Goal: Task Accomplishment & Management: Manage account settings

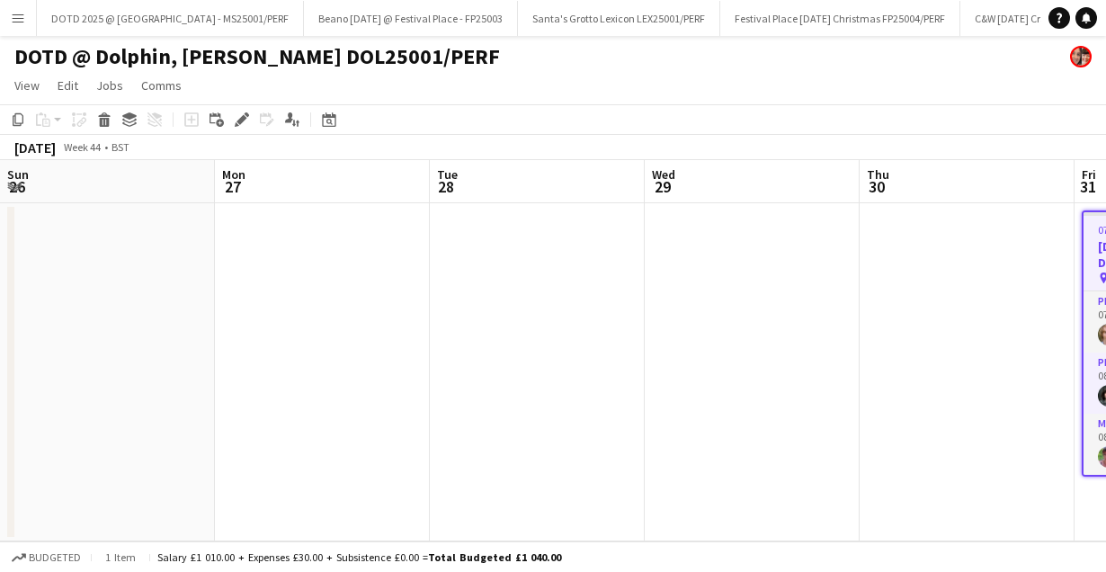
click at [860, 329] on app-date-cell at bounding box center [967, 372] width 215 height 338
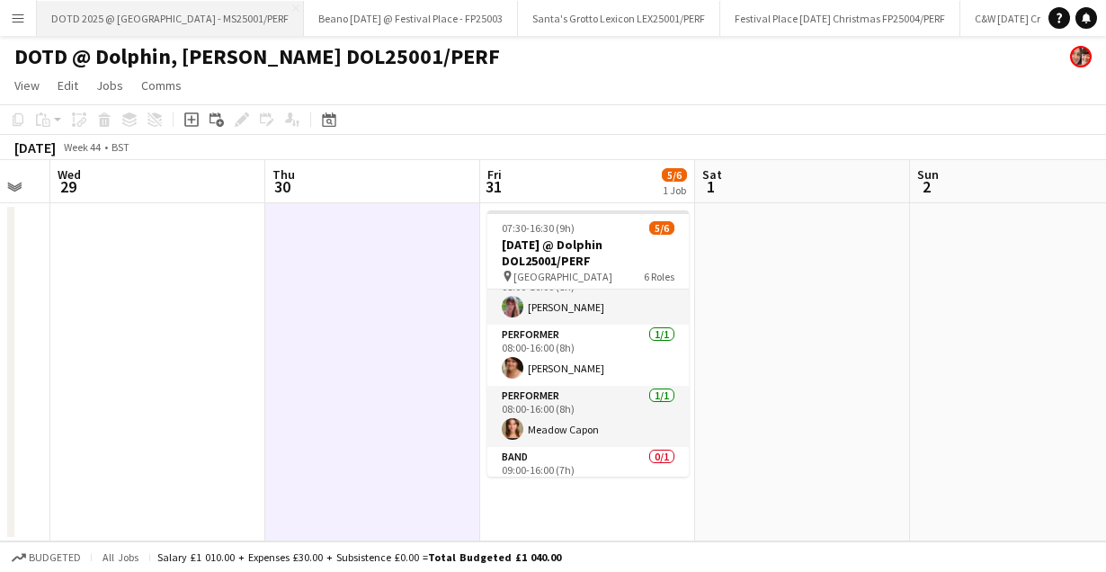
click at [173, 20] on button "DOTD 2025 @ [GEOGRAPHIC_DATA] - MS25001/PERF Close" at bounding box center [170, 18] width 267 height 35
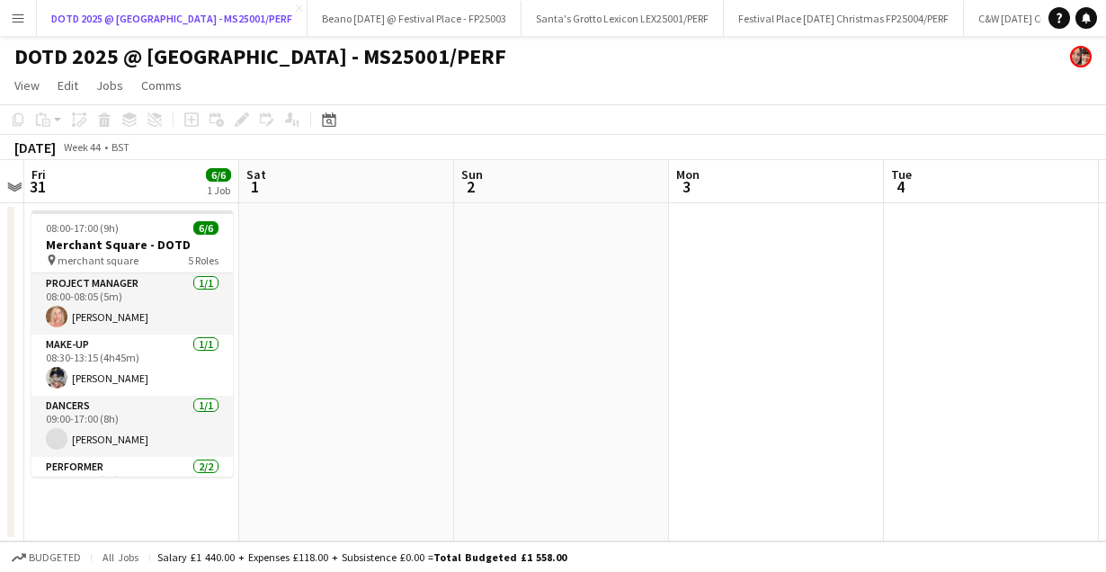
scroll to position [0, 545]
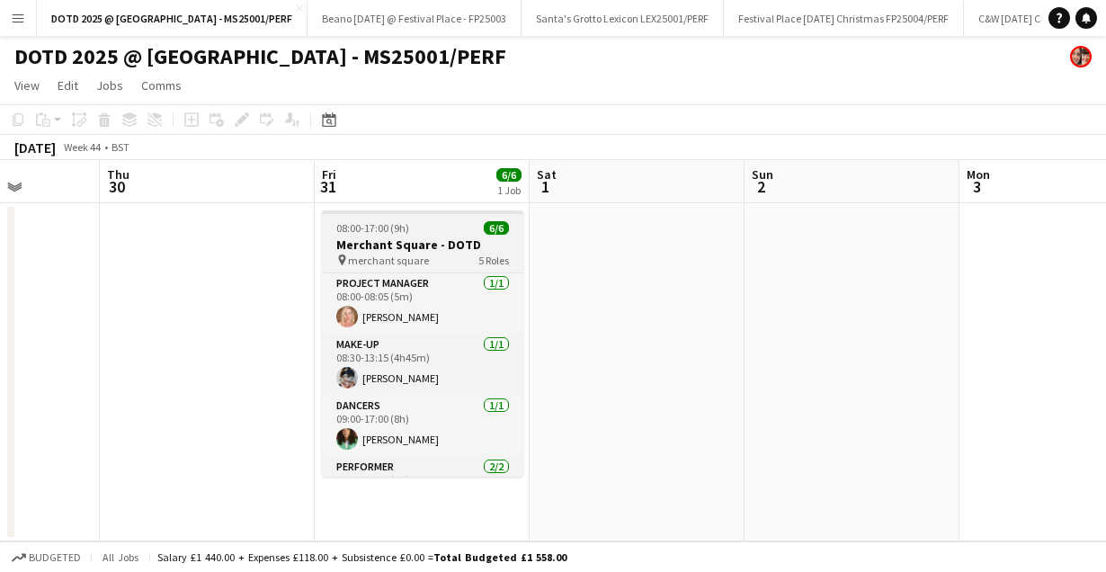
click at [392, 221] on span "08:00-17:00 (9h)" at bounding box center [372, 227] width 73 height 13
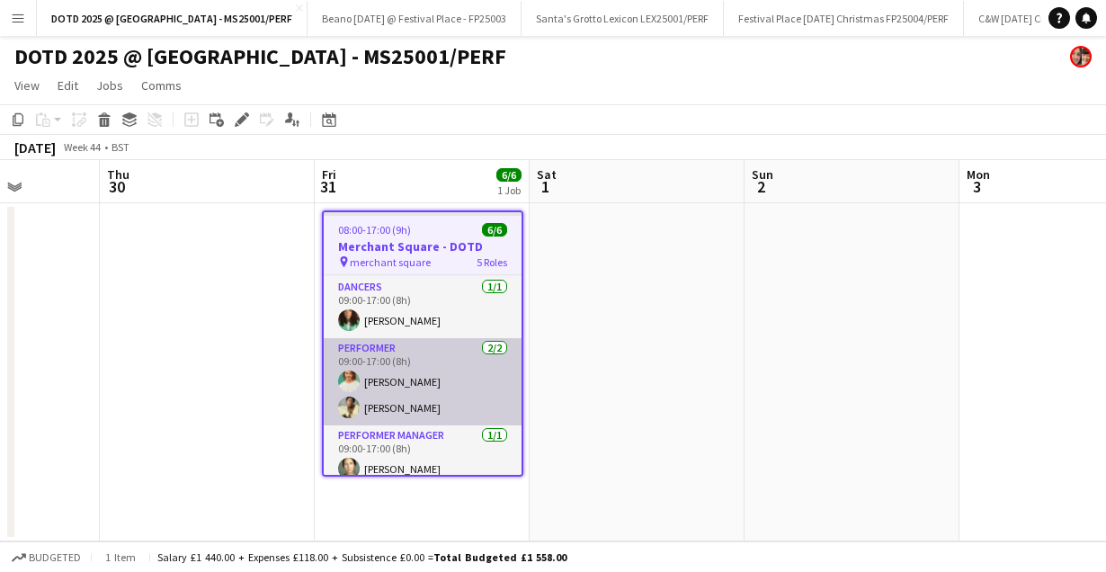
scroll to position [132, 0]
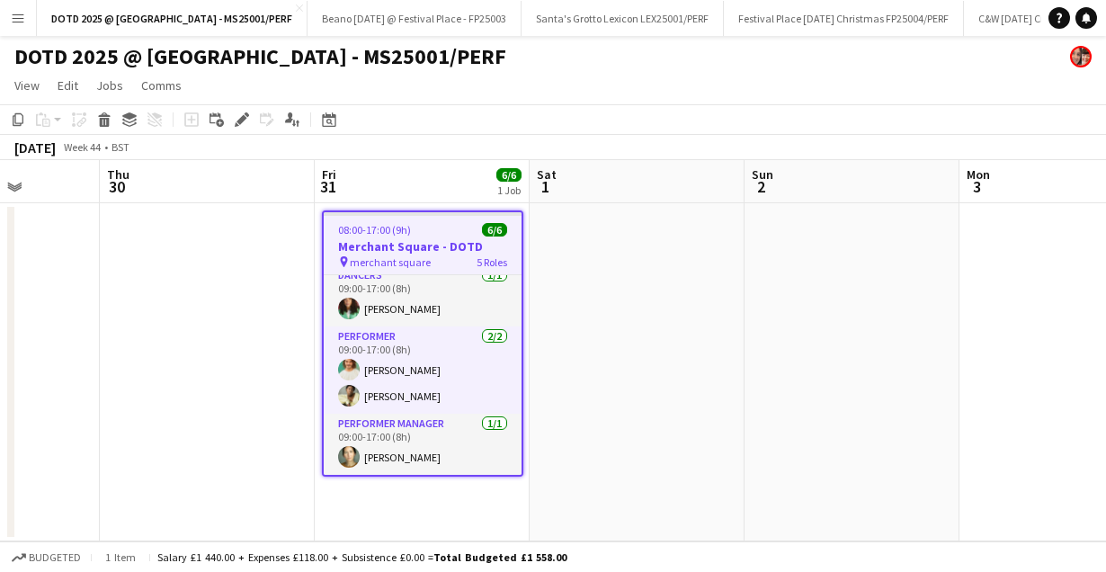
click at [245, 106] on app-toolbar "Copy Paste Paste Command V Paste with crew Command Shift V Paste linked Job [GE…" at bounding box center [553, 119] width 1106 height 31
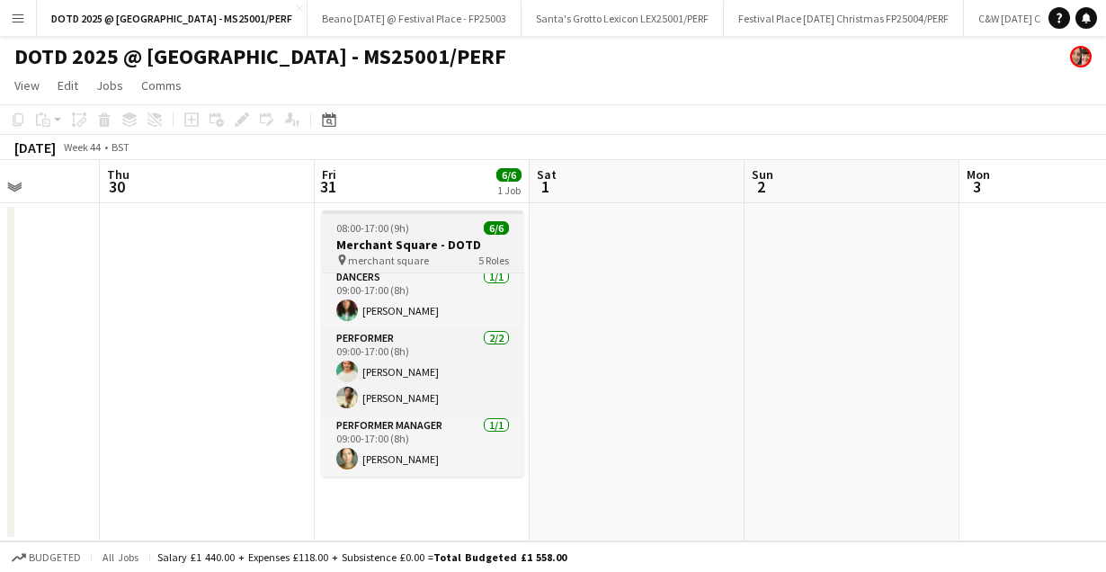
click at [365, 233] on span "08:00-17:00 (9h)" at bounding box center [372, 227] width 73 height 13
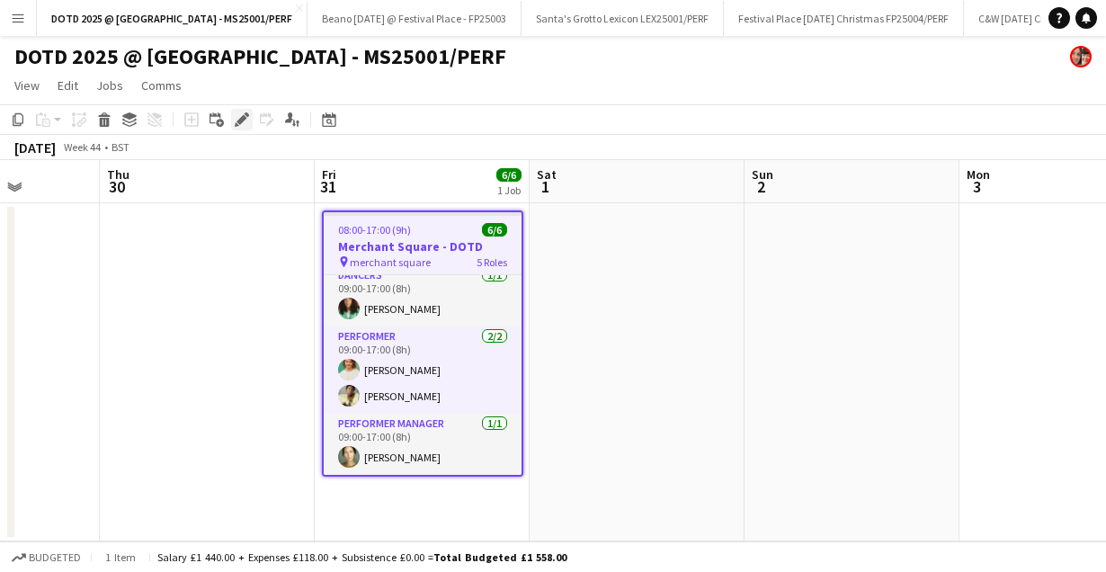
click at [248, 113] on icon "Edit" at bounding box center [242, 119] width 14 height 14
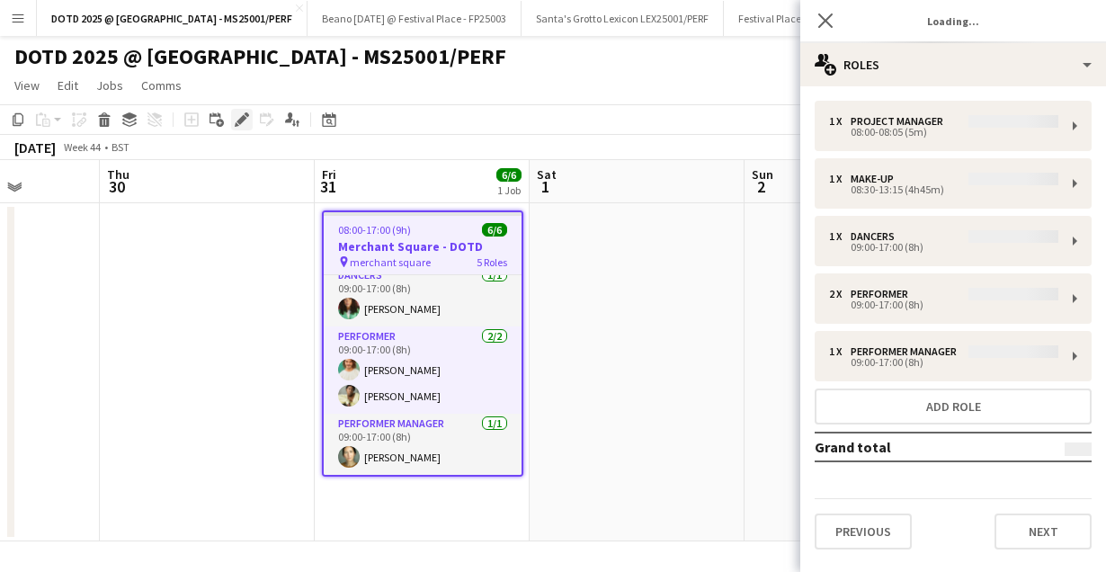
type input "**********"
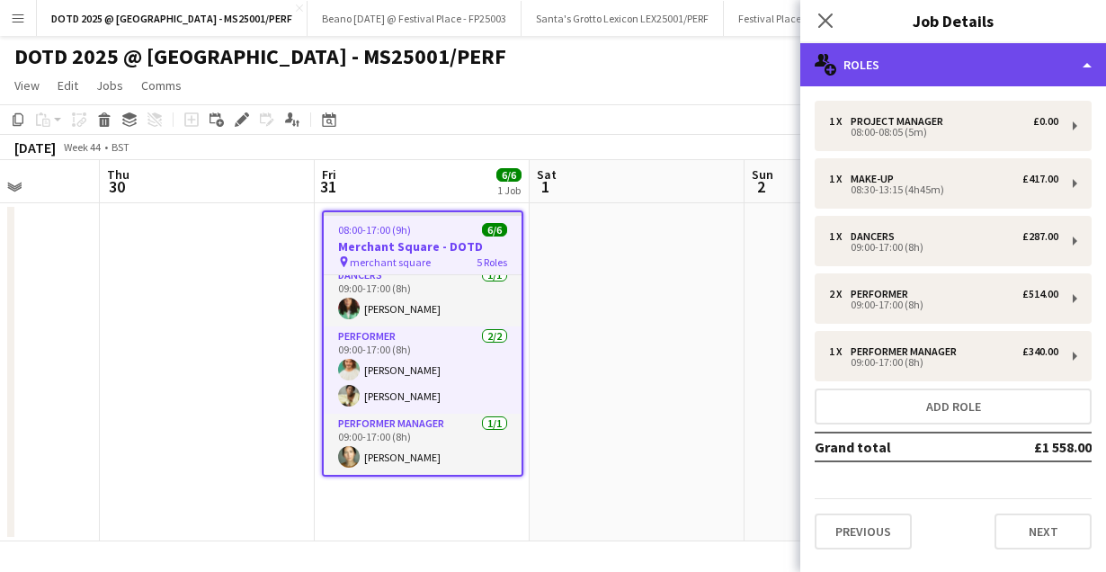
click at [1043, 66] on div "multiple-users-add Roles" at bounding box center [954, 64] width 306 height 43
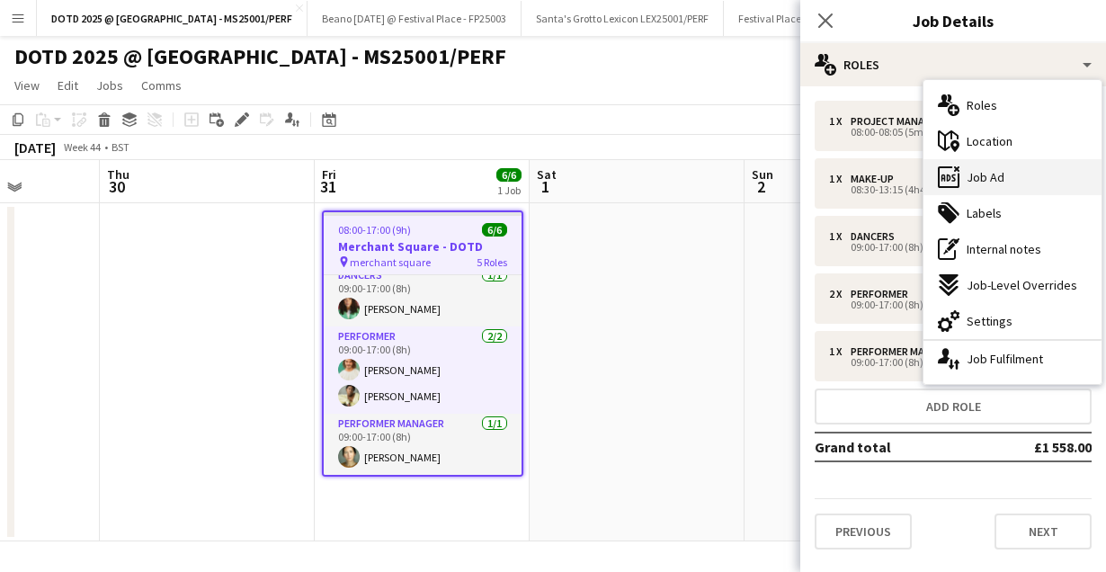
click at [978, 167] on div "ads-window Job Ad" at bounding box center [1013, 177] width 178 height 36
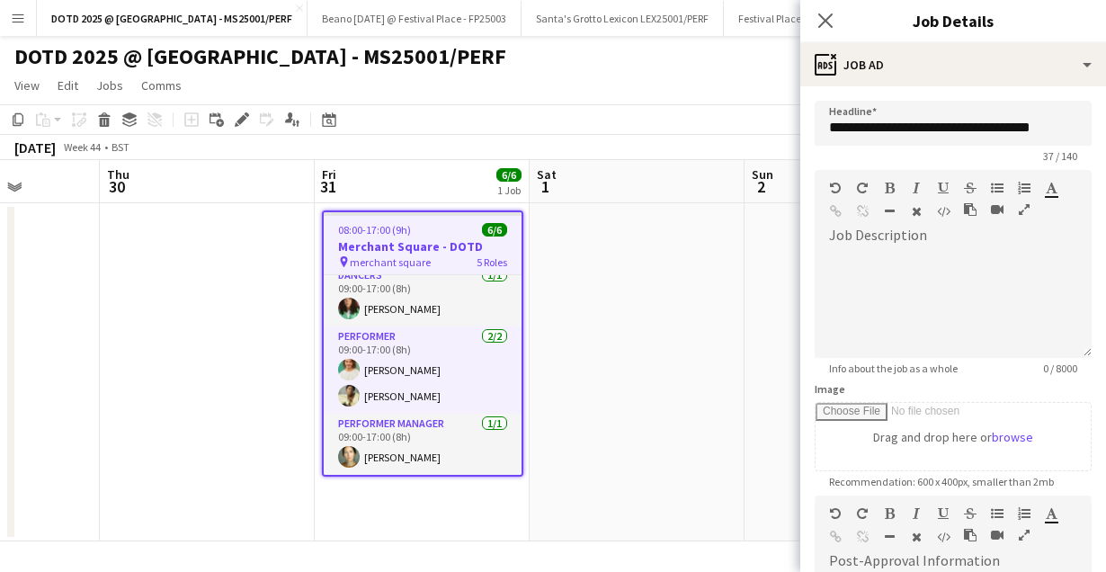
scroll to position [215, 0]
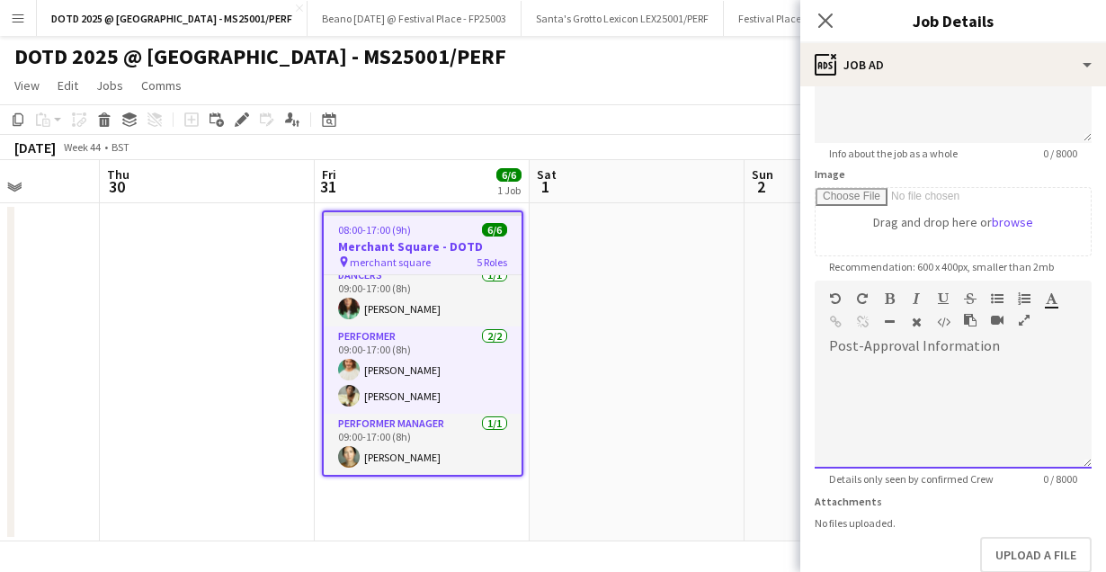
click at [879, 423] on div at bounding box center [953, 415] width 277 height 108
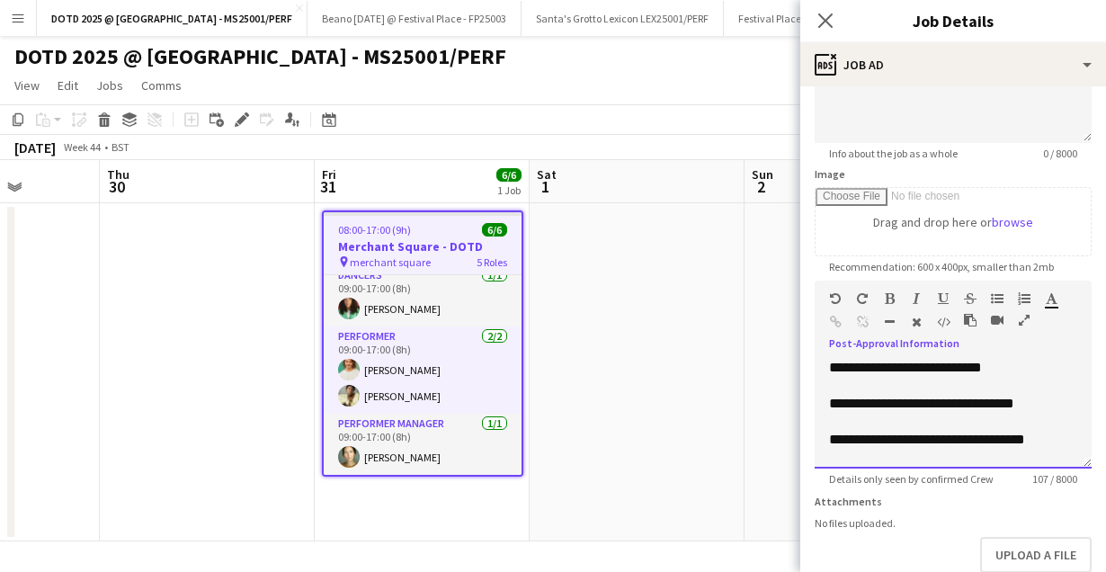
scroll to position [20, 0]
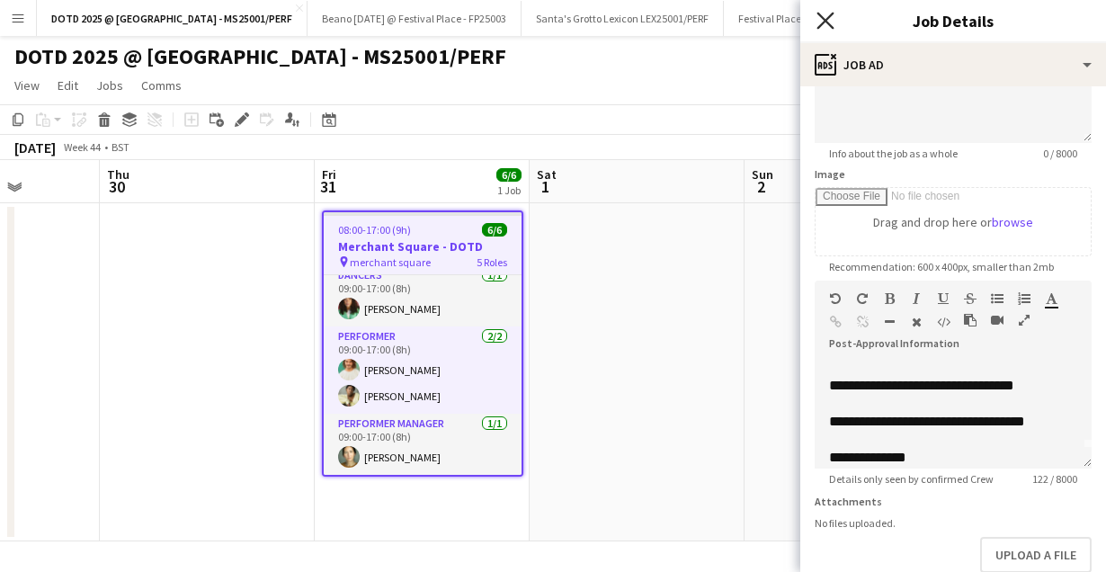
click at [824, 24] on icon "Close pop-in" at bounding box center [825, 20] width 17 height 17
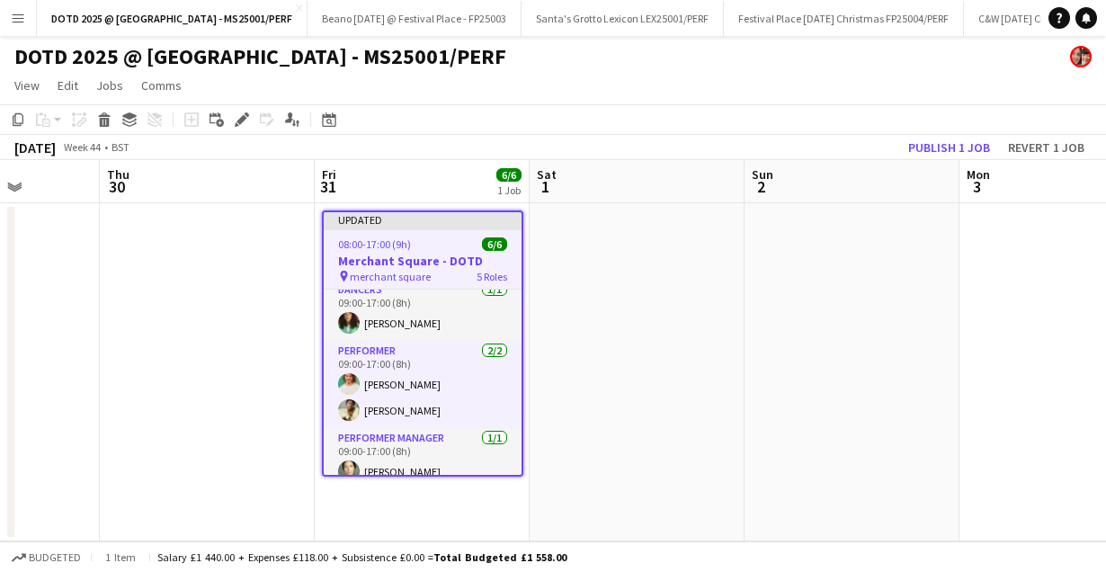
click at [13, 20] on app-icon "Menu" at bounding box center [18, 18] width 14 height 14
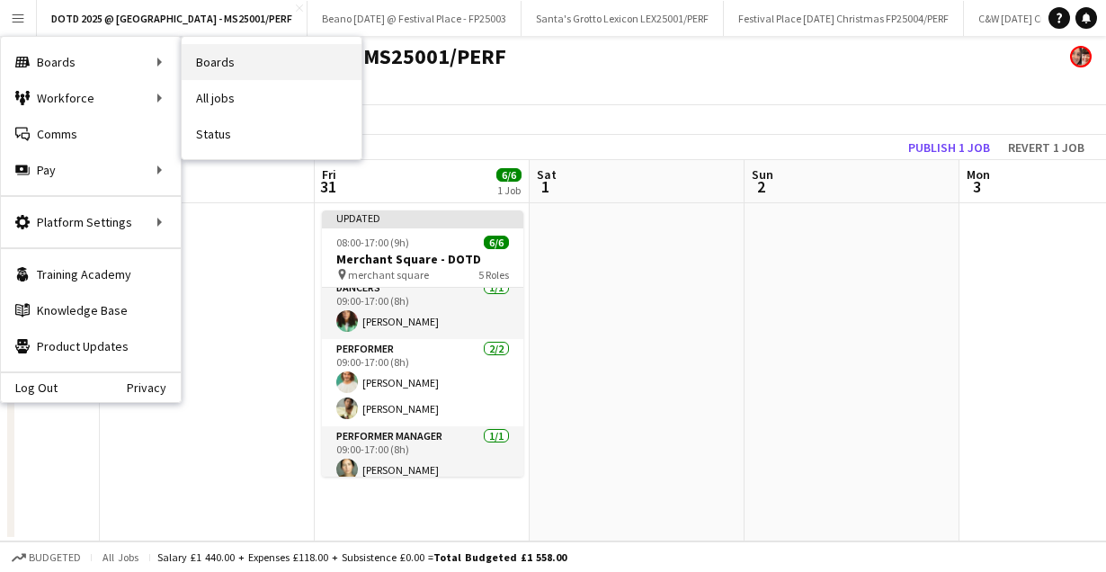
click at [195, 59] on link "Boards" at bounding box center [272, 62] width 180 height 36
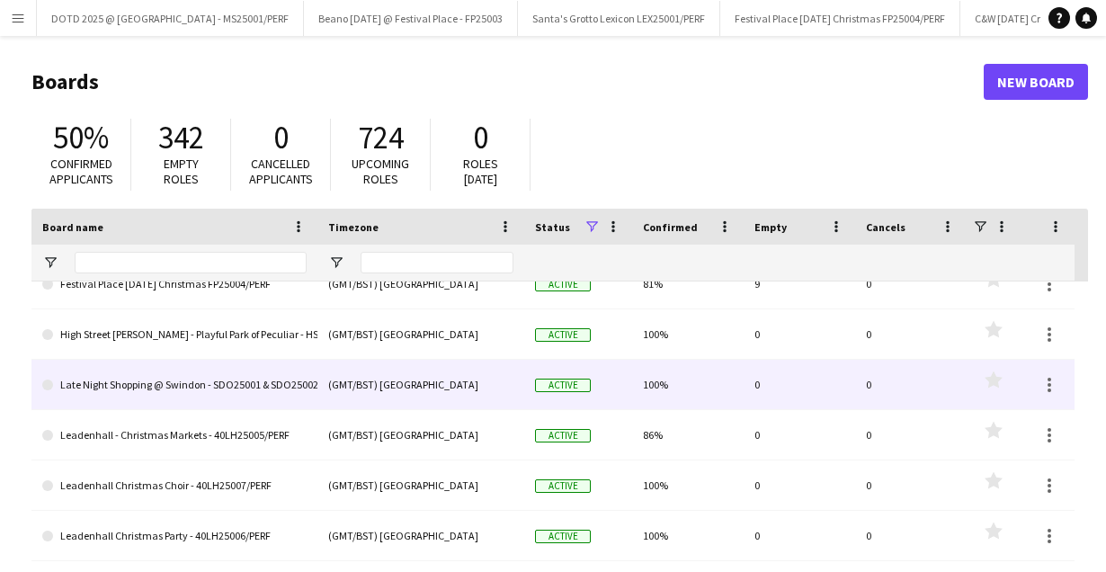
scroll to position [789, 0]
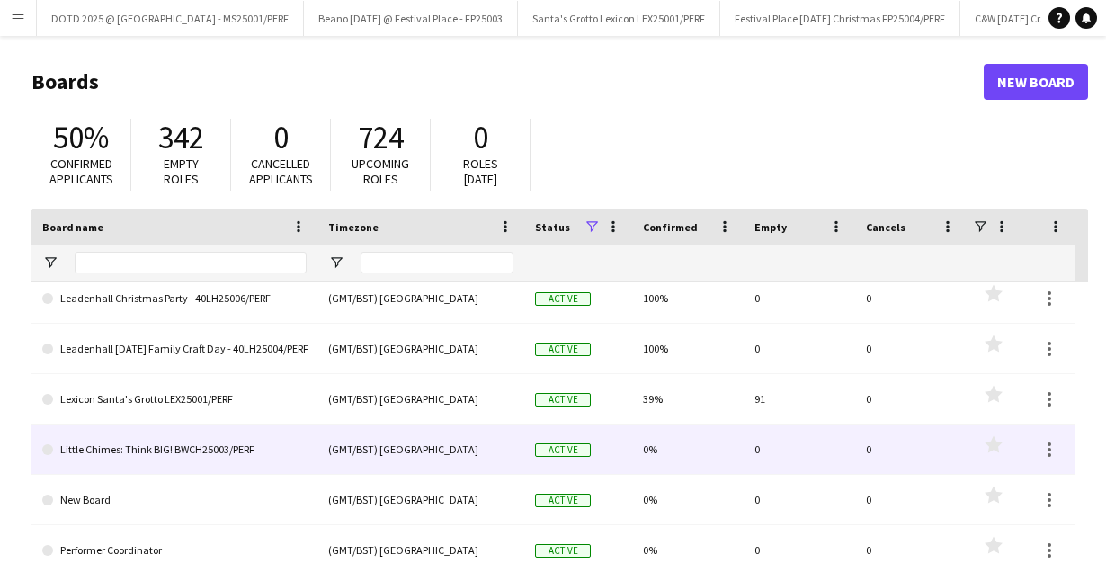
click at [144, 445] on link "Little Chimes: Think BIG! BWCH25003/PERF" at bounding box center [174, 450] width 264 height 50
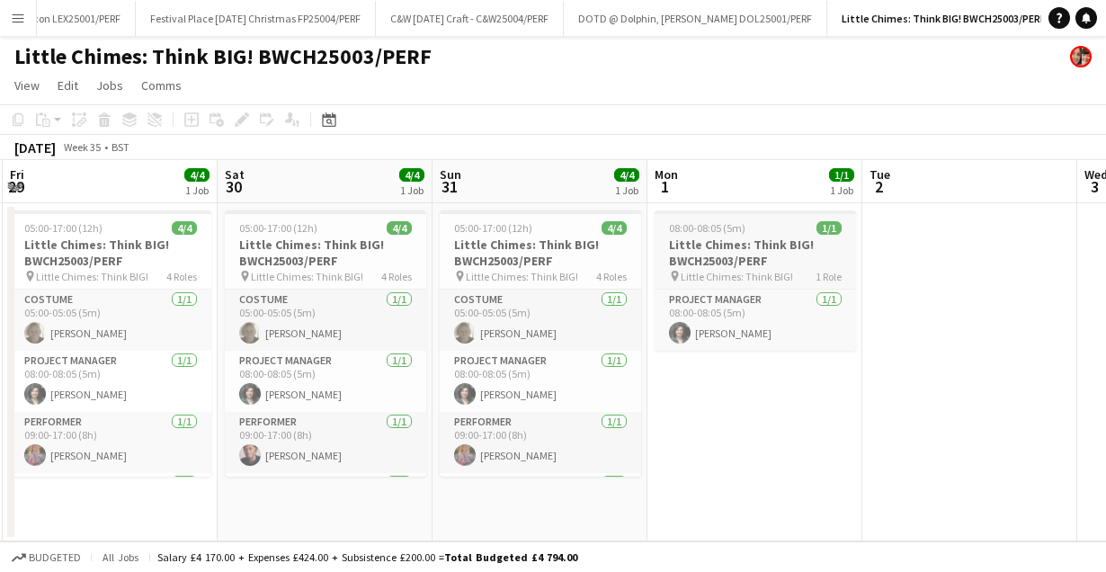
click at [791, 273] on div "pin Little Chimes: Think BIG! 1 Role" at bounding box center [756, 276] width 202 height 14
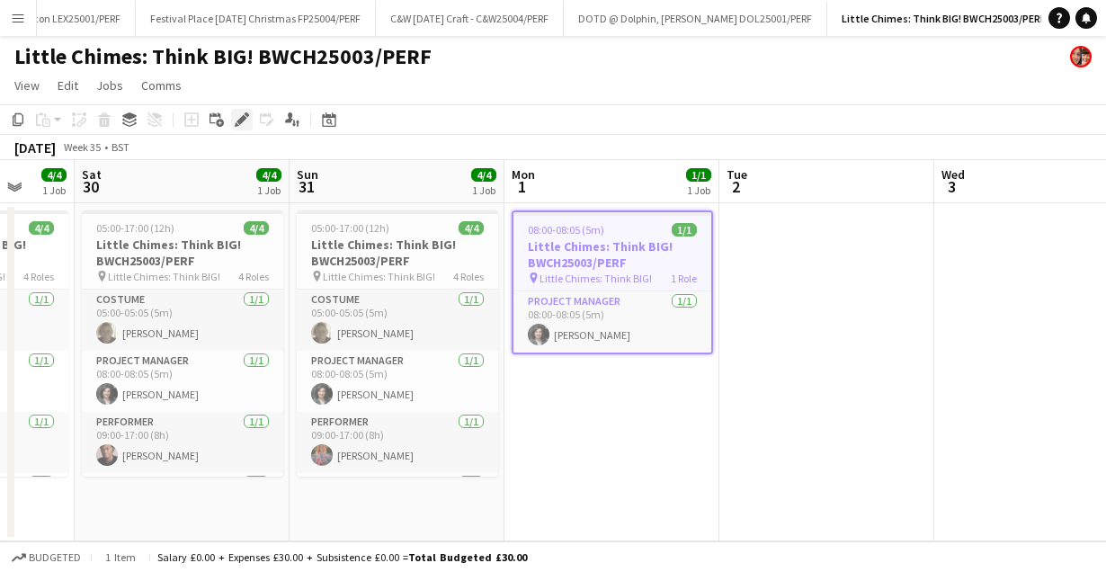
click at [240, 116] on icon "Edit" at bounding box center [242, 119] width 14 height 14
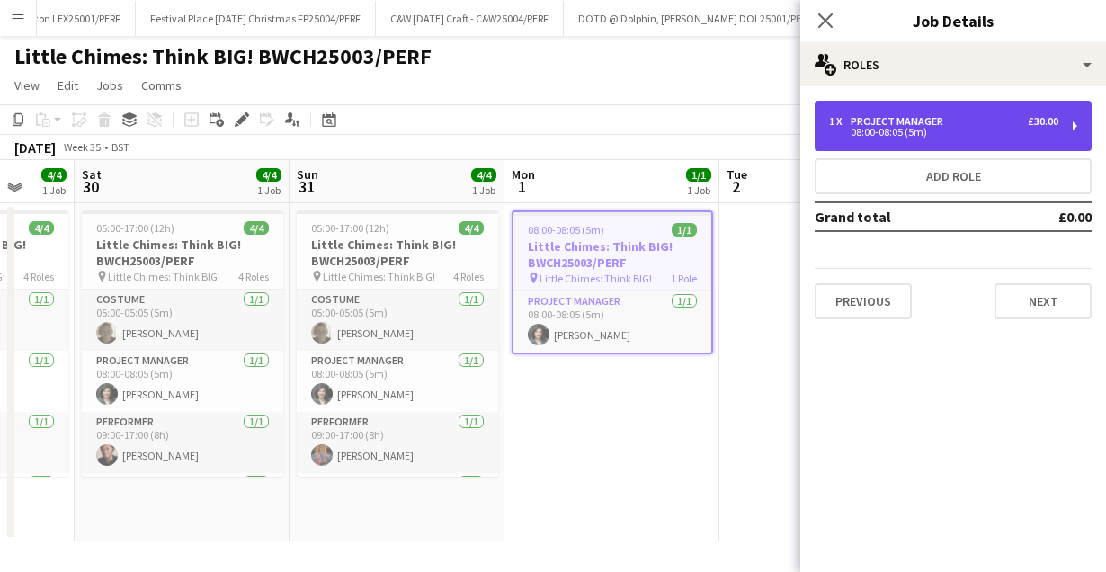
click at [978, 129] on div "08:00-08:05 (5m)" at bounding box center [943, 132] width 229 height 9
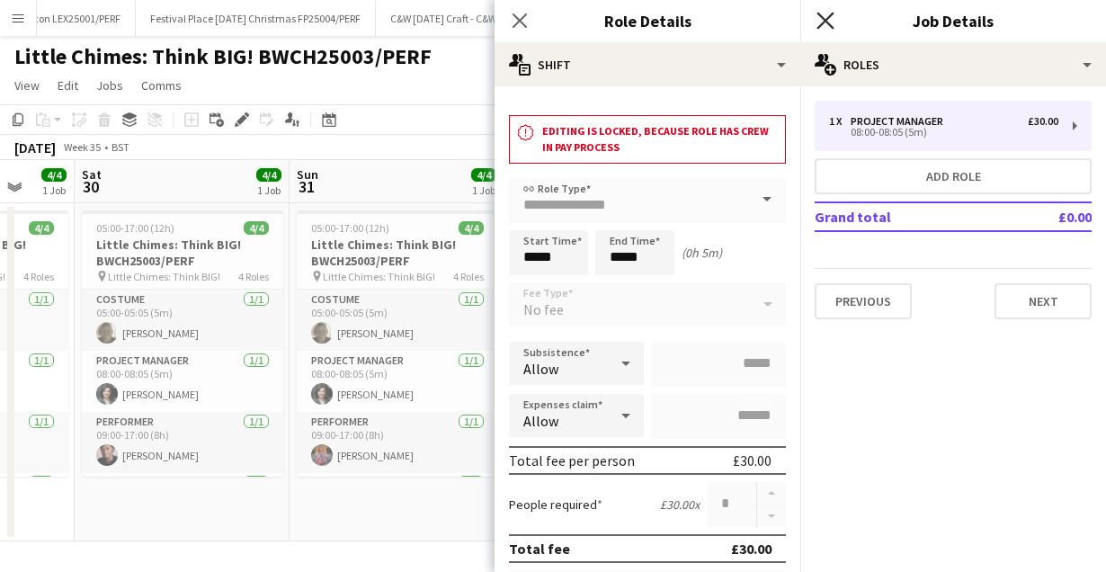
click at [822, 21] on icon "Close pop-in" at bounding box center [825, 20] width 17 height 17
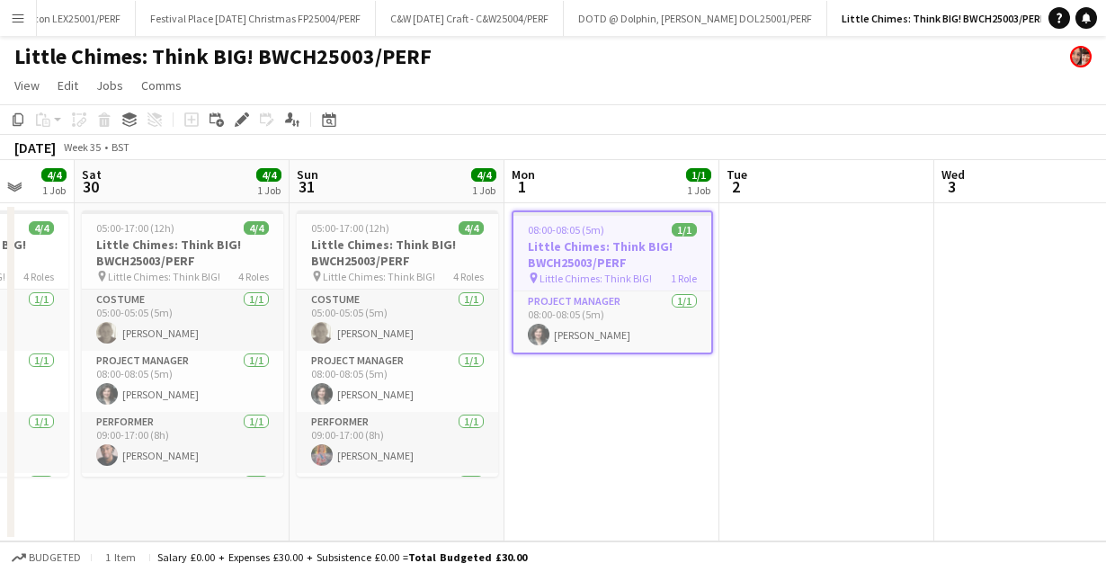
click at [643, 264] on h3 "Little Chimes: Think BIG! BWCH25003/PERF" at bounding box center [613, 254] width 198 height 32
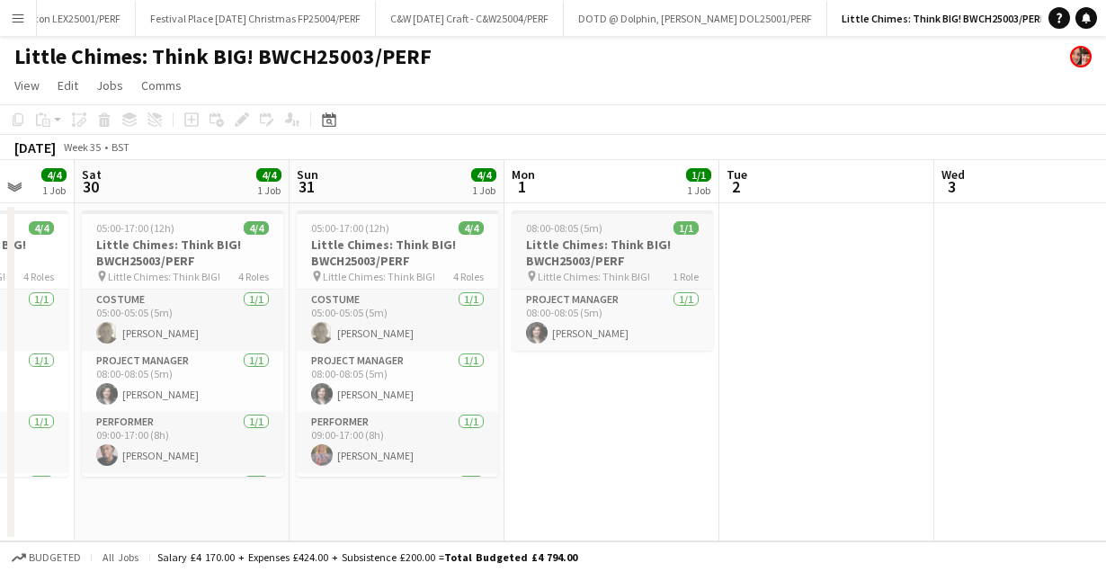
click at [643, 264] on h3 "Little Chimes: Think BIG! BWCH25003/PERF" at bounding box center [613, 253] width 202 height 32
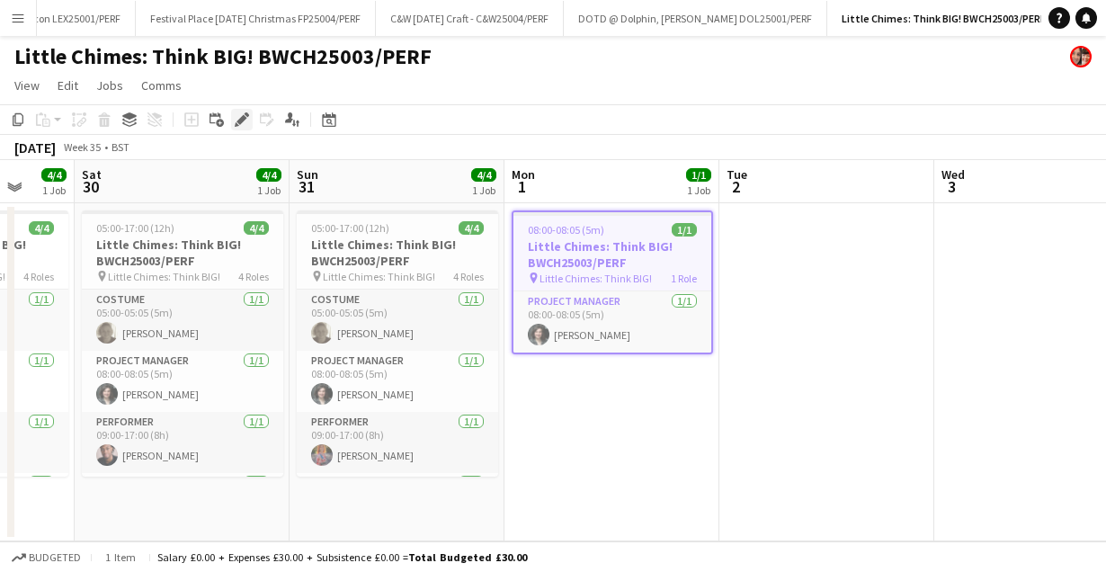
click at [237, 117] on icon "Edit" at bounding box center [242, 119] width 14 height 14
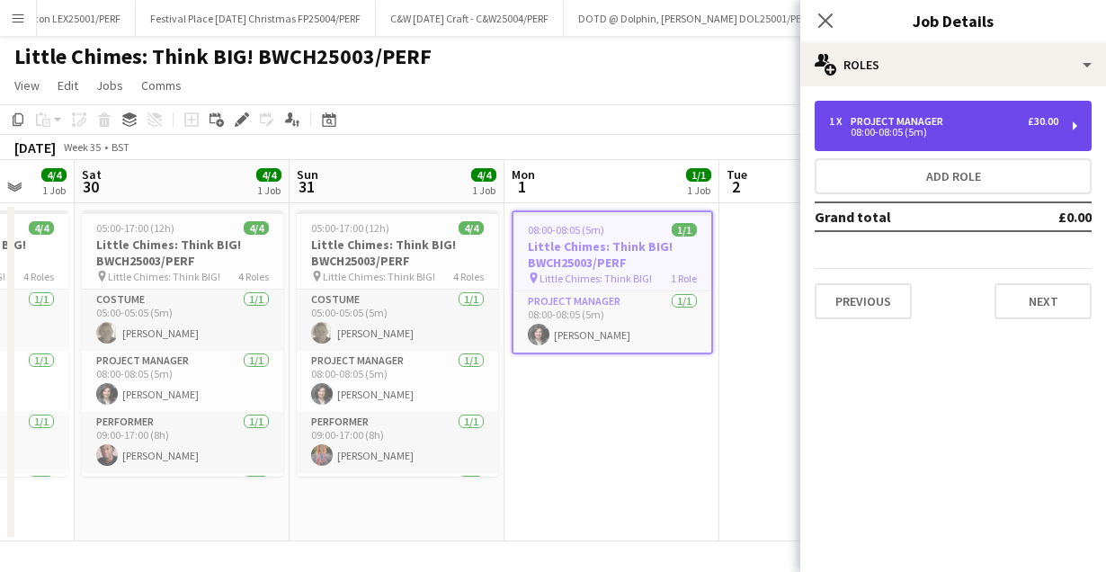
click at [1015, 113] on div "1 x Project Manager £30.00 08:00-08:05 (5m)" at bounding box center [953, 126] width 277 height 50
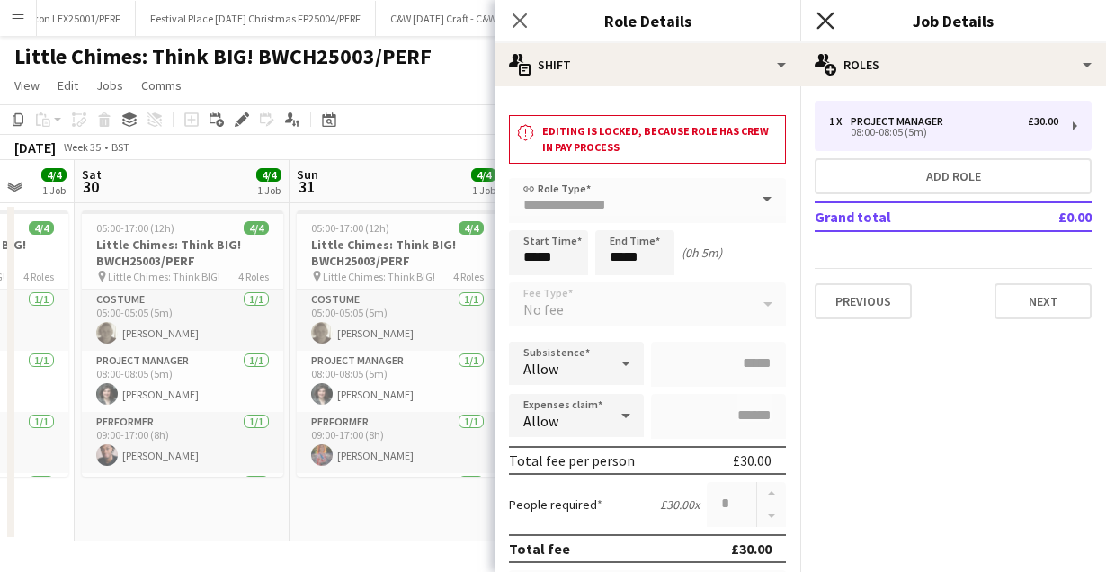
click at [823, 23] on icon at bounding box center [825, 20] width 17 height 17
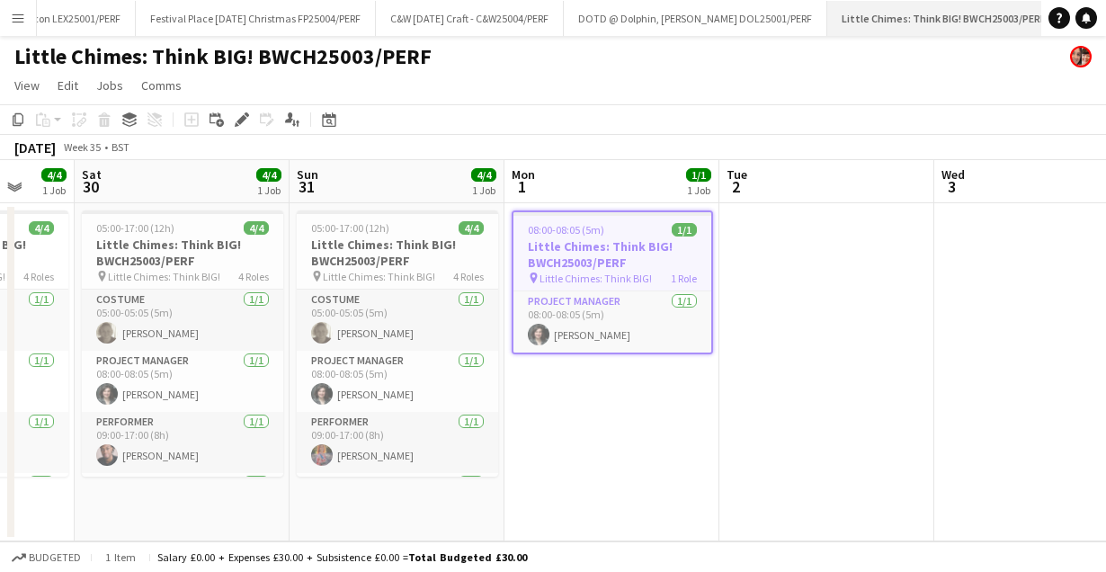
click at [1050, 7] on app-icon "Close" at bounding box center [1053, 7] width 7 height 7
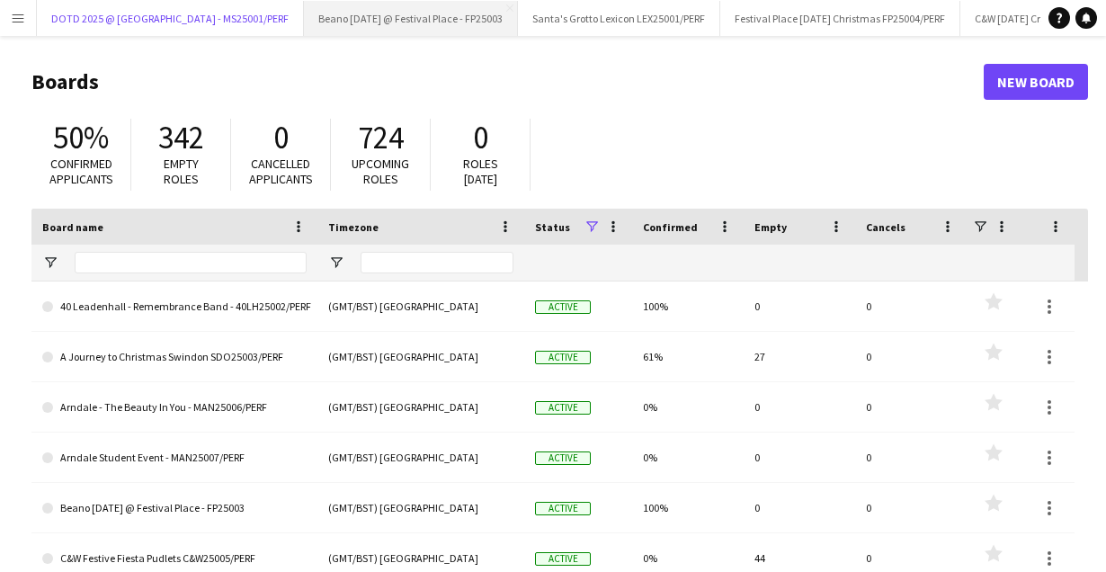
click at [117, 15] on button "DOTD 2025 @ [GEOGRAPHIC_DATA] - MS25001/PERF Close" at bounding box center [170, 18] width 267 height 35
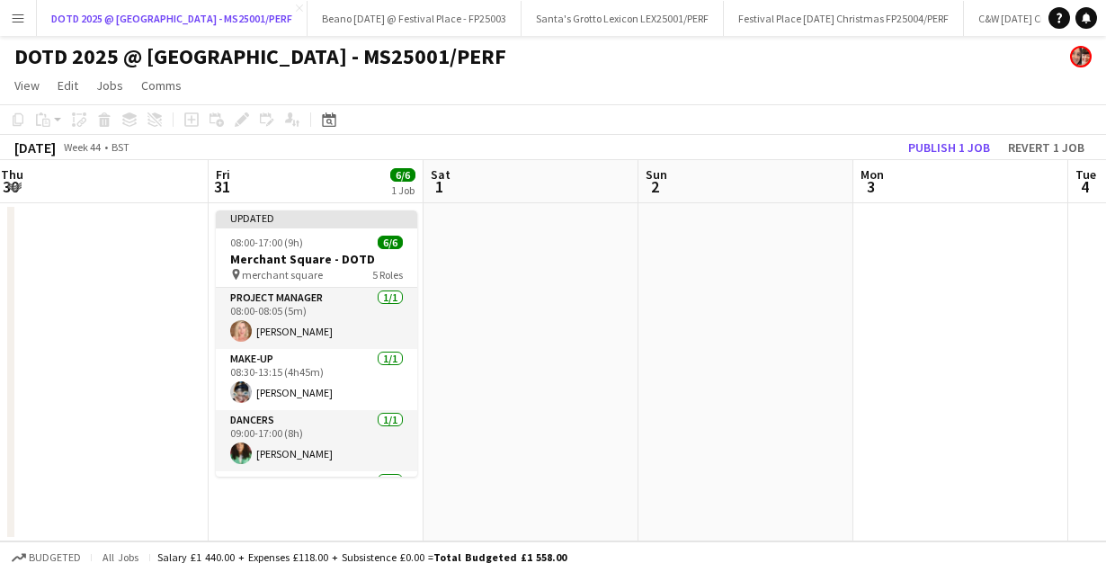
scroll to position [0, 449]
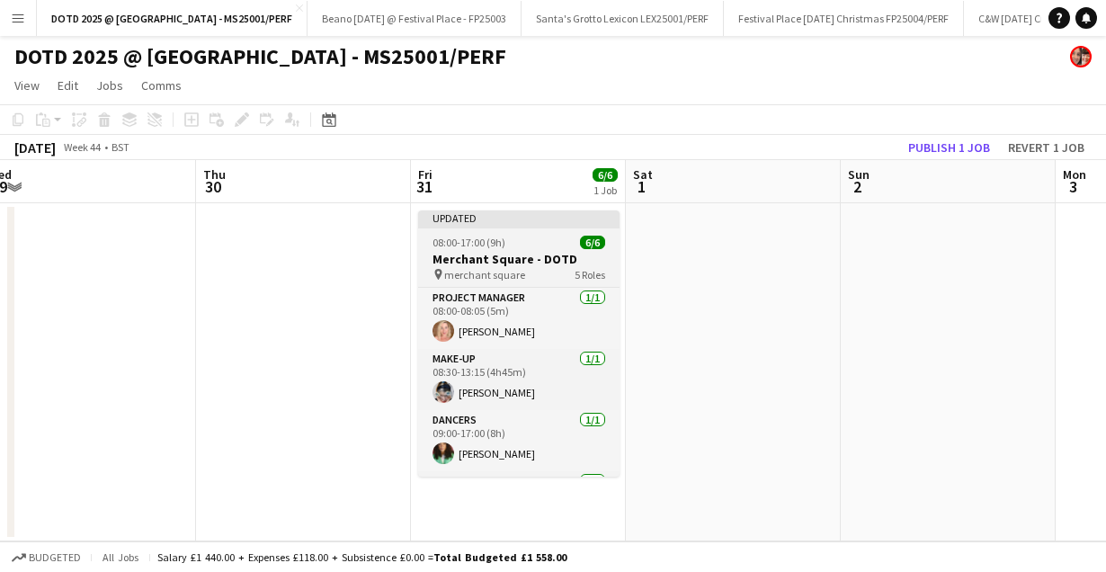
click at [542, 252] on h3 "Merchant Square - DOTD" at bounding box center [519, 259] width 202 height 16
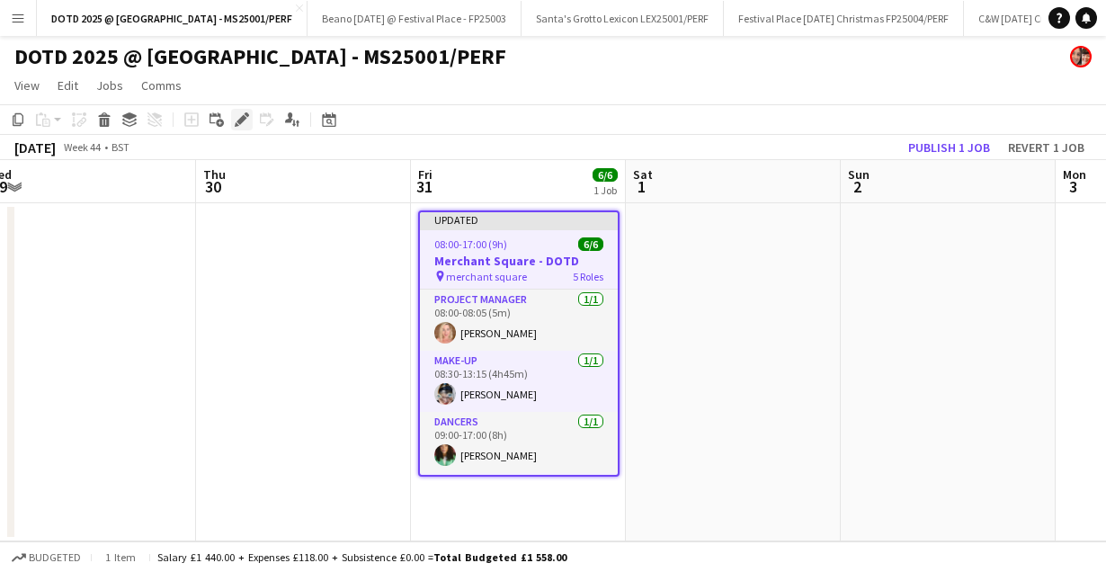
click at [237, 120] on icon "Edit" at bounding box center [242, 119] width 14 height 14
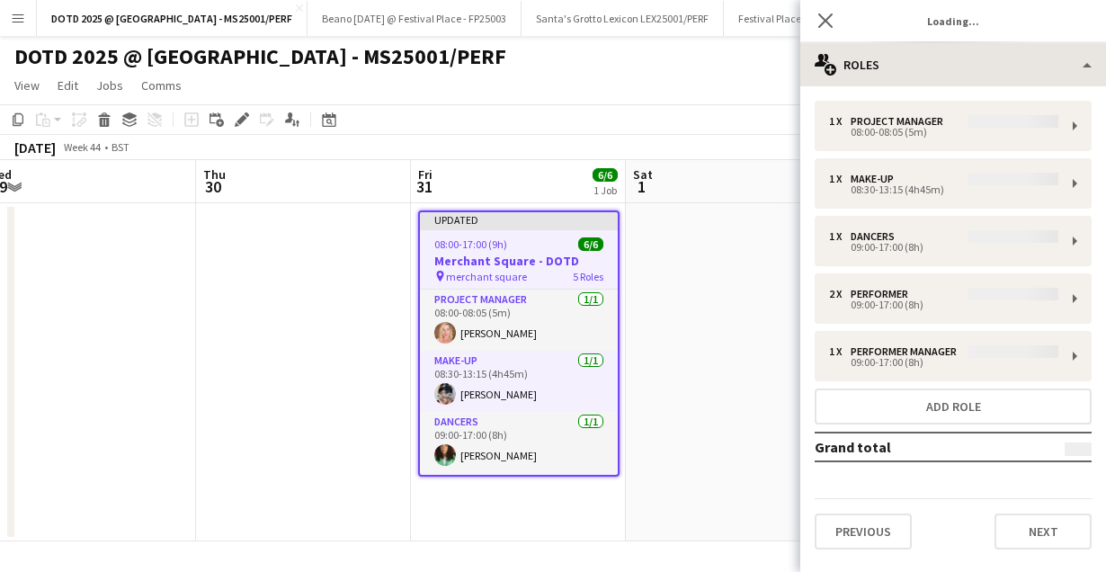
type input "**********"
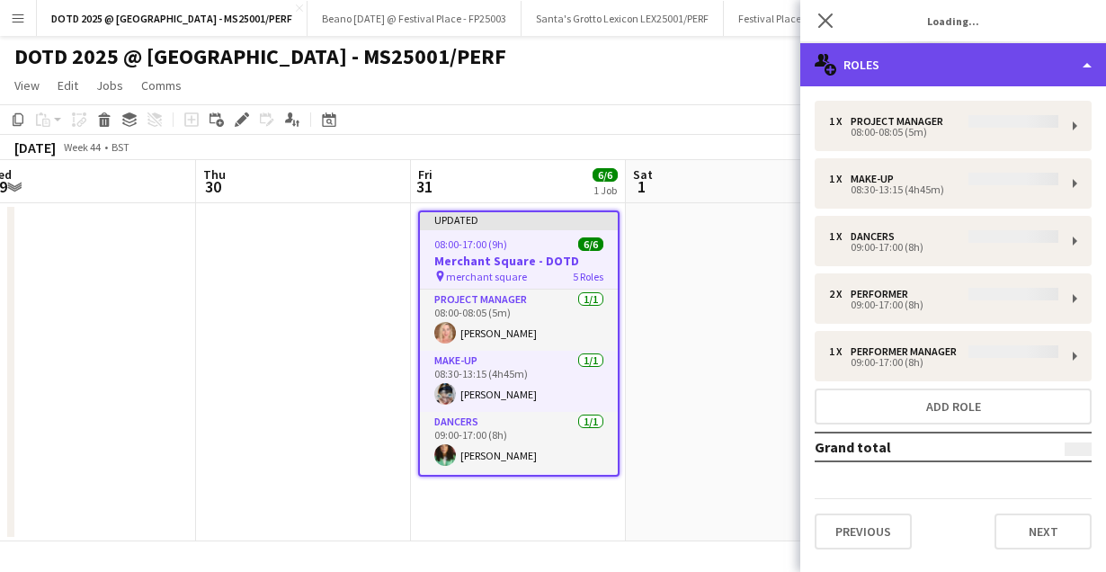
click at [1019, 68] on div "multiple-users-add Roles" at bounding box center [954, 64] width 306 height 43
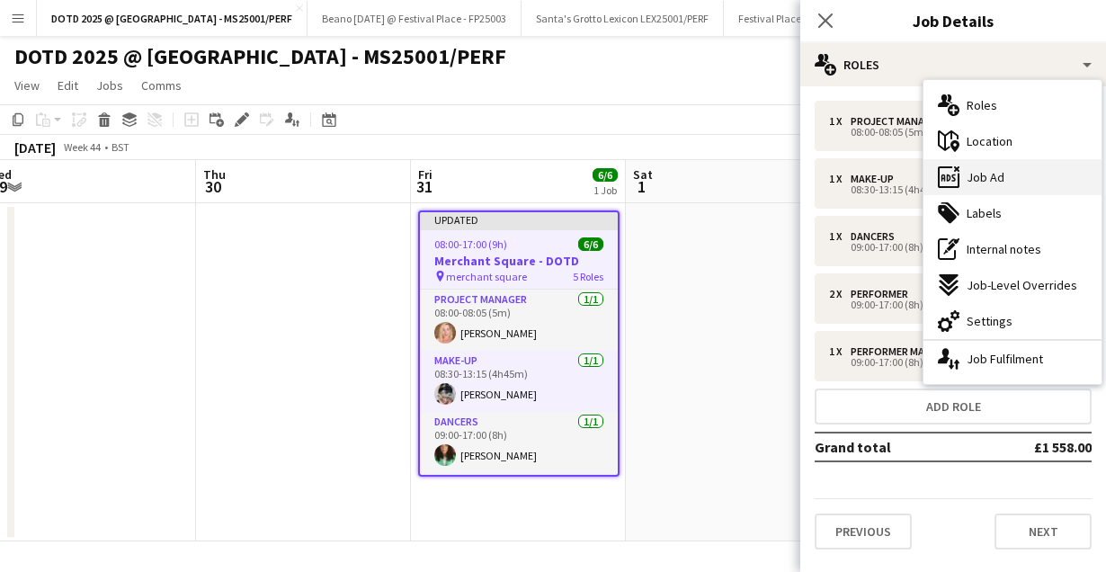
click at [987, 165] on div "ads-window Job Ad" at bounding box center [1013, 177] width 178 height 36
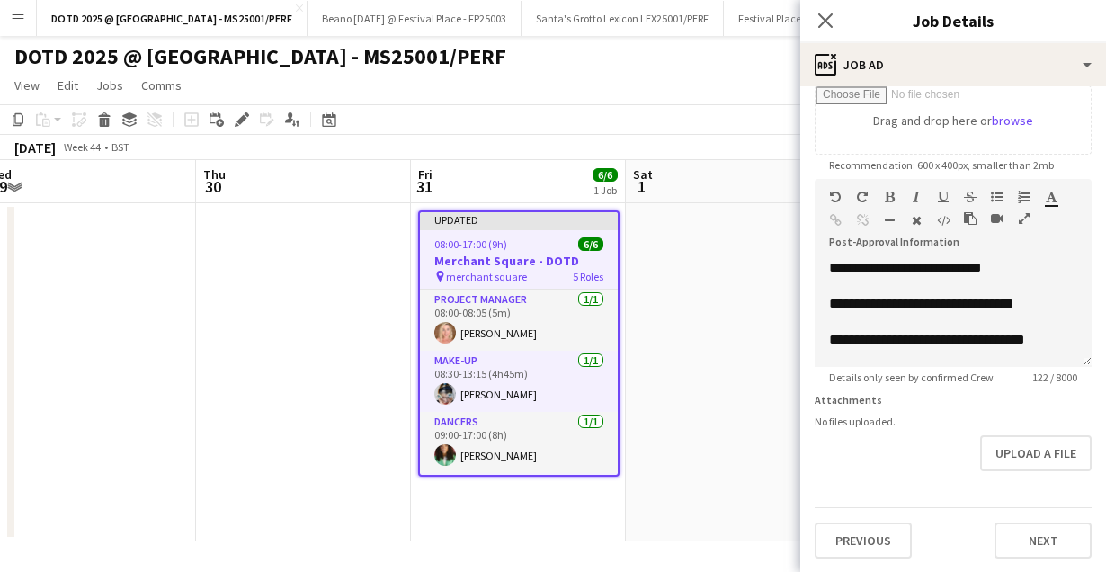
scroll to position [32, 0]
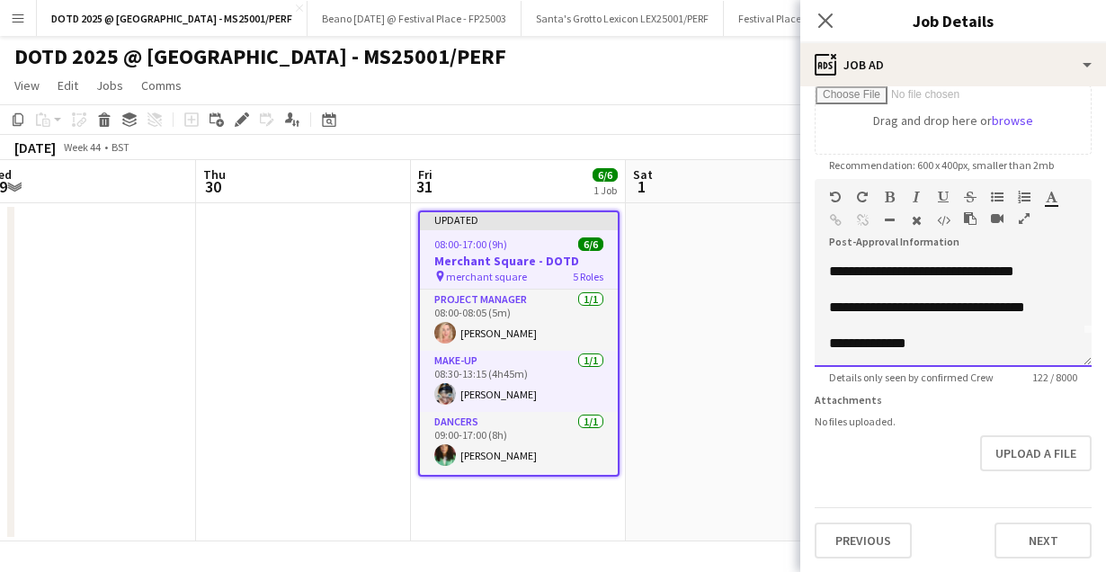
click at [950, 342] on div "**********" at bounding box center [953, 344] width 248 height 18
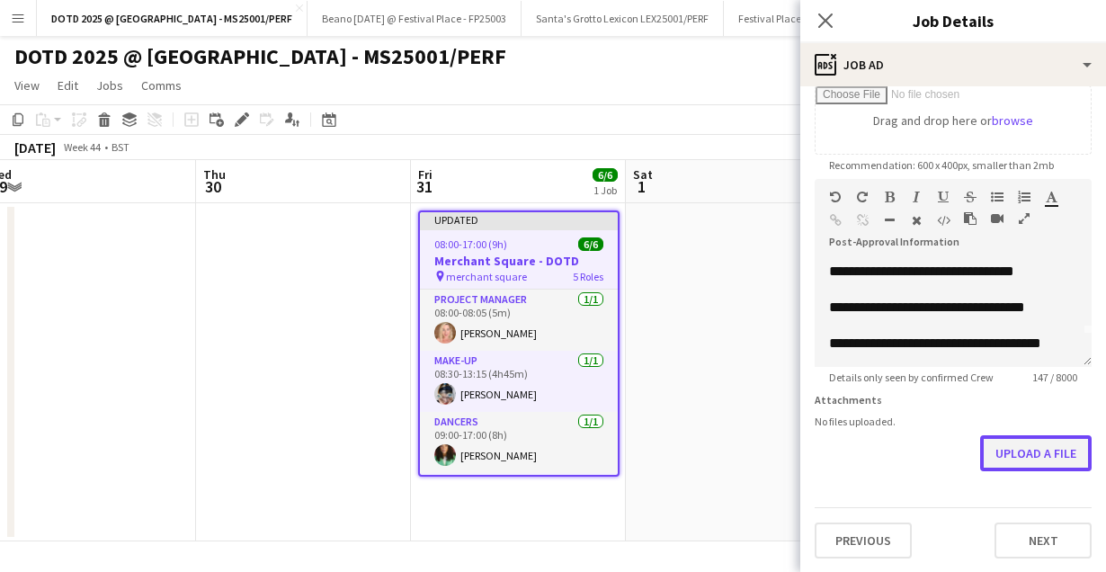
click at [1015, 445] on button "Upload a file" at bounding box center [1037, 453] width 112 height 36
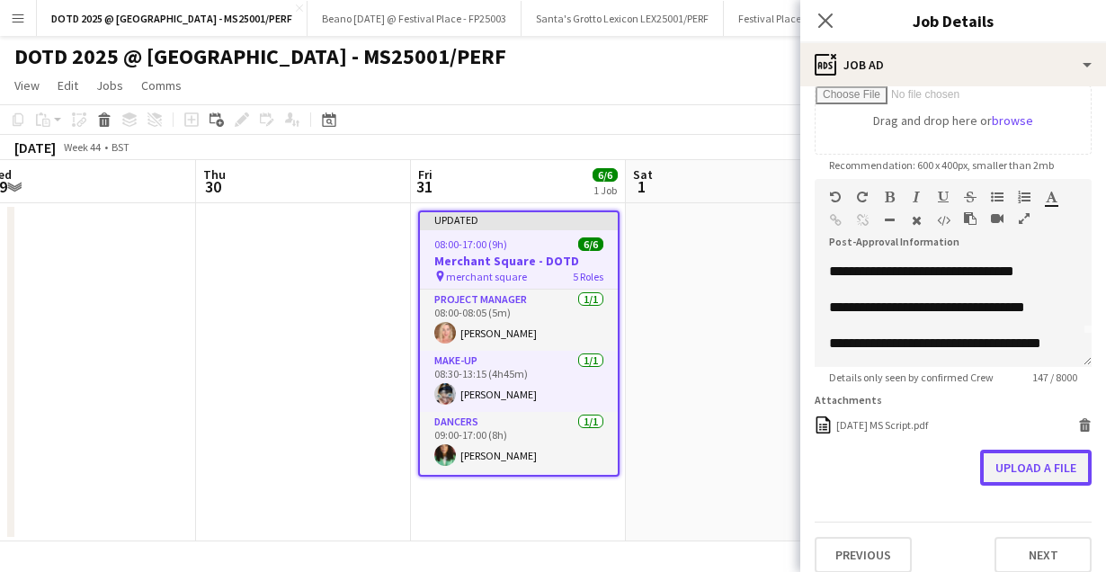
click at [1051, 465] on button "Upload a file" at bounding box center [1037, 468] width 112 height 36
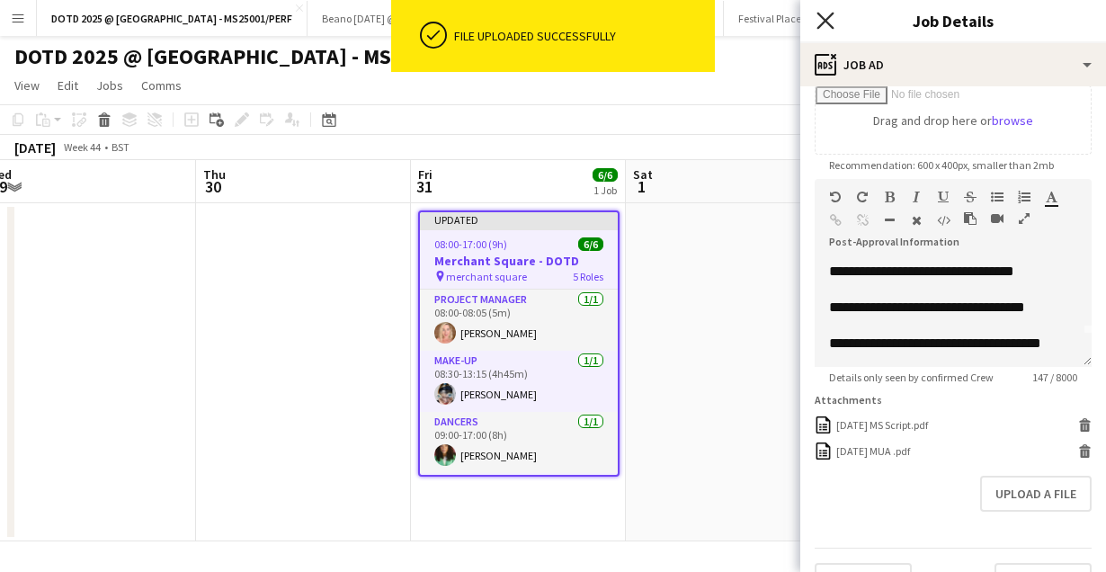
click at [826, 19] on icon "Close pop-in" at bounding box center [825, 20] width 17 height 17
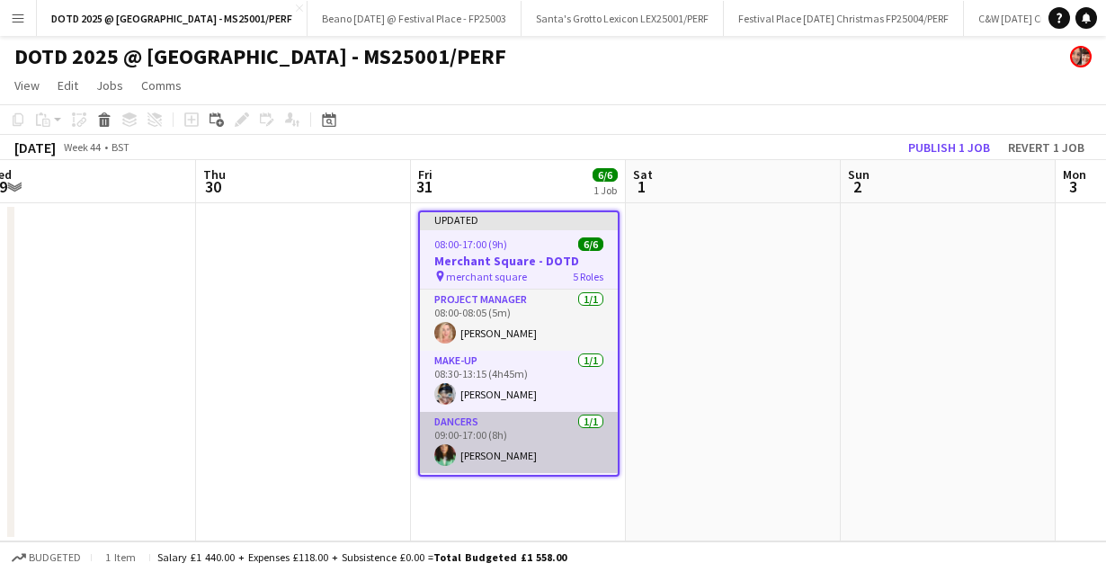
scroll to position [147, 0]
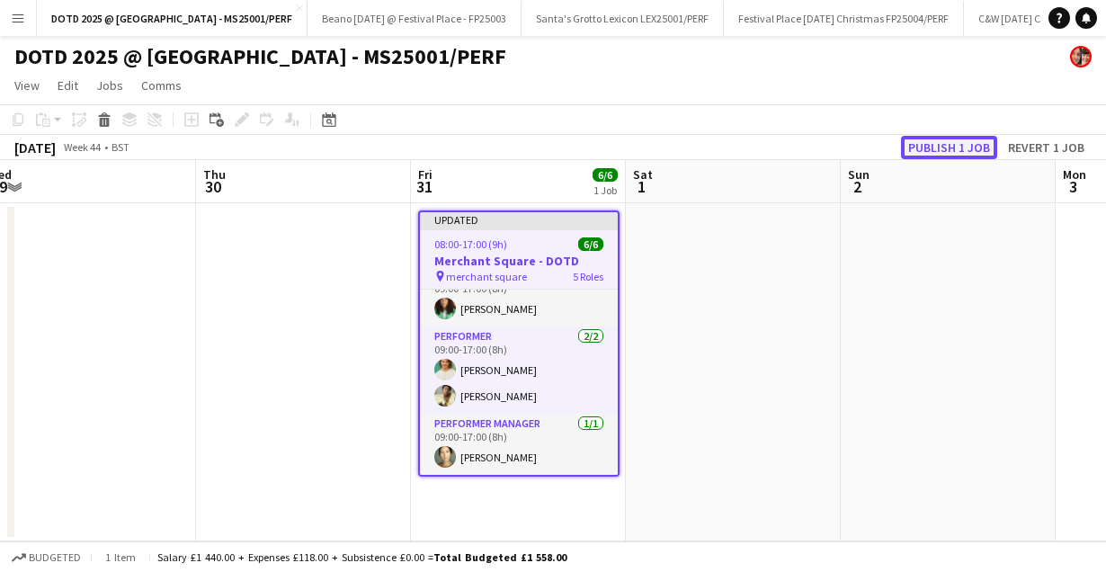
click at [947, 148] on button "Publish 1 job" at bounding box center [949, 147] width 96 height 23
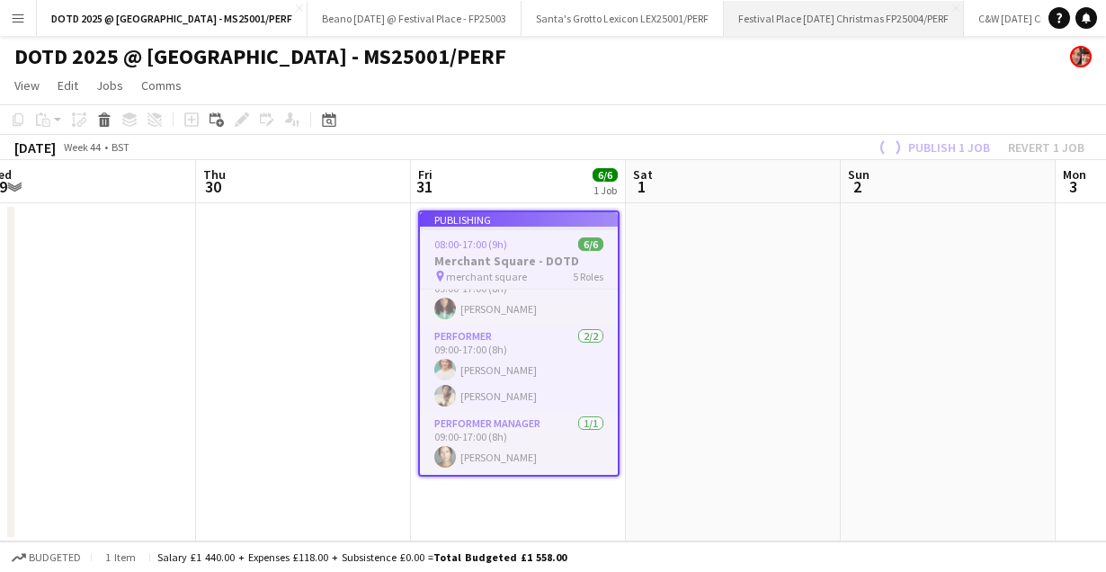
scroll to position [132, 0]
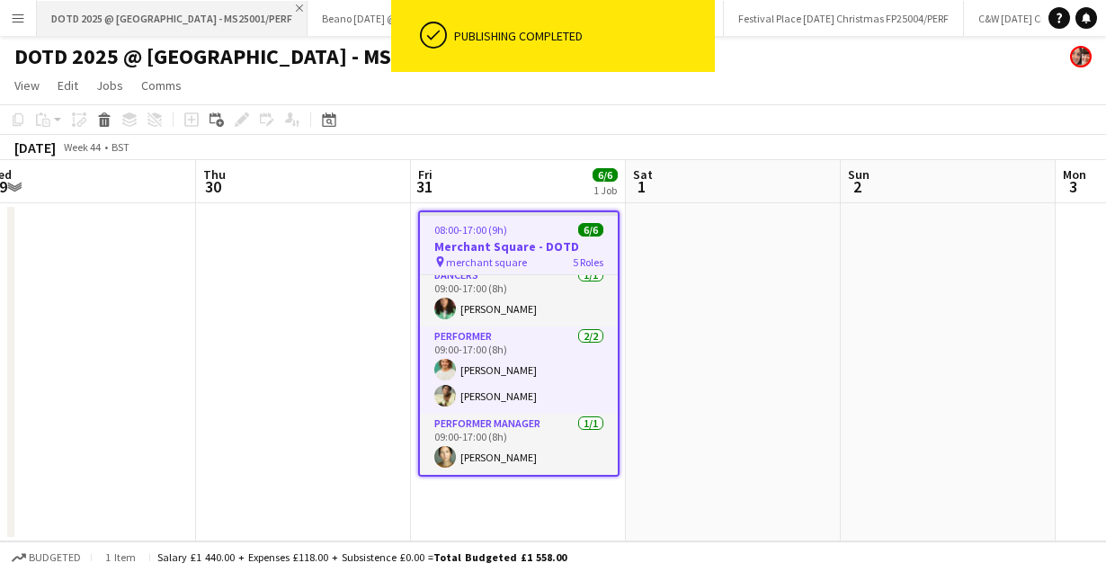
click at [296, 6] on app-icon "Close" at bounding box center [299, 7] width 7 height 7
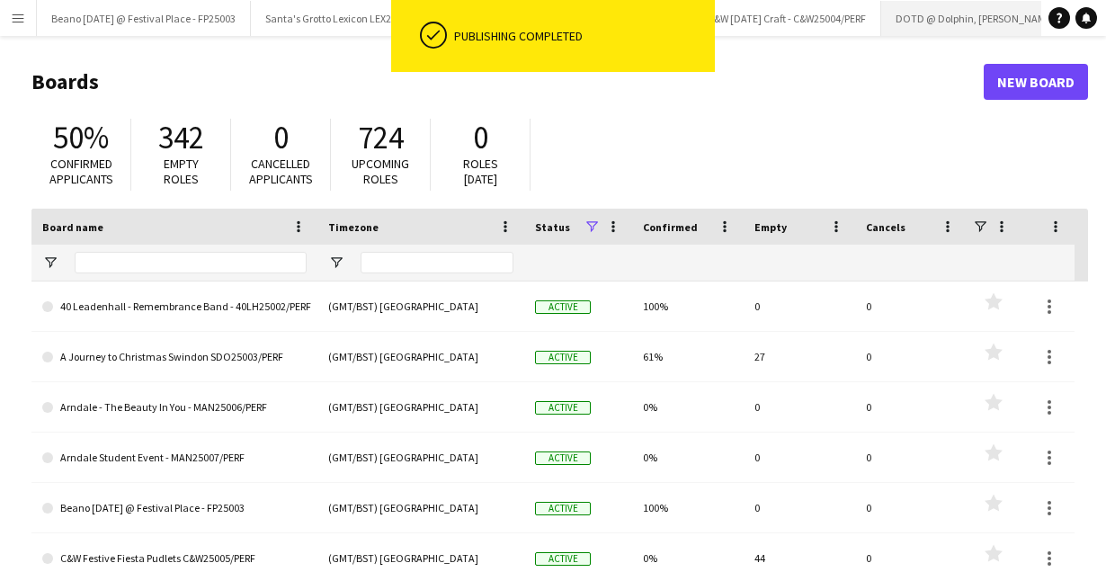
click at [971, 21] on button "DOTD @ [GEOGRAPHIC_DATA][PERSON_NAME]/PERF Close" at bounding box center [1014, 18] width 264 height 35
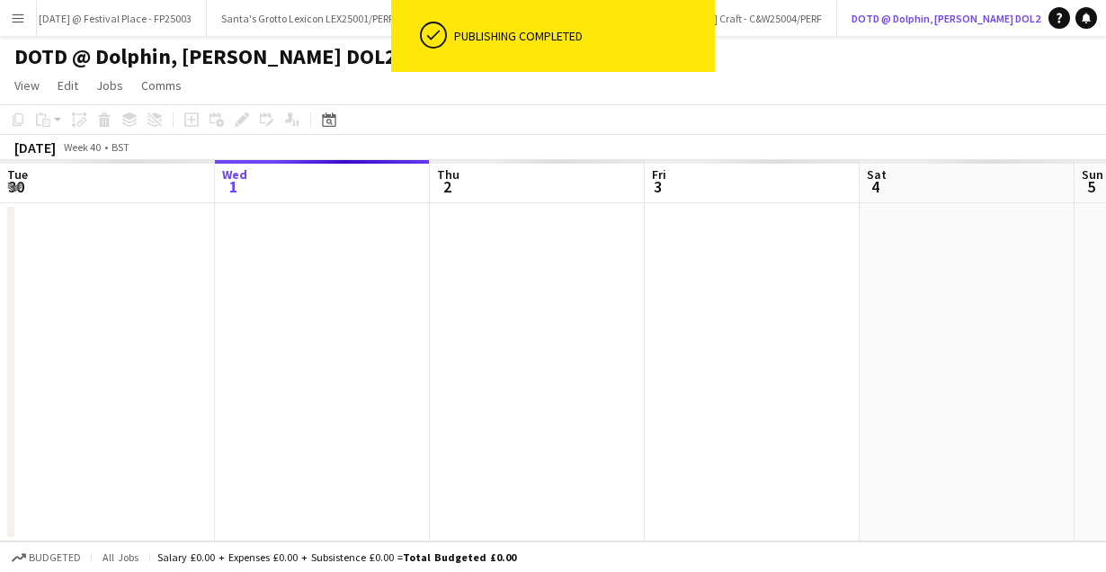
scroll to position [0, 94]
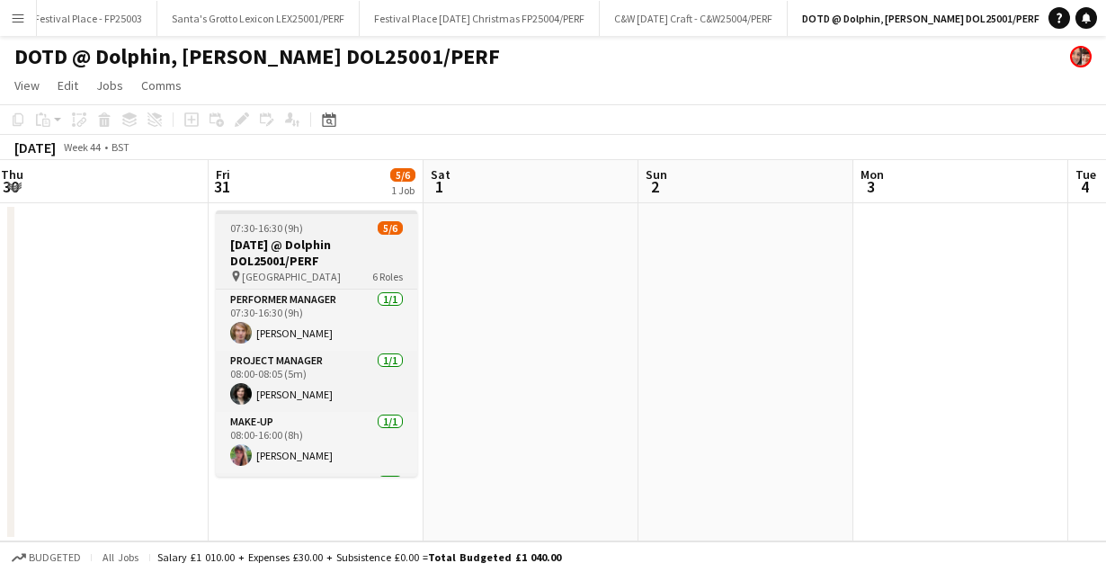
click at [231, 243] on h3 "[DATE] @ Dolphin DOL25001/PERF" at bounding box center [317, 253] width 202 height 32
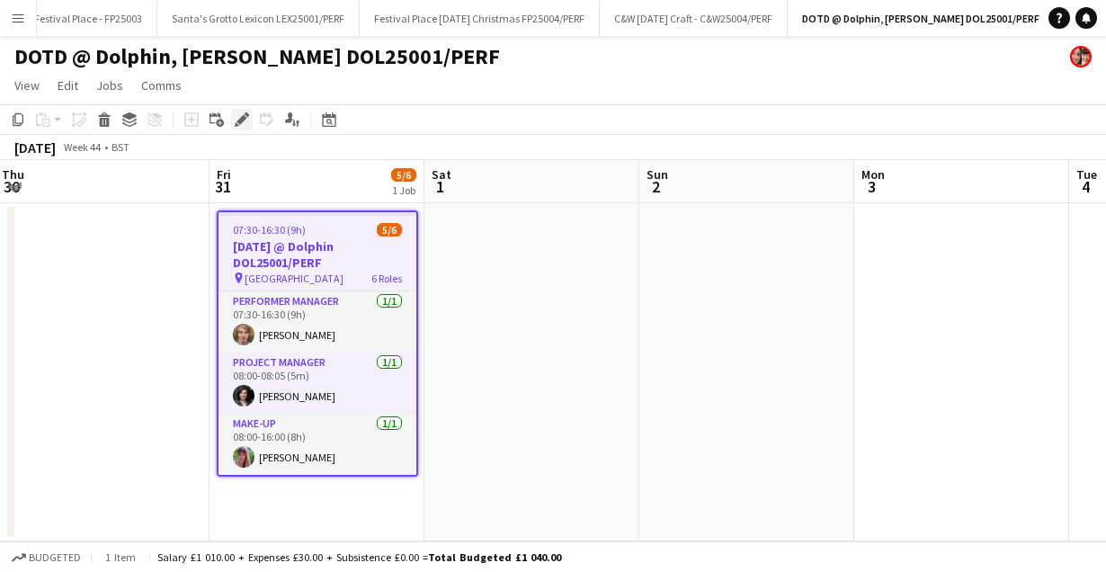
click at [247, 113] on icon "Edit" at bounding box center [242, 119] width 14 height 14
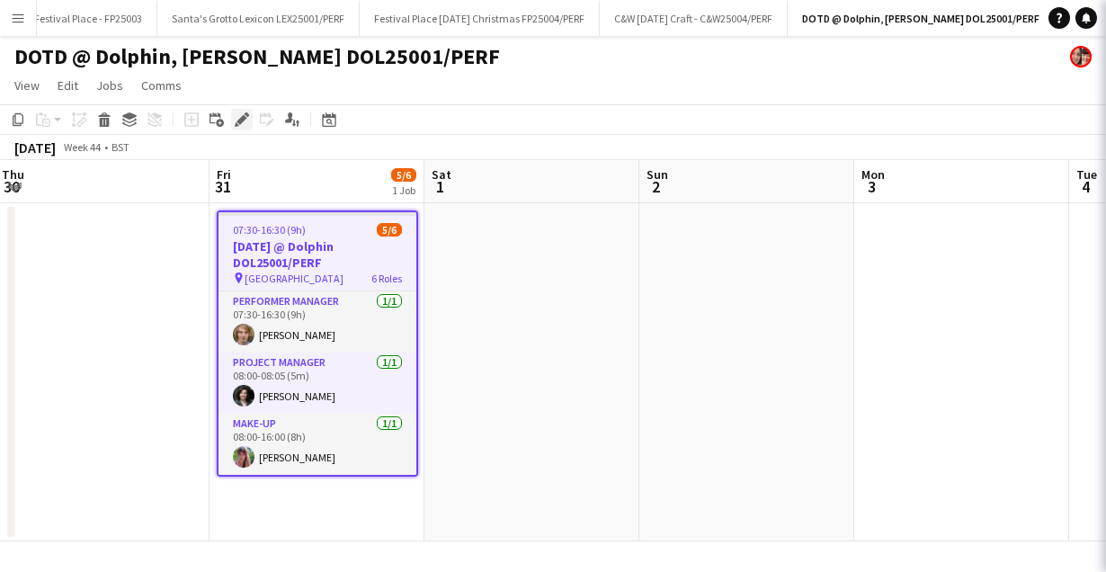
type input "**********"
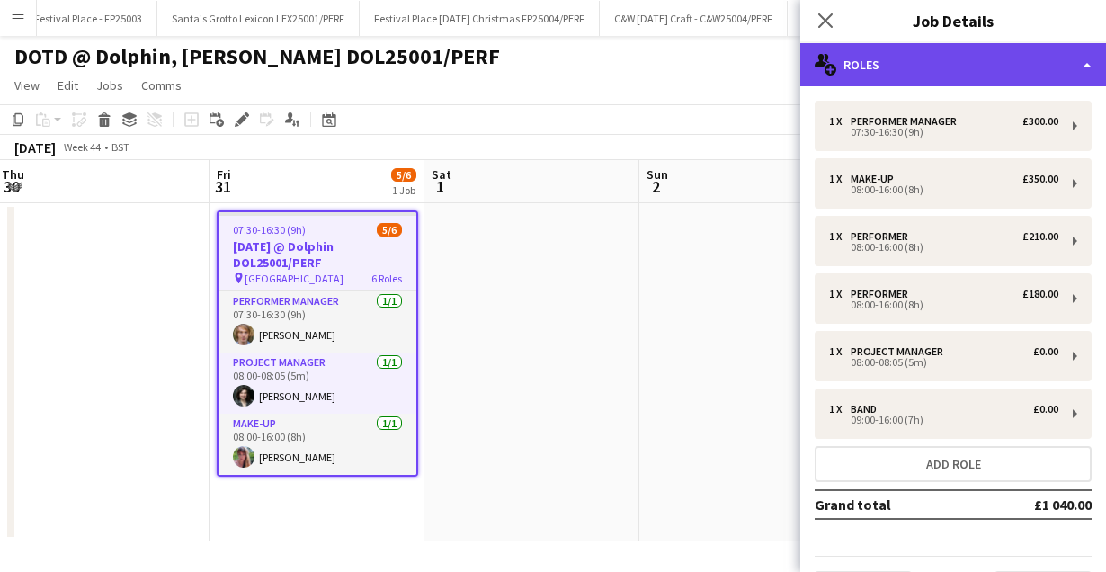
click at [1072, 52] on div "multiple-users-add Roles" at bounding box center [954, 64] width 306 height 43
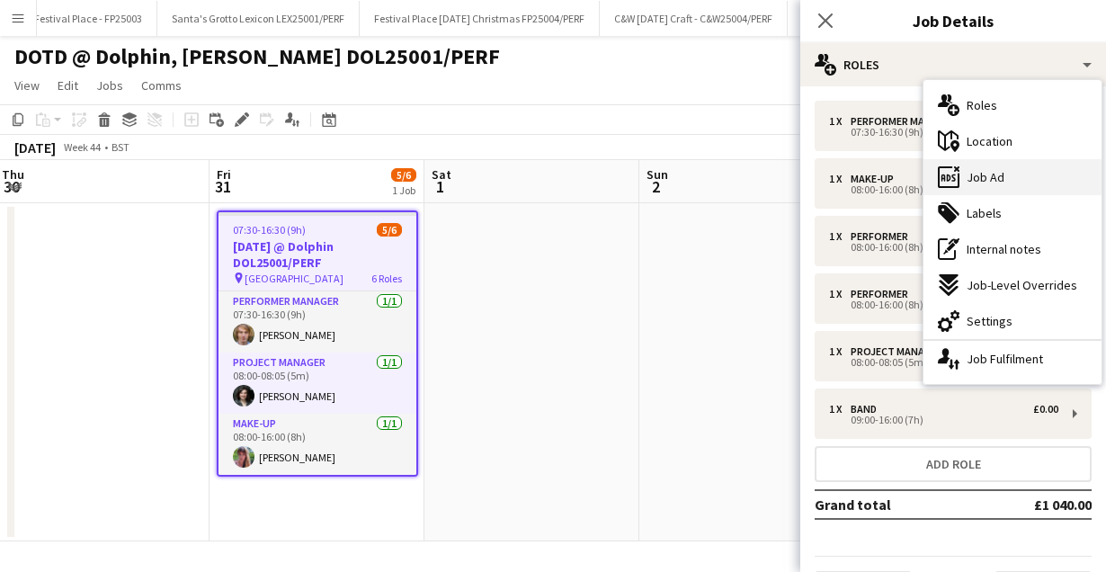
click at [1002, 179] on span "Job Ad" at bounding box center [986, 177] width 38 height 16
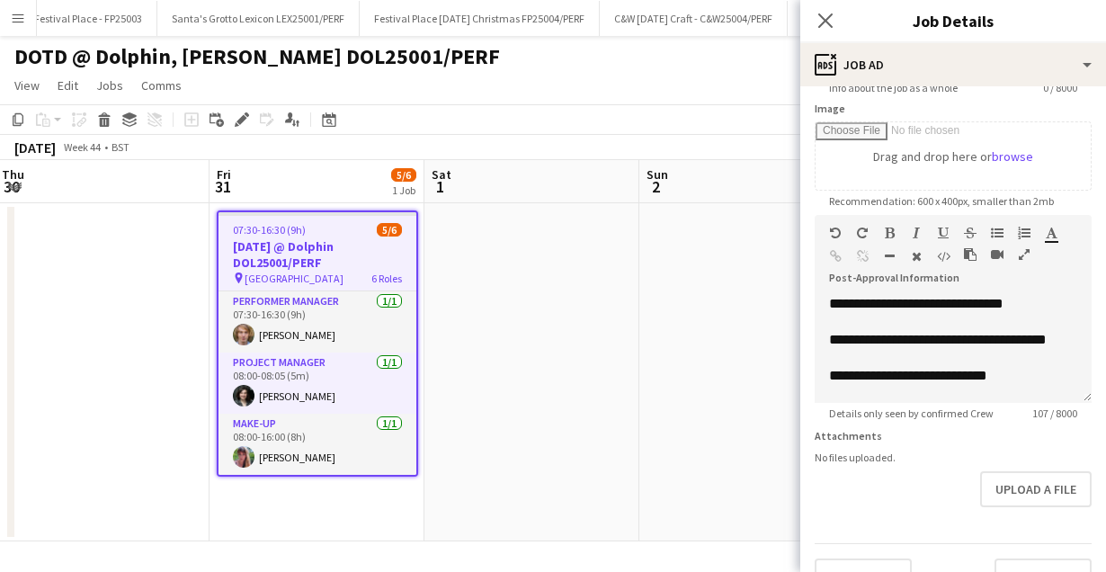
scroll to position [317, 0]
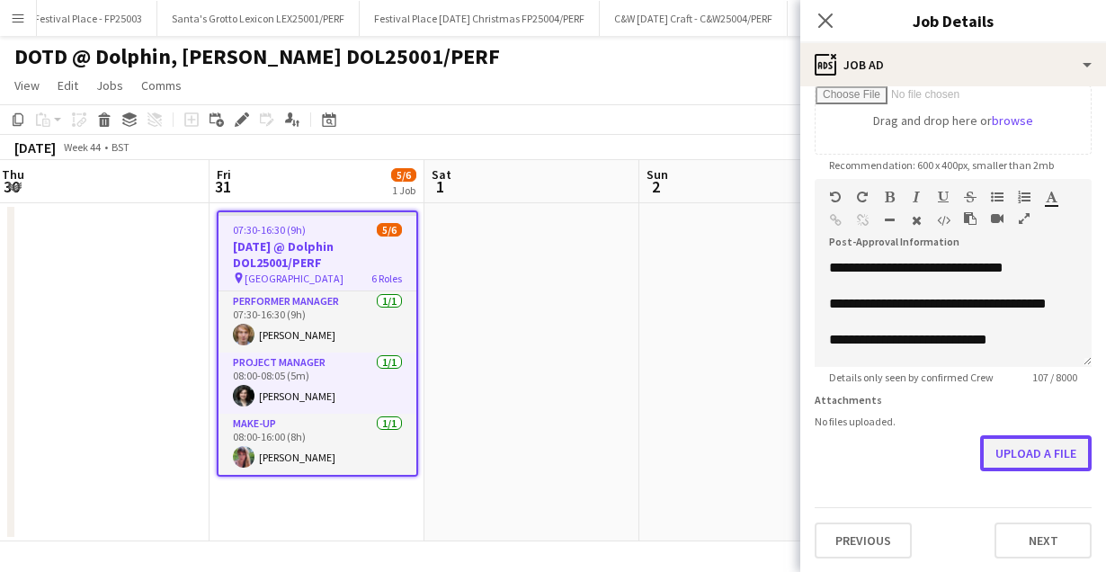
click at [1027, 450] on button "Upload a file" at bounding box center [1037, 453] width 112 height 36
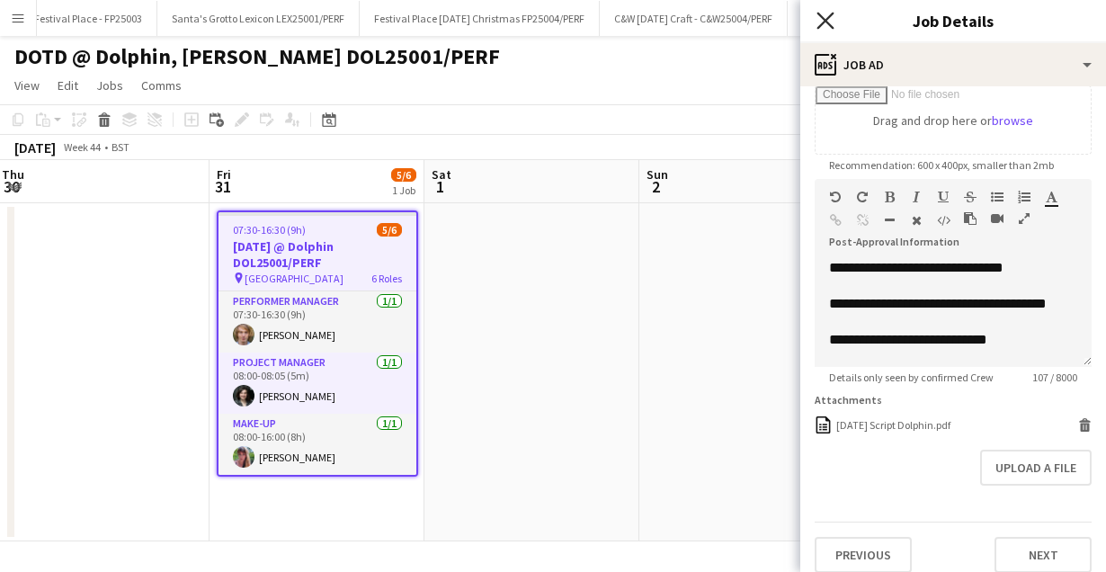
click at [819, 20] on icon "Close pop-in" at bounding box center [825, 20] width 17 height 17
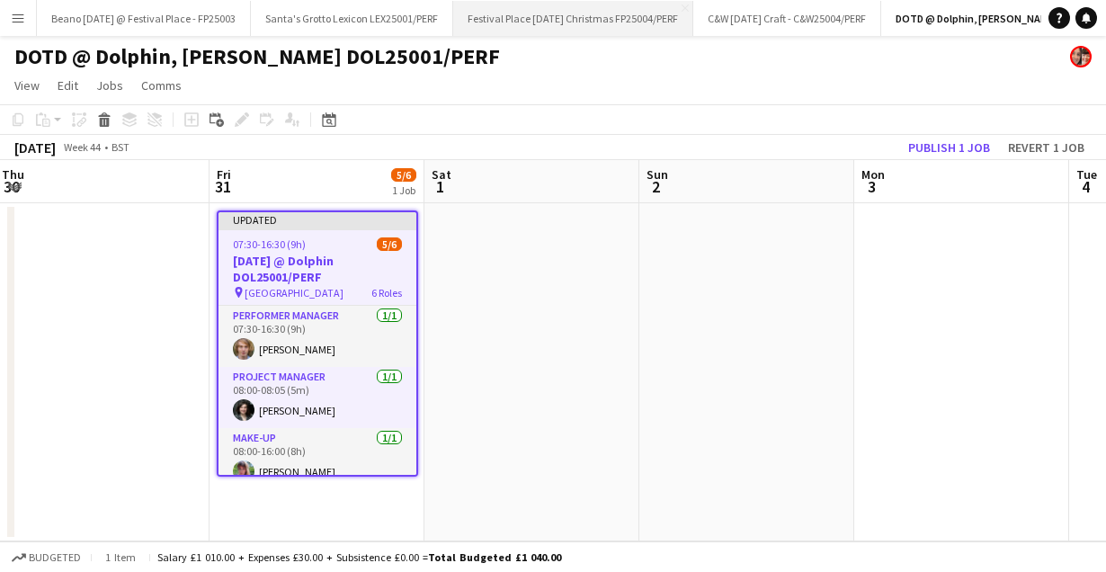
scroll to position [0, 115]
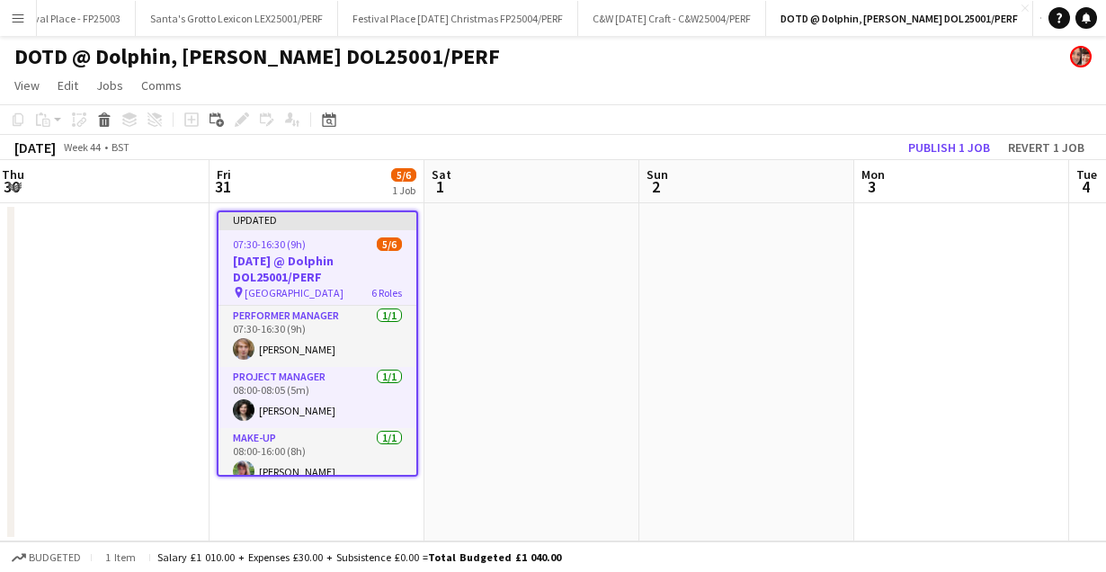
click at [304, 249] on div "07:30-16:30 (9h) 5/6" at bounding box center [318, 243] width 198 height 13
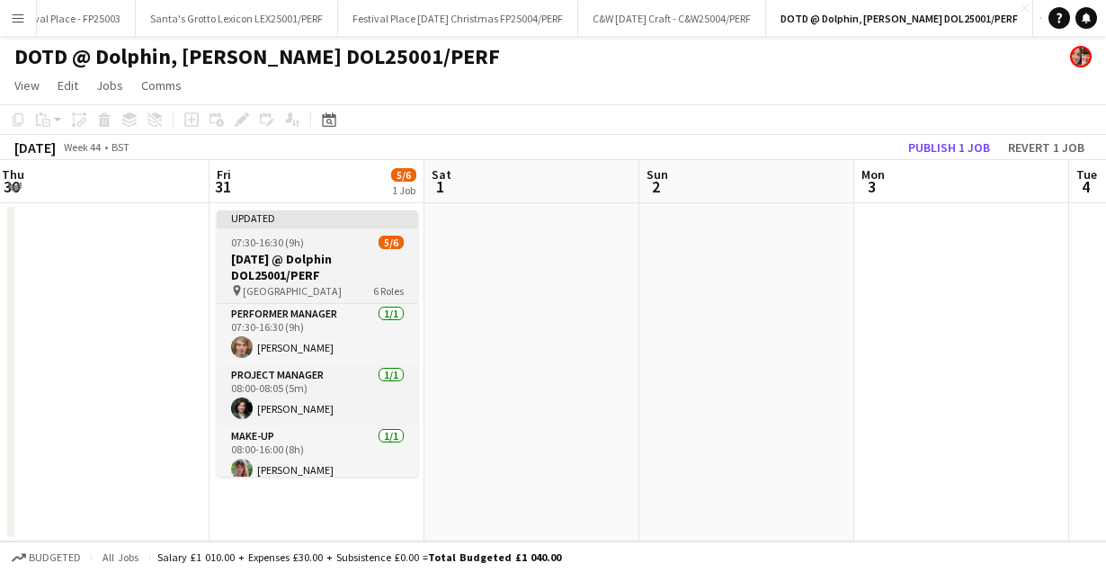
click at [304, 249] on app-job-card "Updated 07:30-16:30 (9h) 5/6 [DATE] @ Dolphin DOL25001/PERF pin Dolphin Centre …" at bounding box center [318, 344] width 202 height 266
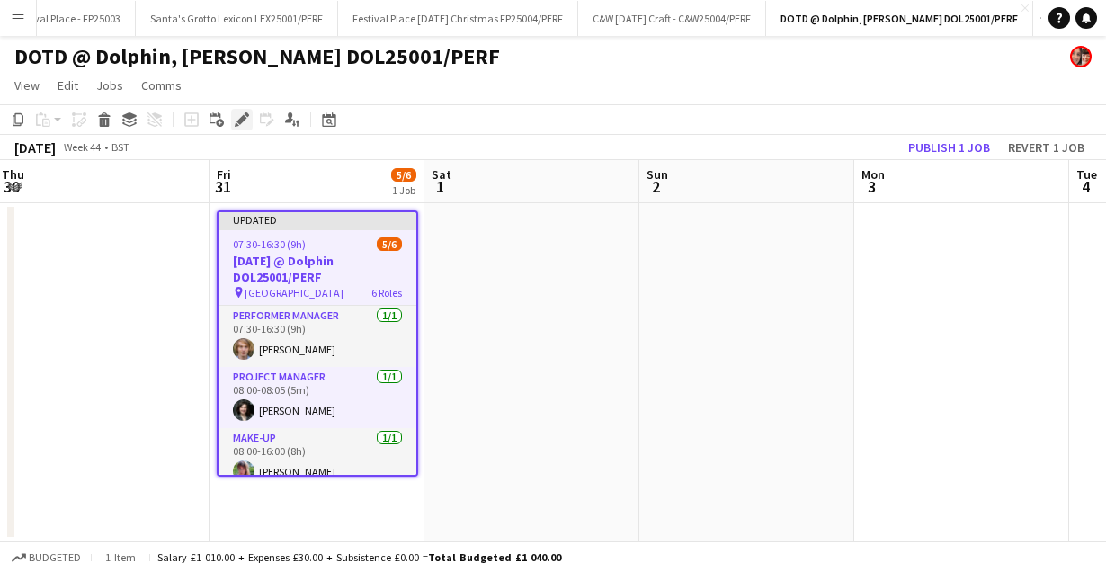
click at [243, 120] on icon at bounding box center [242, 120] width 10 height 10
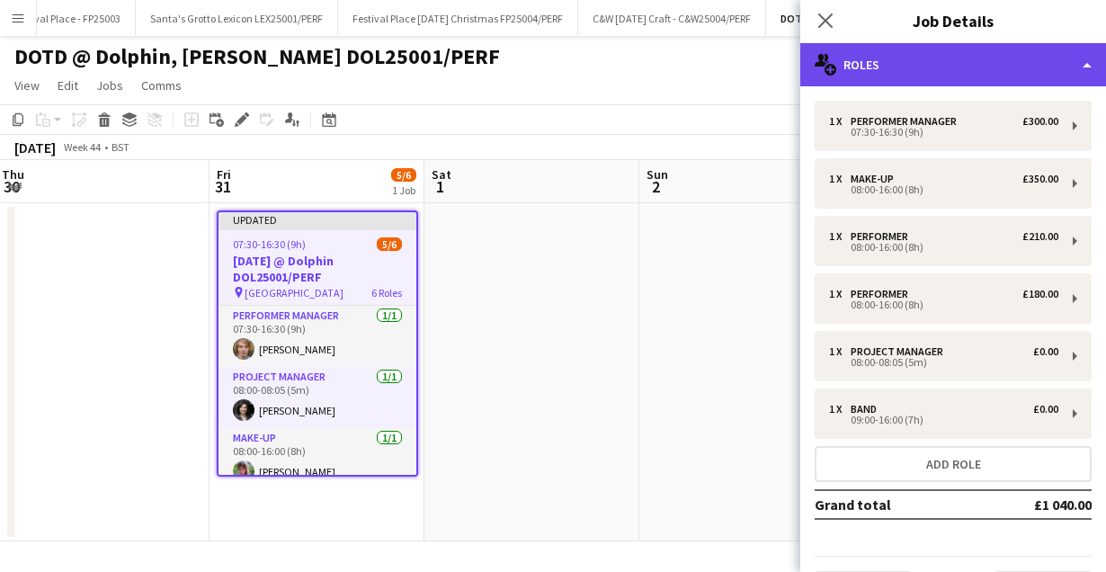
click at [1080, 67] on div "multiple-users-add Roles" at bounding box center [954, 64] width 306 height 43
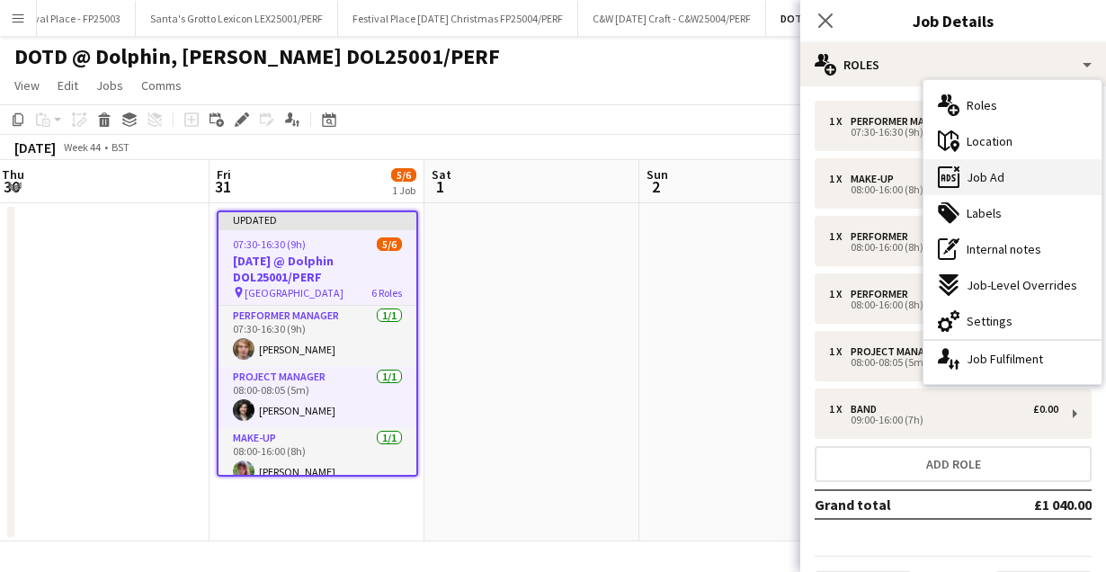
click at [996, 166] on div "ads-window Job Ad" at bounding box center [1013, 177] width 178 height 36
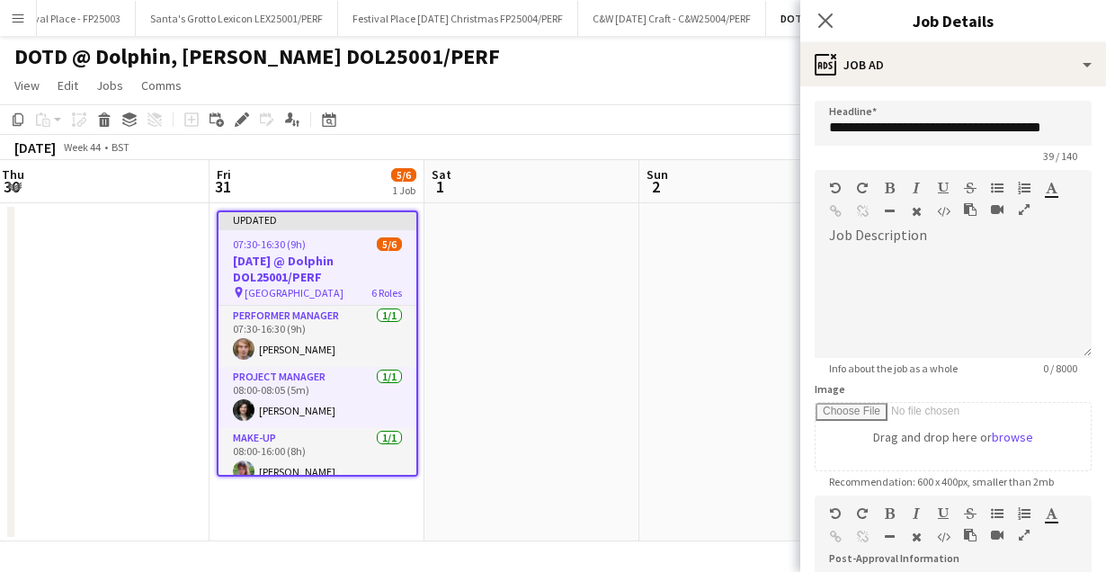
scroll to position [331, 0]
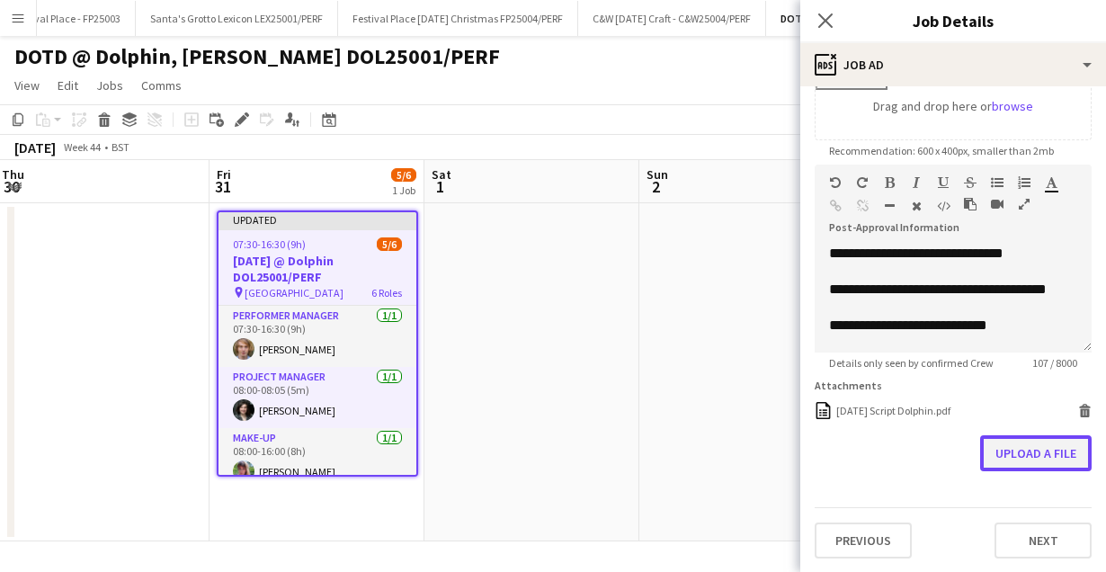
click at [1030, 454] on button "Upload a file" at bounding box center [1037, 453] width 112 height 36
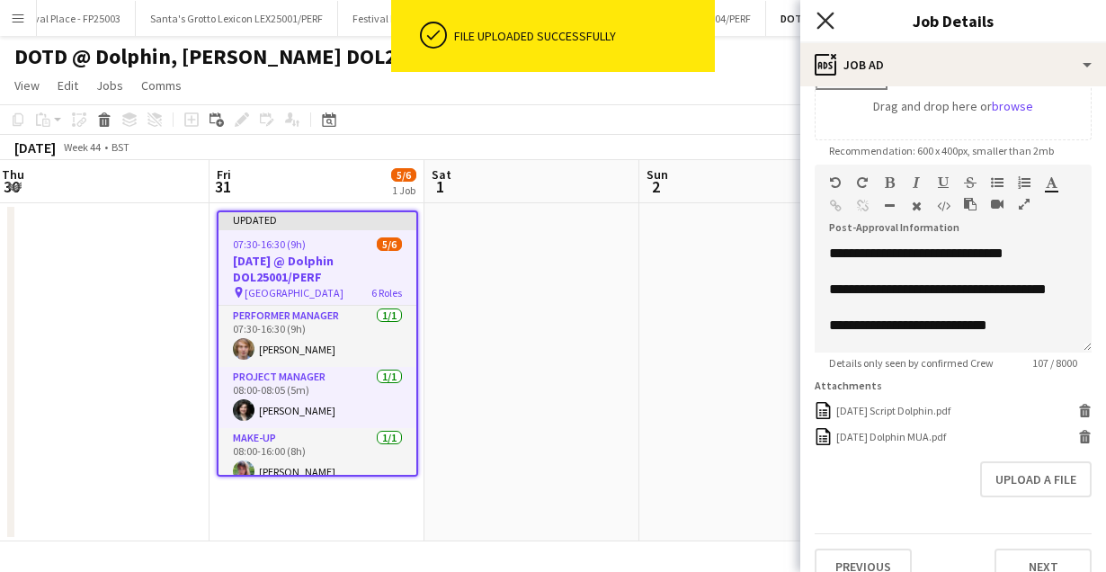
click at [829, 16] on icon at bounding box center [825, 20] width 17 height 17
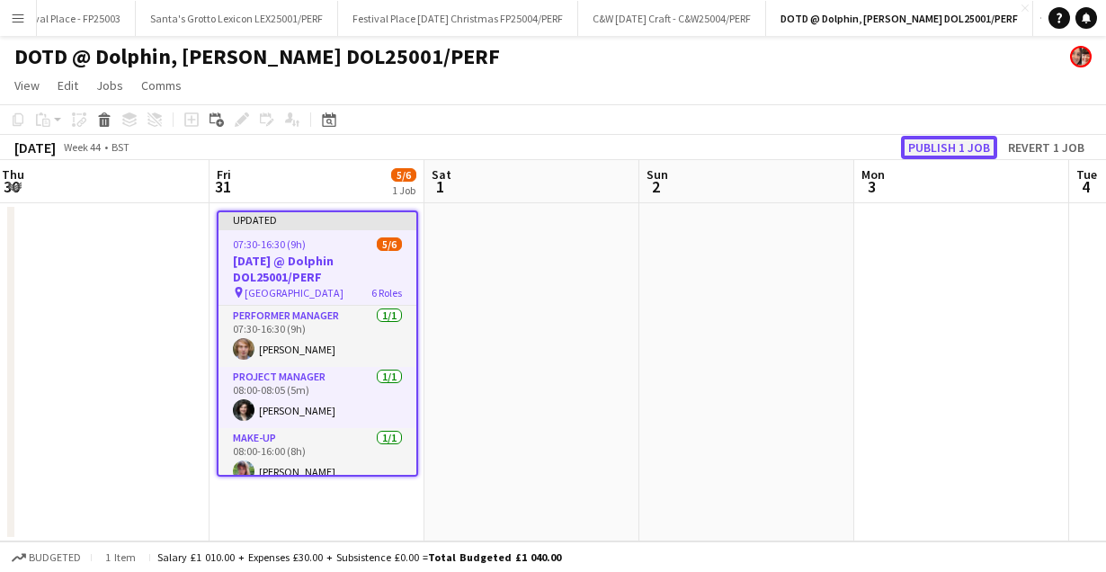
click at [925, 142] on button "Publish 1 job" at bounding box center [949, 147] width 96 height 23
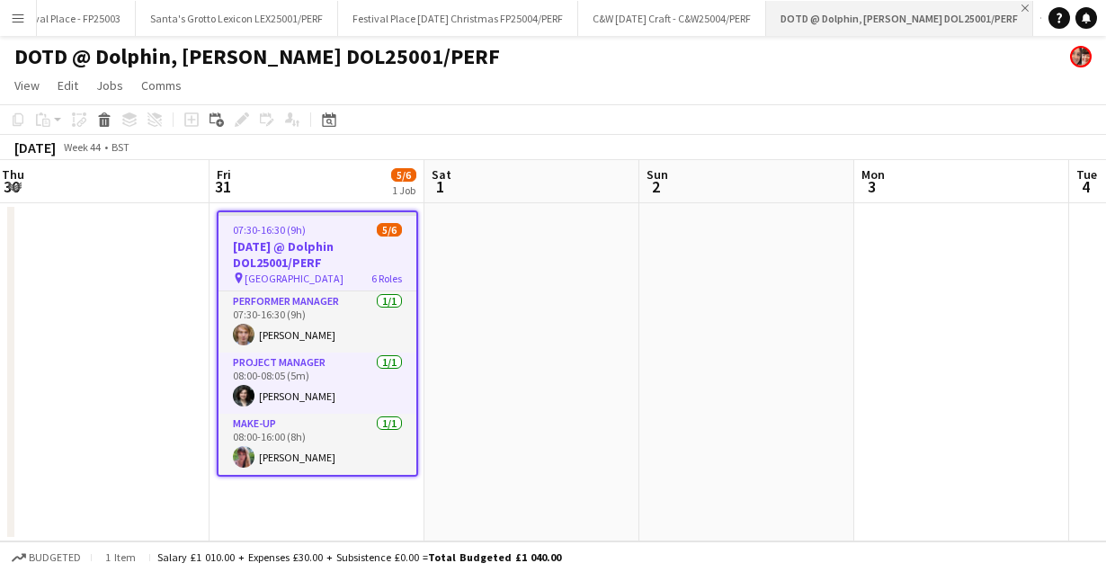
click at [1022, 4] on app-icon "Close" at bounding box center [1025, 7] width 7 height 7
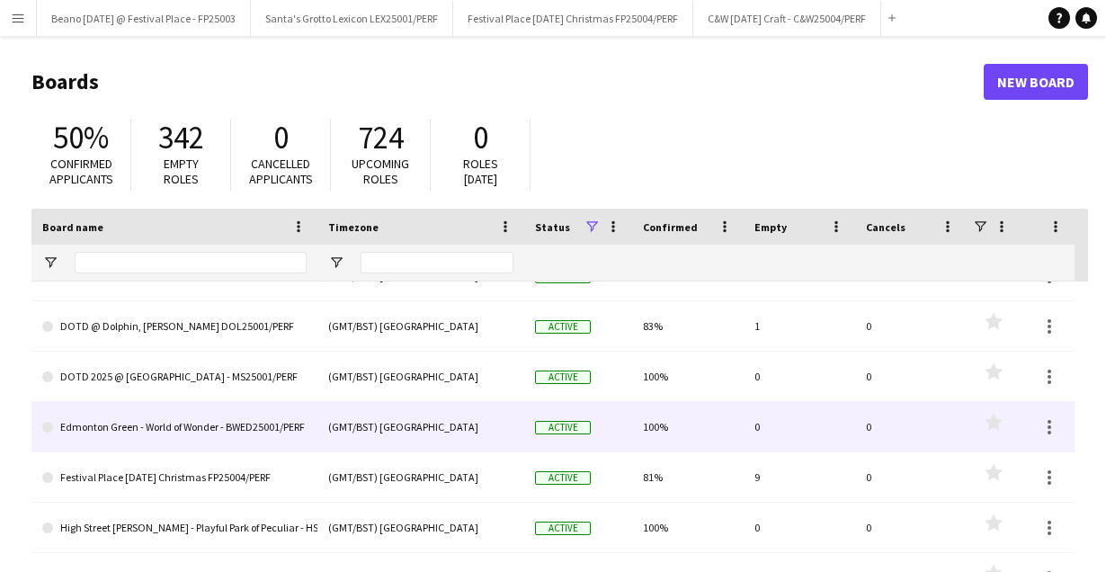
scroll to position [587, 0]
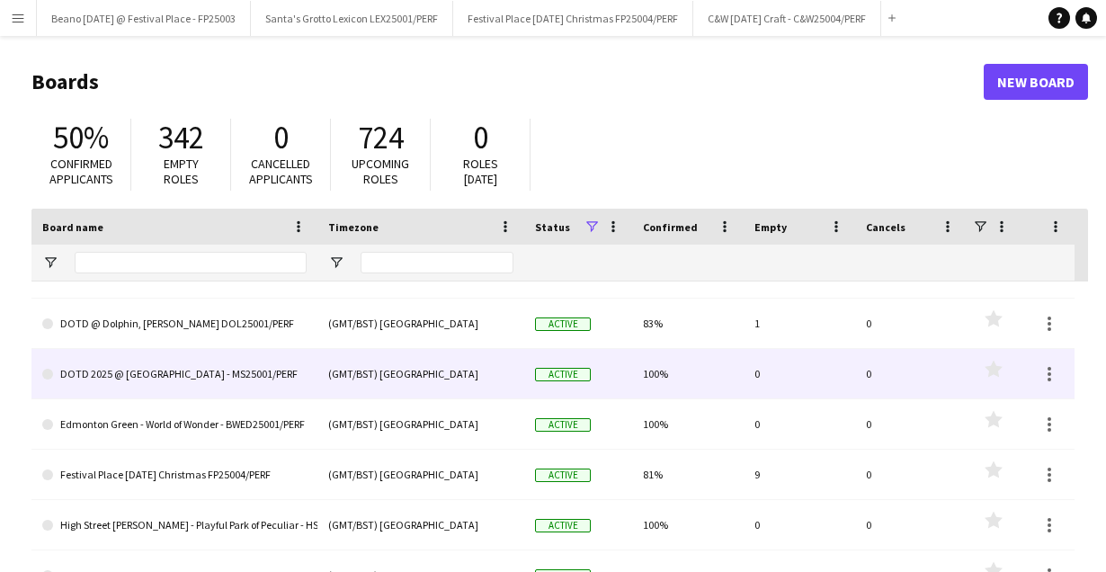
click at [156, 377] on link "DOTD 2025 @ [GEOGRAPHIC_DATA] - MS25001/PERF" at bounding box center [174, 374] width 264 height 50
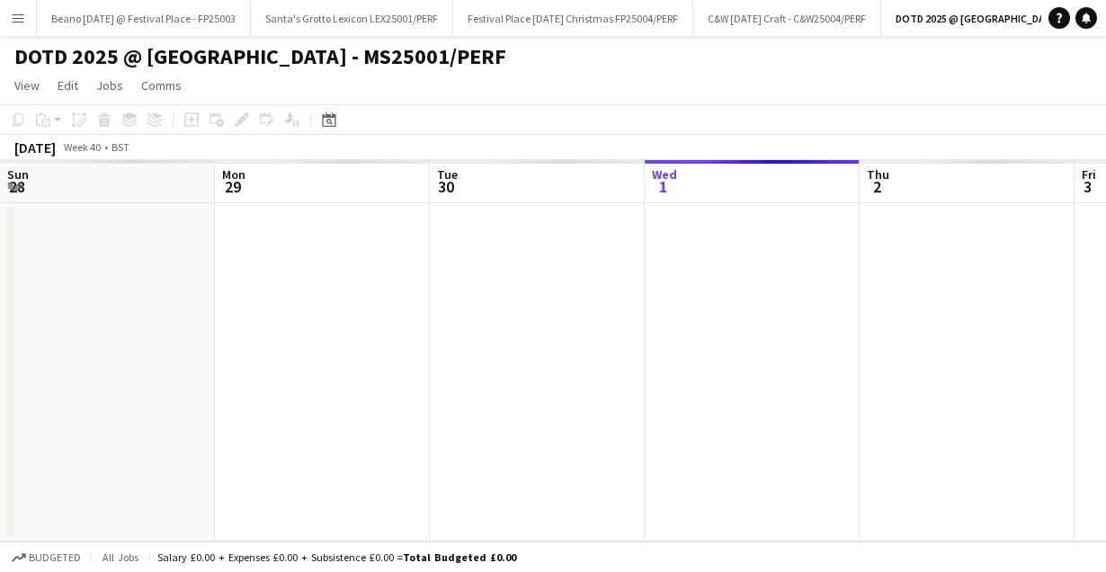
scroll to position [0, 150]
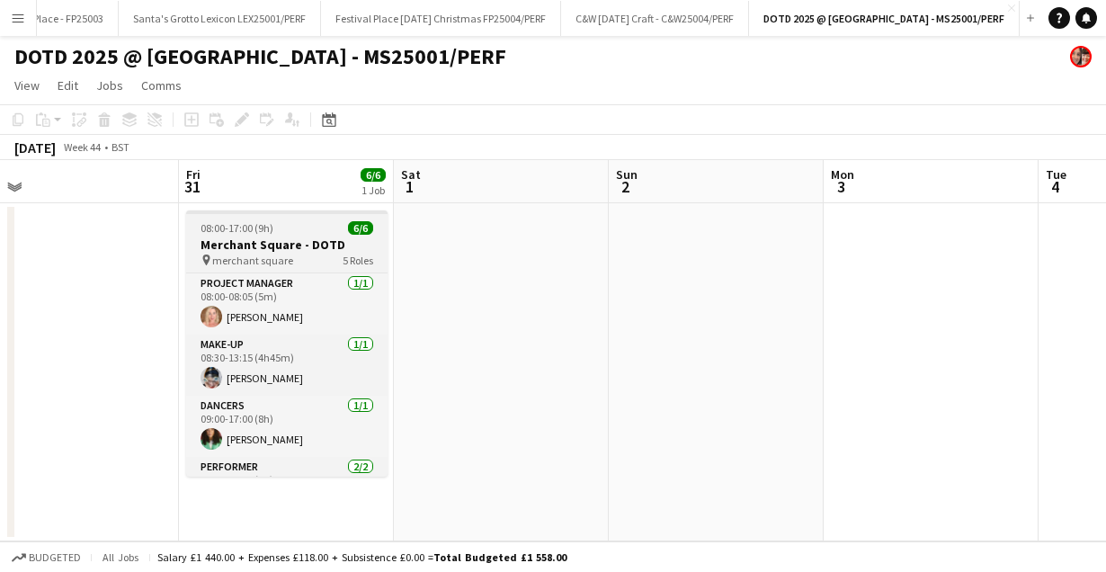
click at [299, 223] on div "08:00-17:00 (9h) 6/6" at bounding box center [287, 227] width 202 height 13
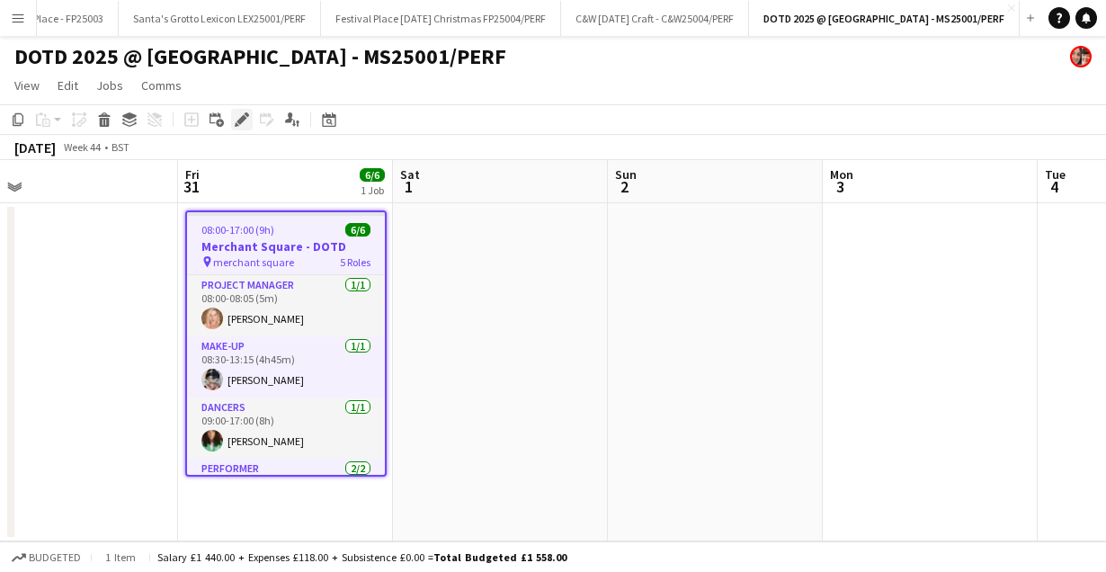
click at [243, 115] on icon at bounding box center [242, 120] width 10 height 10
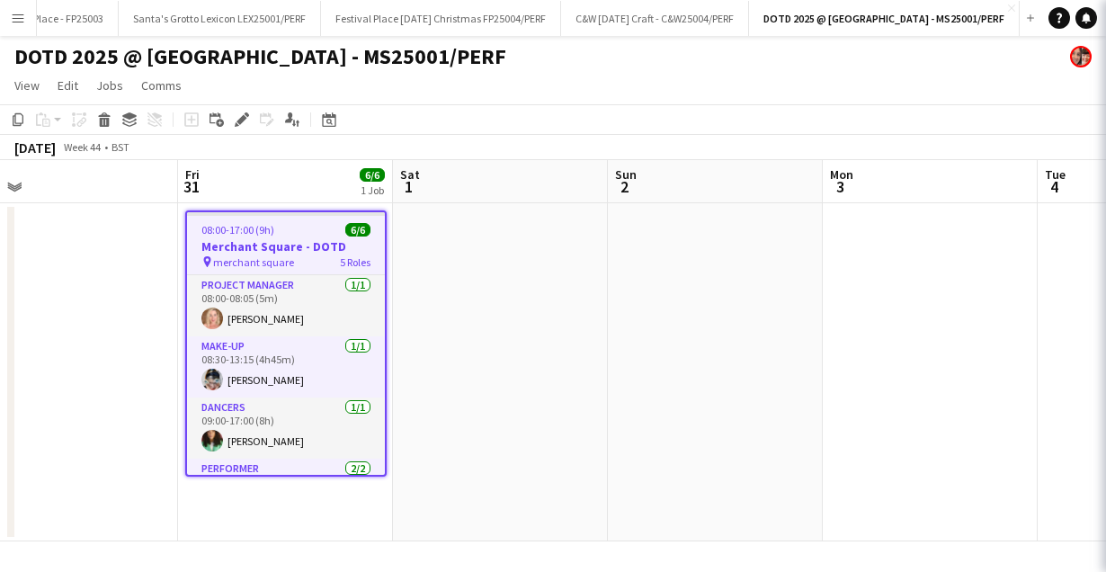
type input "**********"
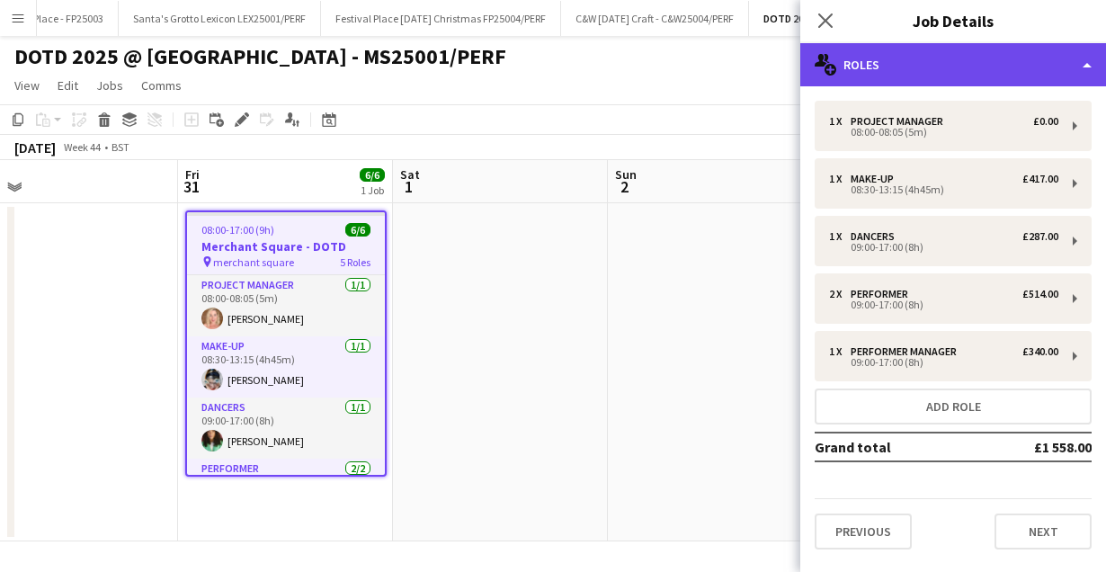
click at [1059, 49] on div "multiple-users-add Roles" at bounding box center [954, 64] width 306 height 43
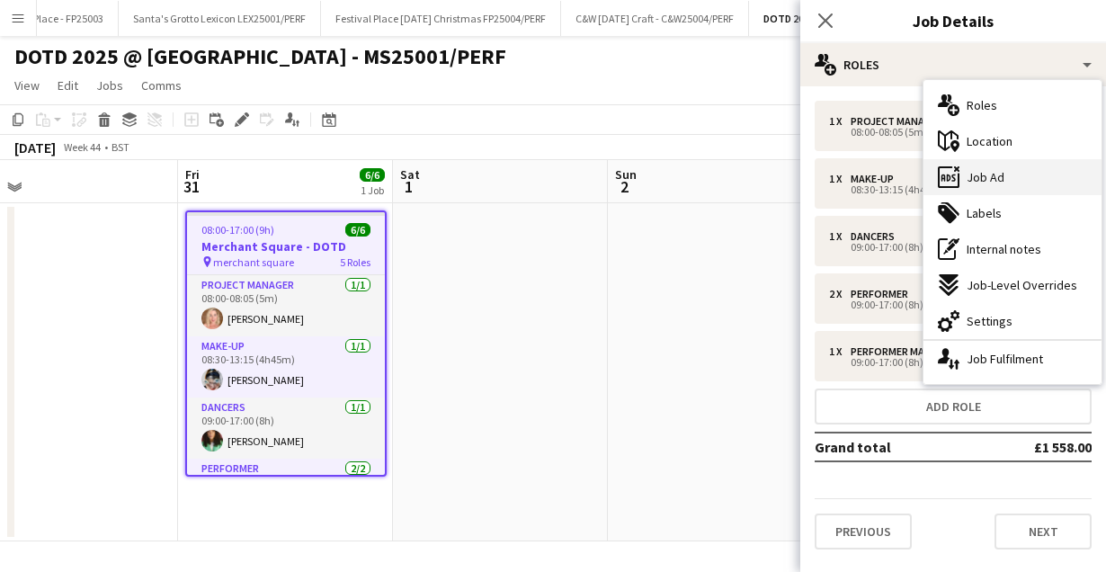
click at [997, 181] on span "Job Ad" at bounding box center [986, 177] width 38 height 16
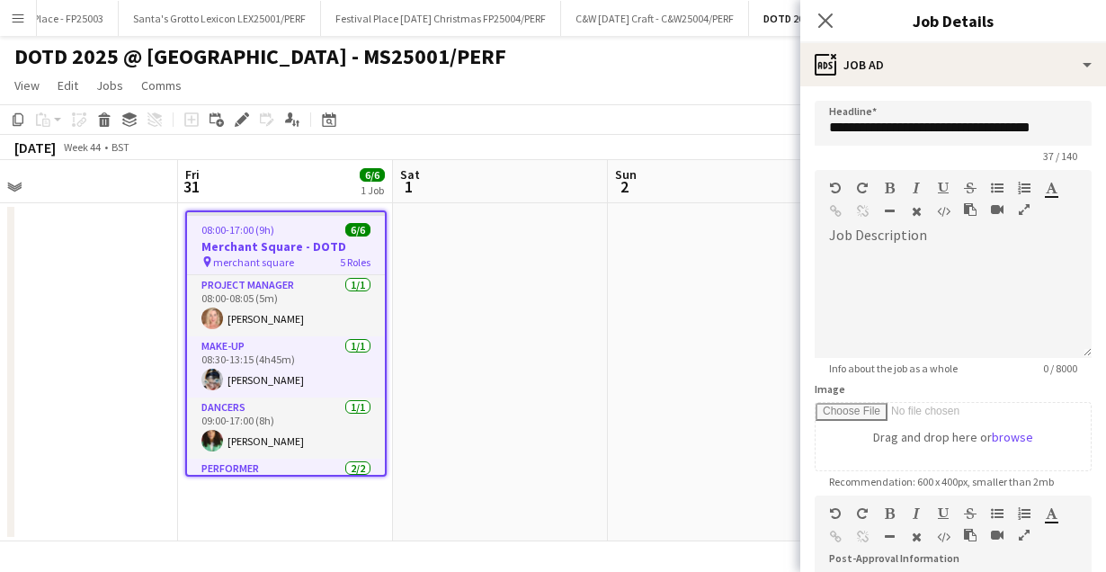
scroll to position [357, 0]
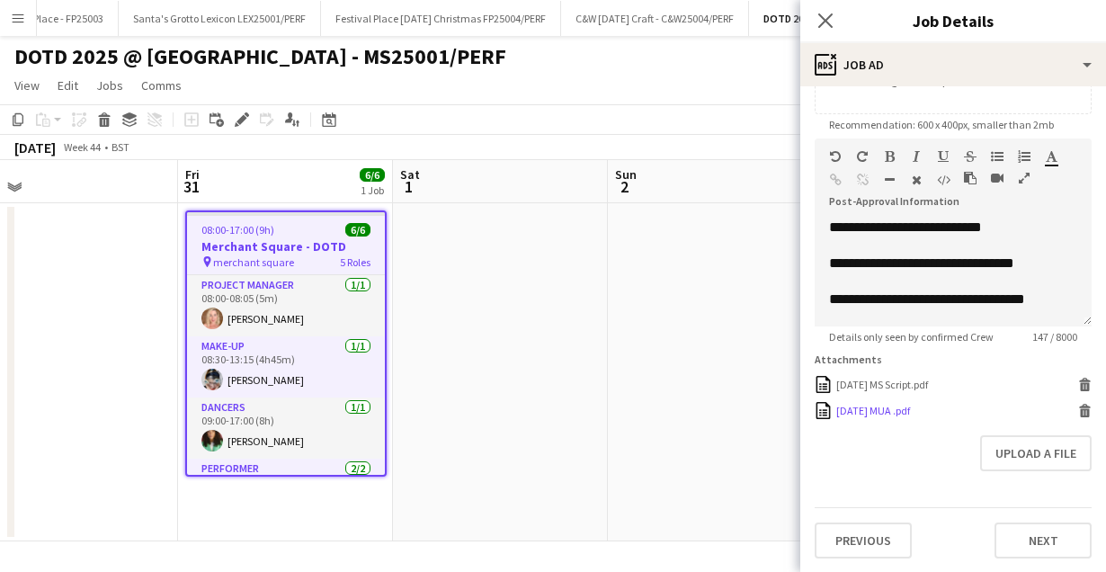
click at [1081, 409] on icon at bounding box center [1085, 413] width 9 height 8
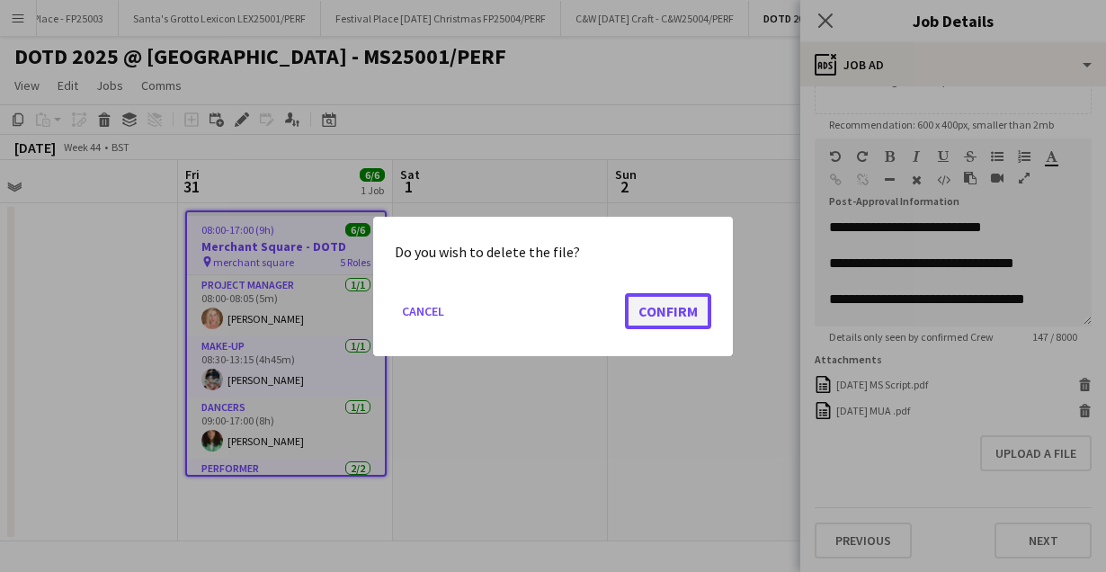
click at [678, 312] on button "Confirm" at bounding box center [668, 310] width 86 height 36
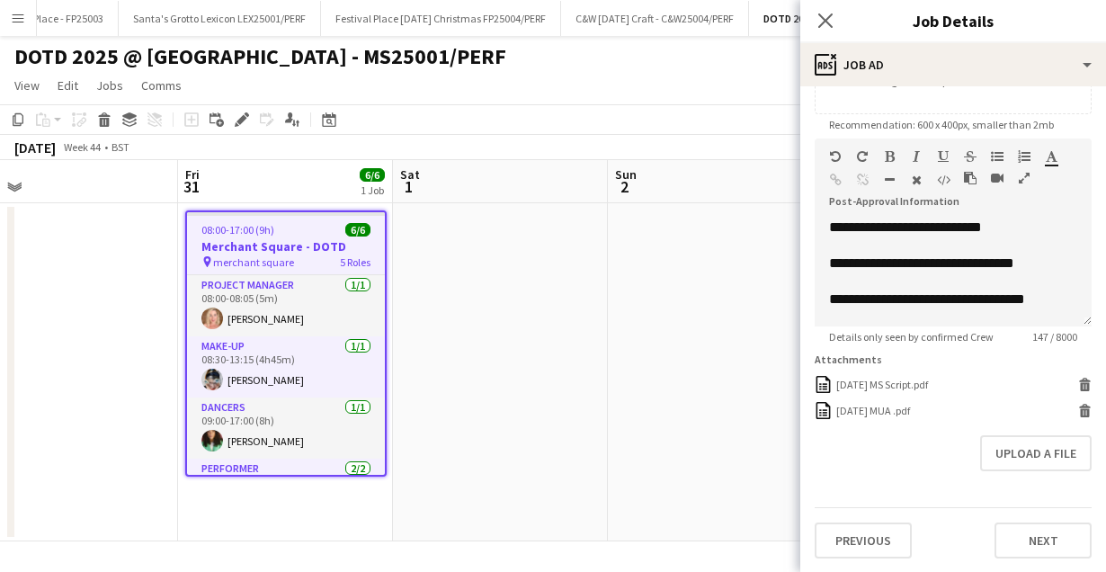
scroll to position [331, 0]
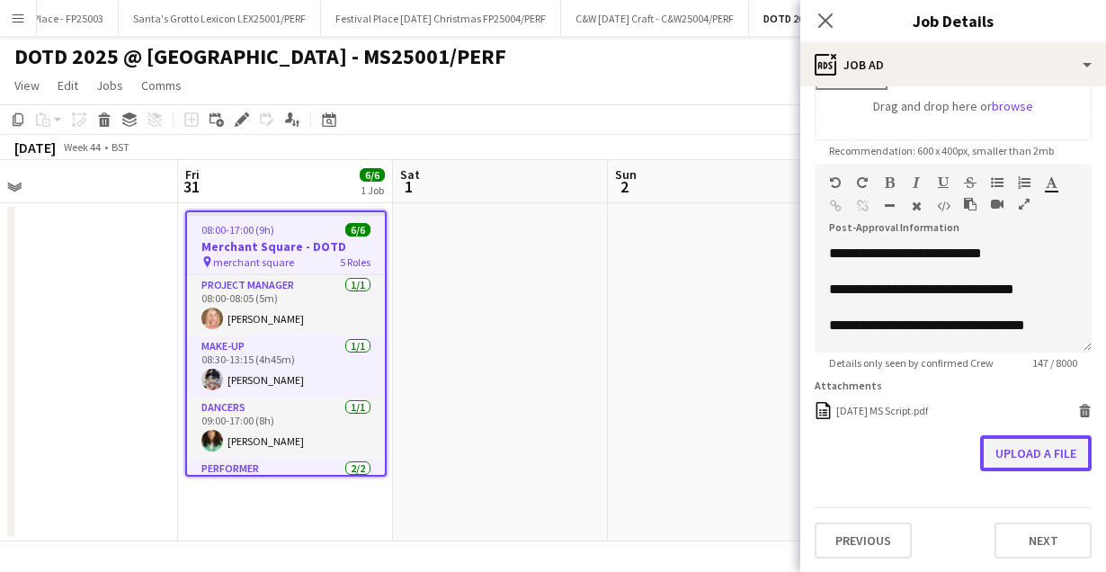
click at [1025, 452] on button "Upload a file" at bounding box center [1037, 453] width 112 height 36
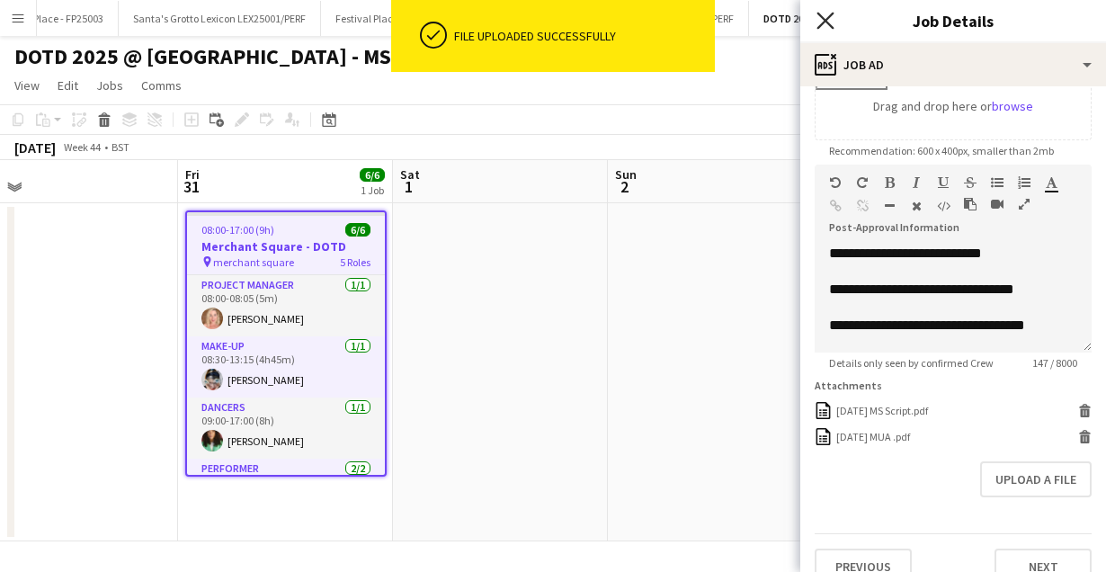
click at [826, 16] on icon "Close pop-in" at bounding box center [825, 20] width 17 height 17
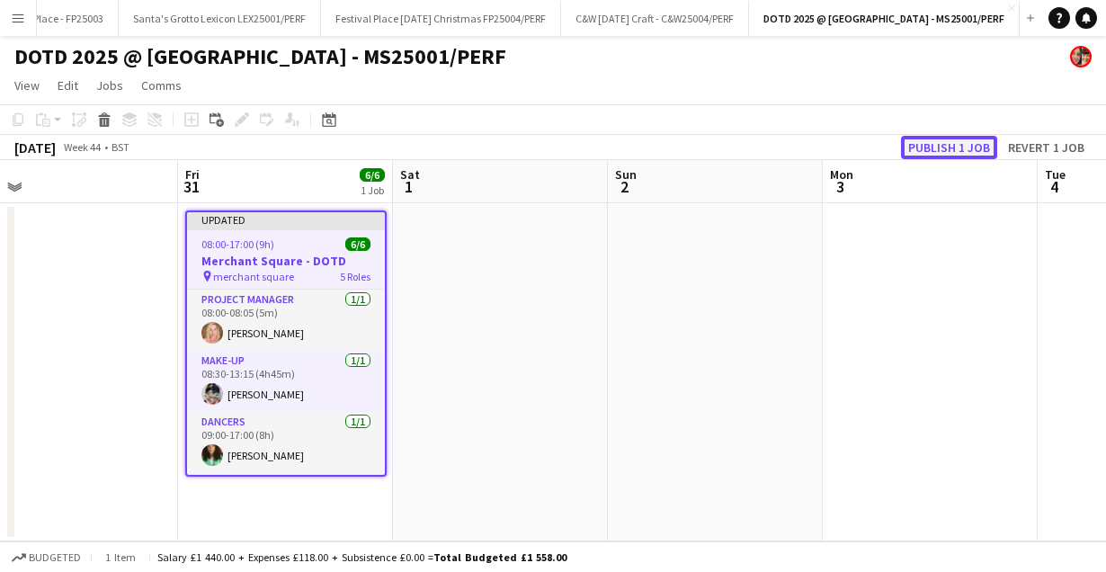
click at [938, 147] on button "Publish 1 job" at bounding box center [949, 147] width 96 height 23
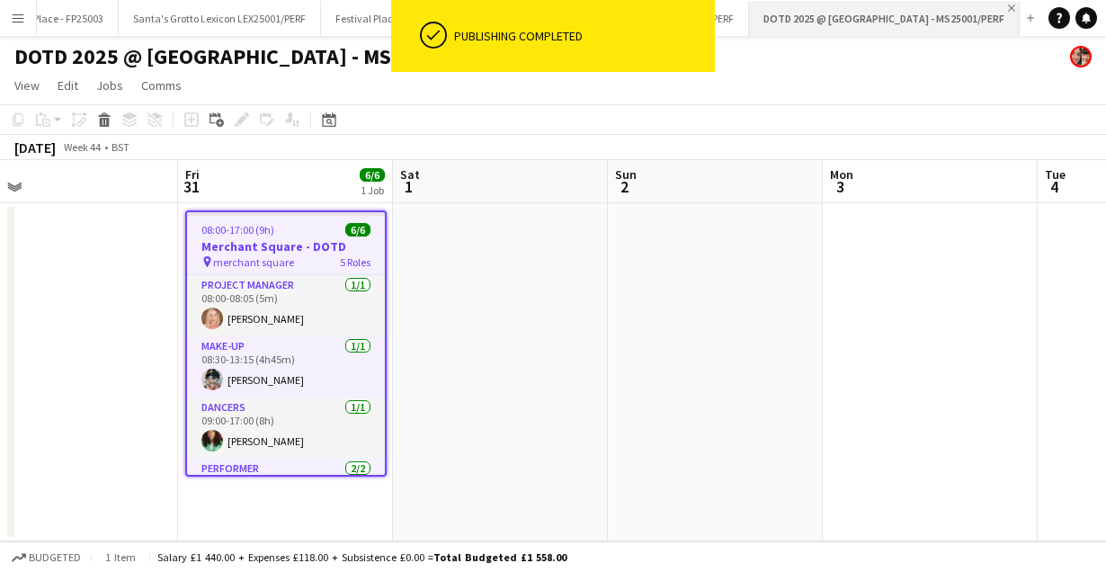
click at [1012, 4] on app-icon "Close" at bounding box center [1011, 7] width 7 height 7
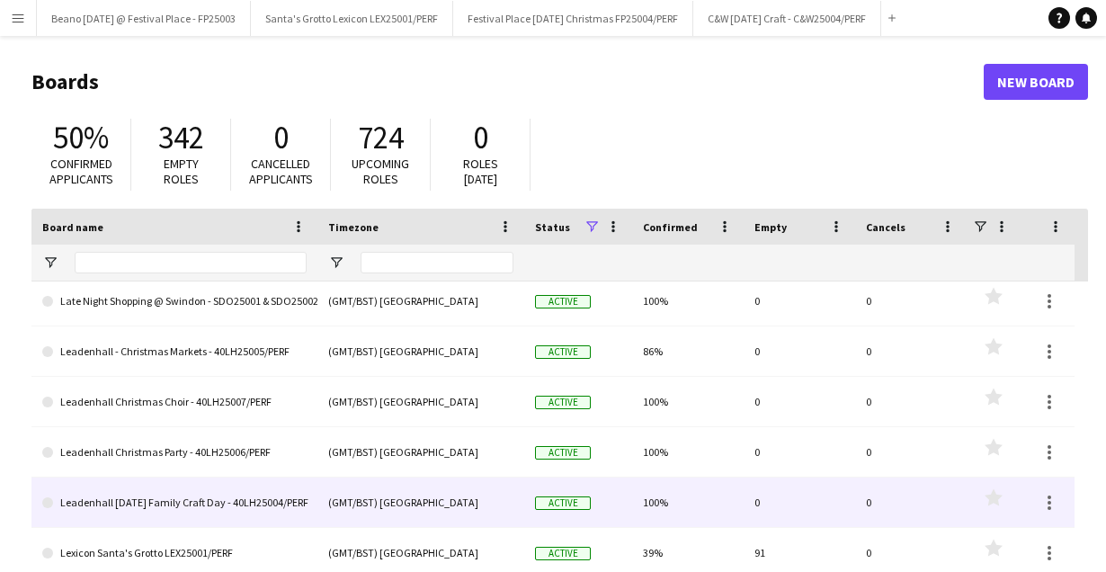
scroll to position [864, 0]
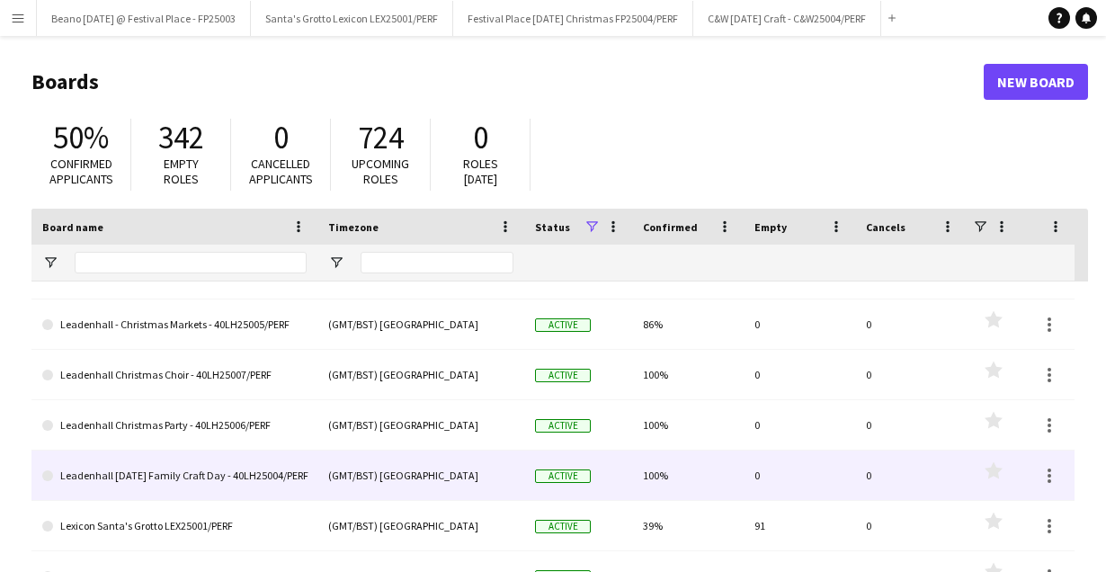
click at [158, 481] on link "Leadenhall [DATE] Family Craft Day - 40LH25004/PERF" at bounding box center [174, 476] width 264 height 50
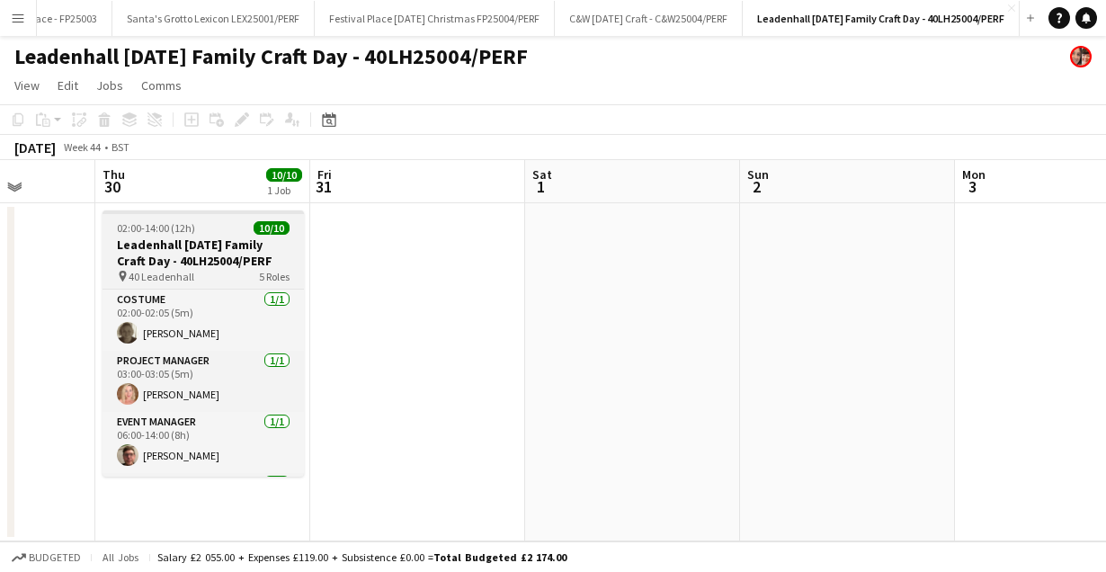
click at [183, 270] on span "40 Leadenhall" at bounding box center [162, 276] width 66 height 13
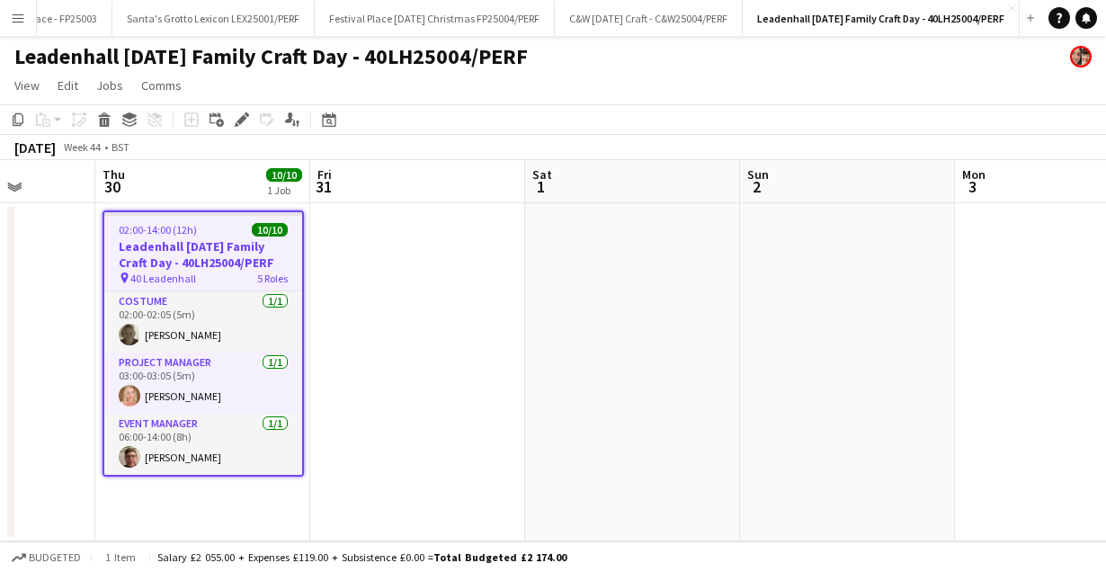
click at [243, 107] on app-toolbar "Copy Paste Paste Command V Paste with crew Command Shift V Paste linked Job [GE…" at bounding box center [553, 119] width 1106 height 31
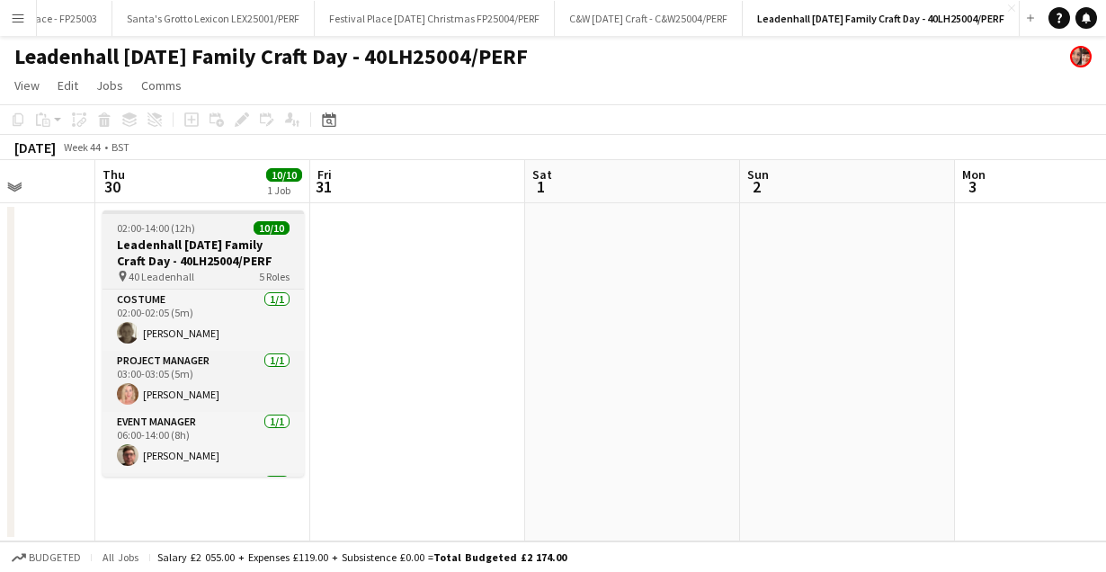
click at [226, 246] on h3 "Leadenhall [DATE] Family Craft Day - 40LH25004/PERF" at bounding box center [204, 253] width 202 height 32
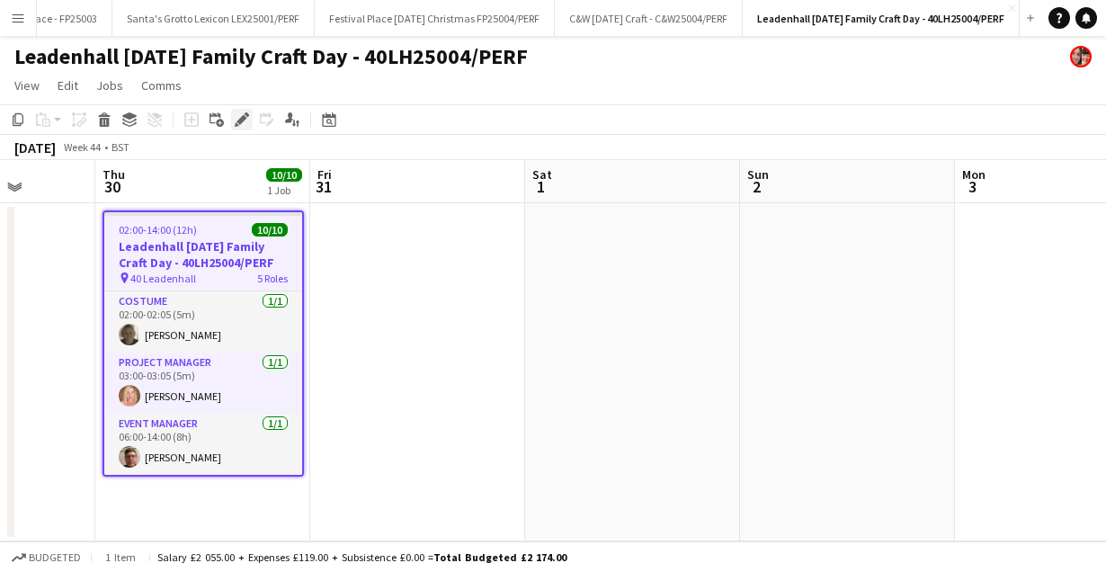
click at [238, 121] on icon at bounding box center [242, 120] width 10 height 10
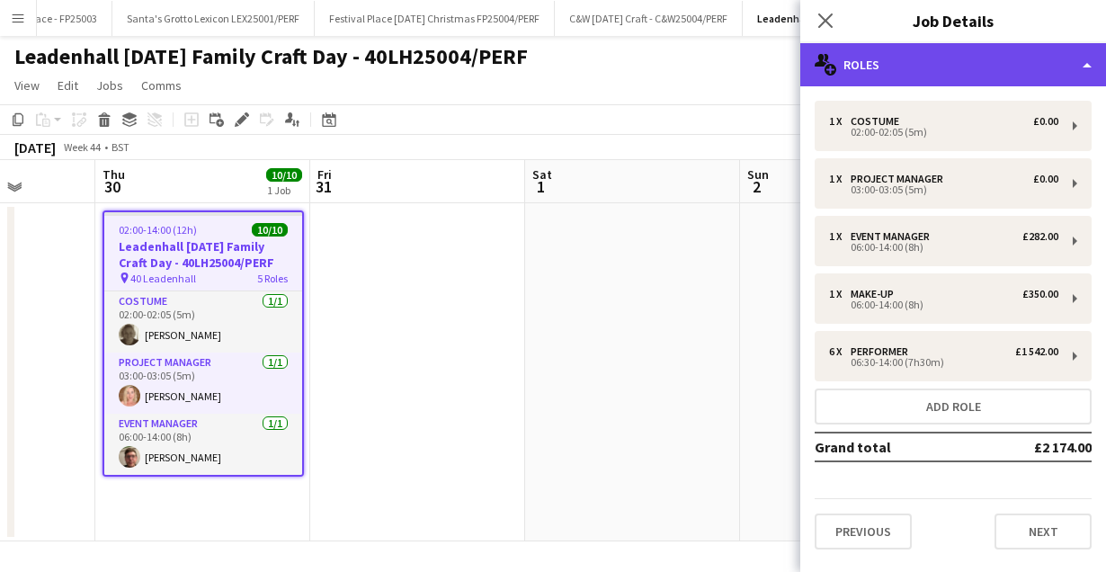
click at [1075, 51] on div "multiple-users-add Roles" at bounding box center [954, 64] width 306 height 43
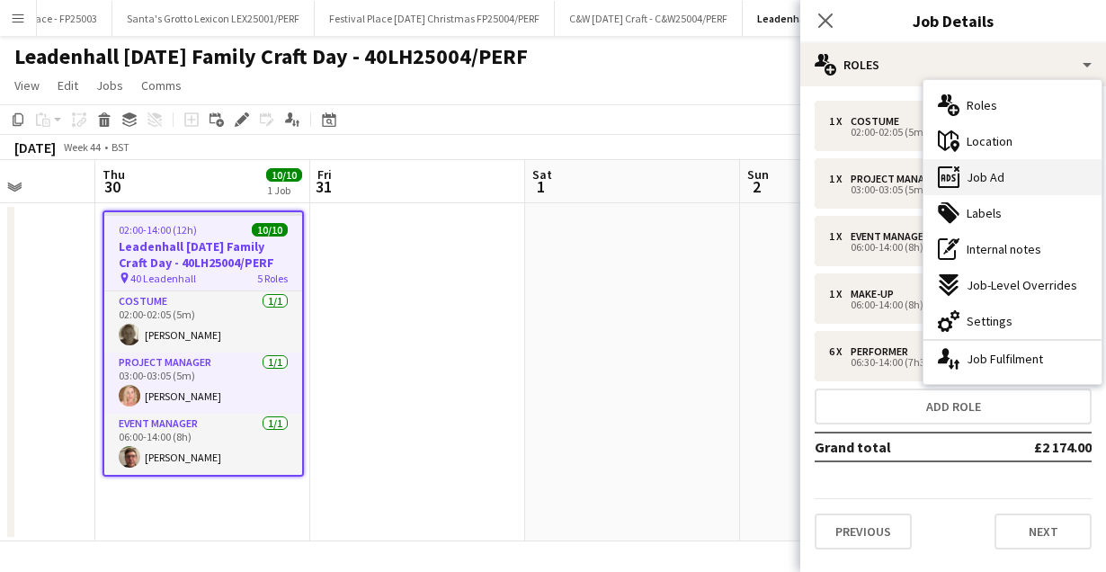
click at [991, 185] on div "ads-window Job Ad" at bounding box center [1013, 177] width 178 height 36
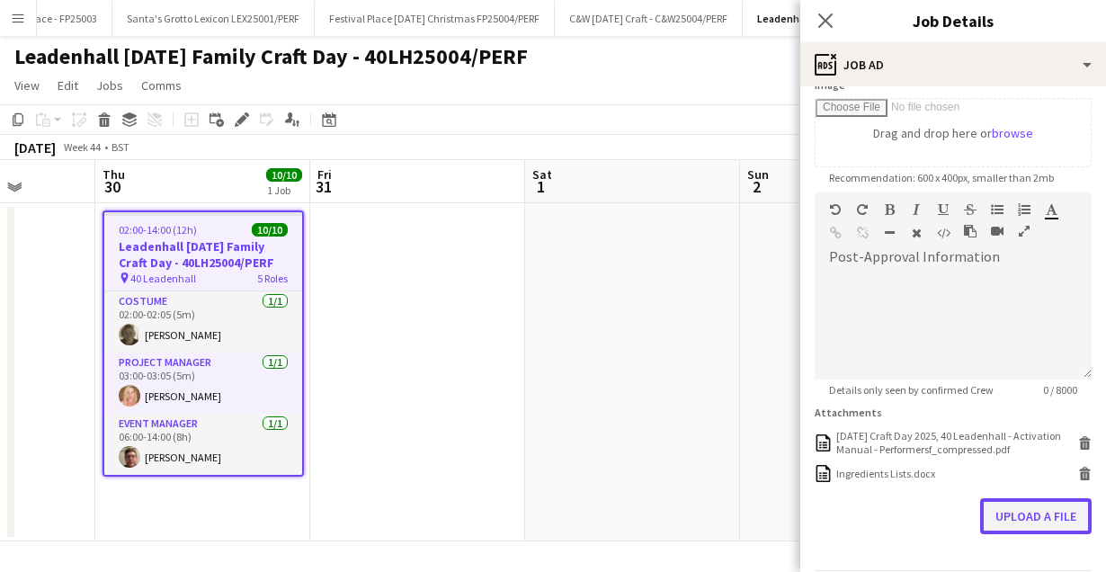
click at [1030, 512] on button "Upload a file" at bounding box center [1037, 516] width 112 height 36
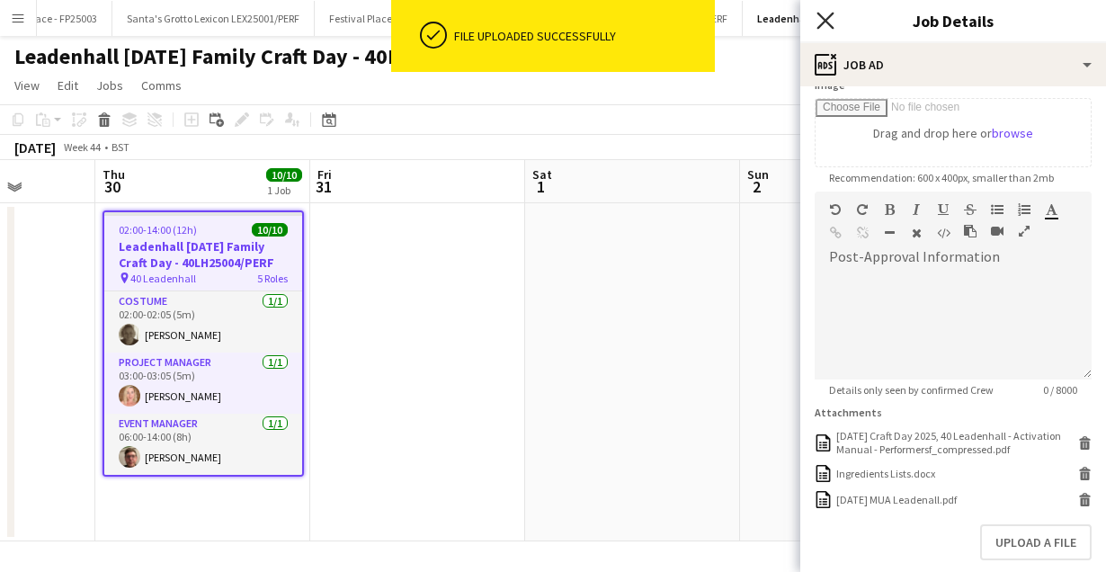
click at [823, 16] on icon "Close pop-in" at bounding box center [825, 20] width 17 height 17
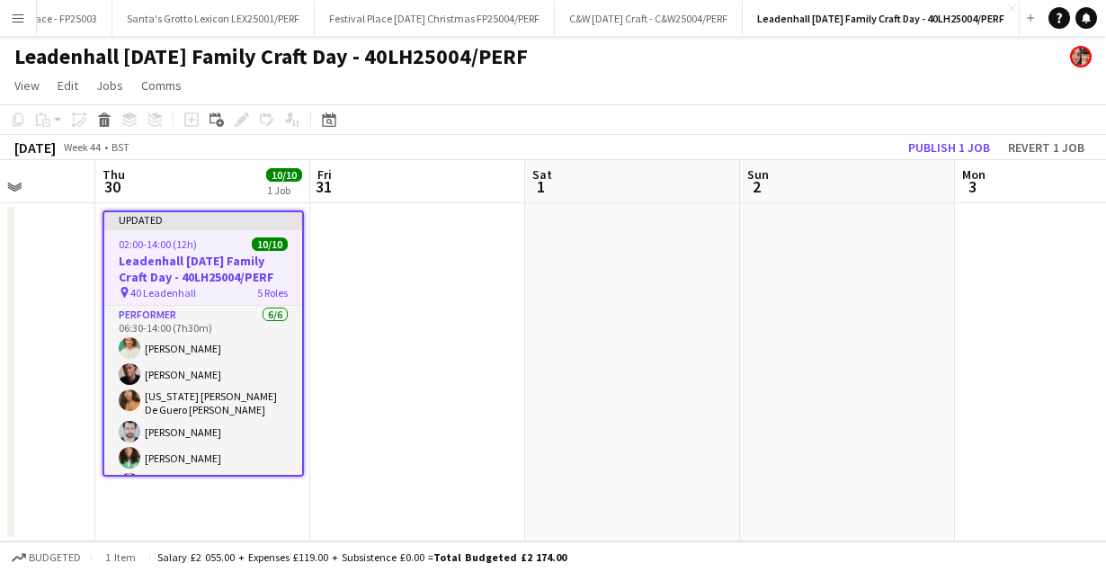
scroll to position [273, 0]
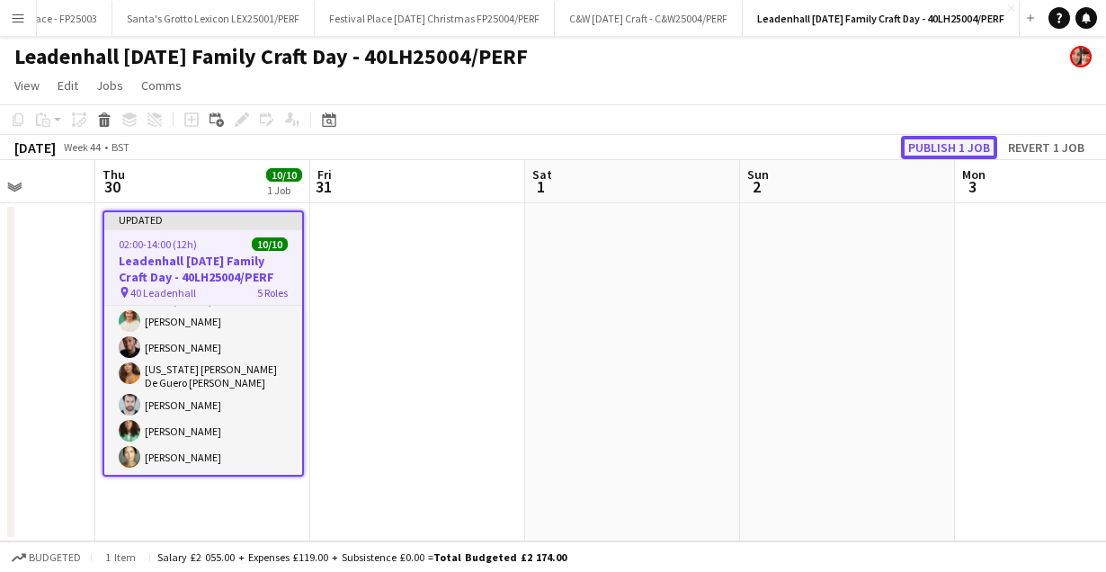
click at [955, 136] on button "Publish 1 job" at bounding box center [949, 147] width 96 height 23
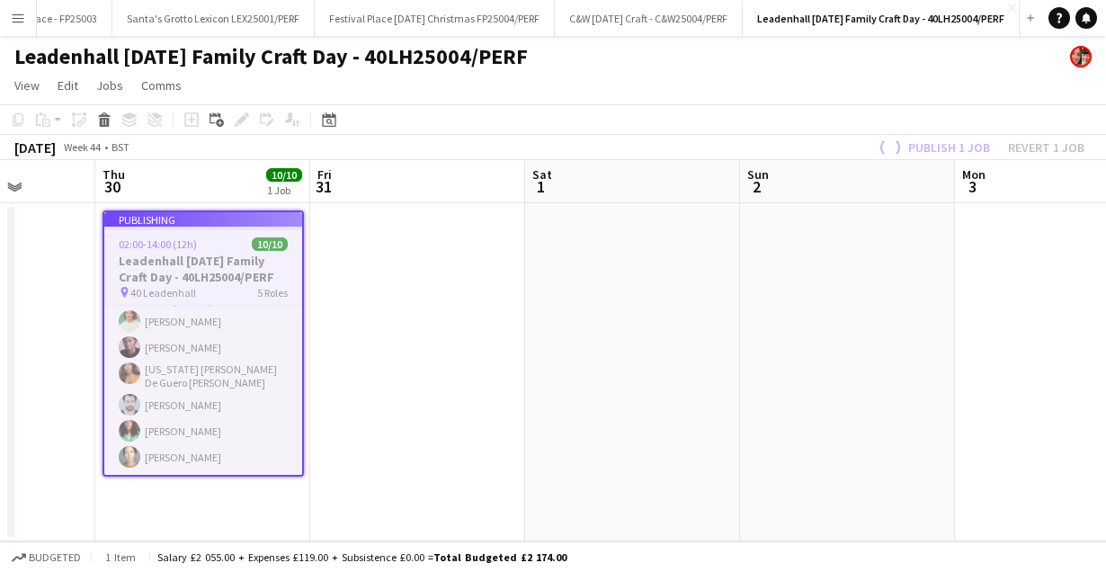
scroll to position [258, 0]
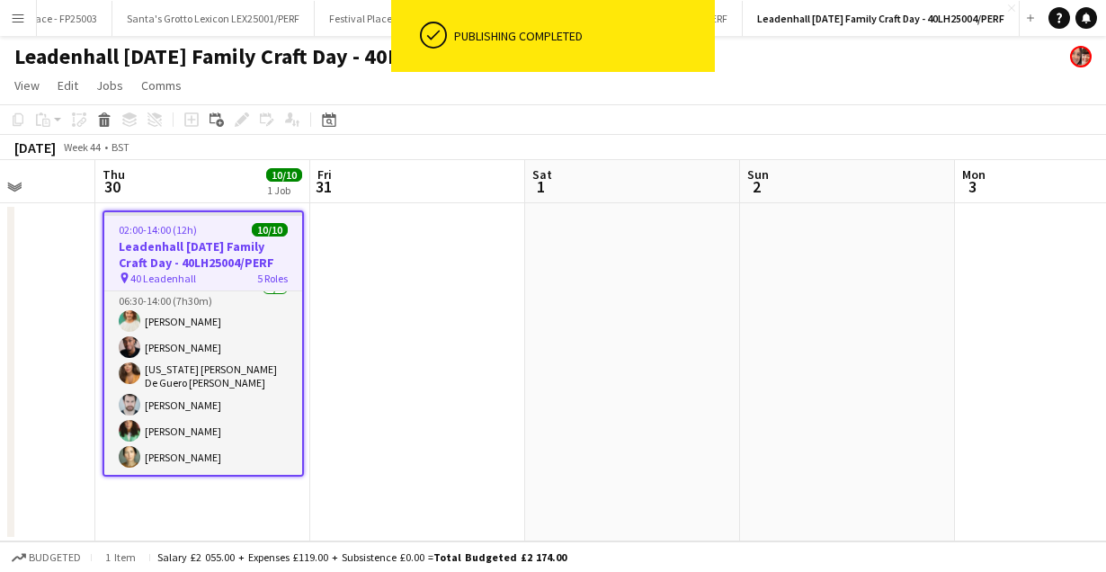
click at [195, 254] on h3 "Leadenhall [DATE] Family Craft Day - 40LH25004/PERF" at bounding box center [203, 254] width 198 height 32
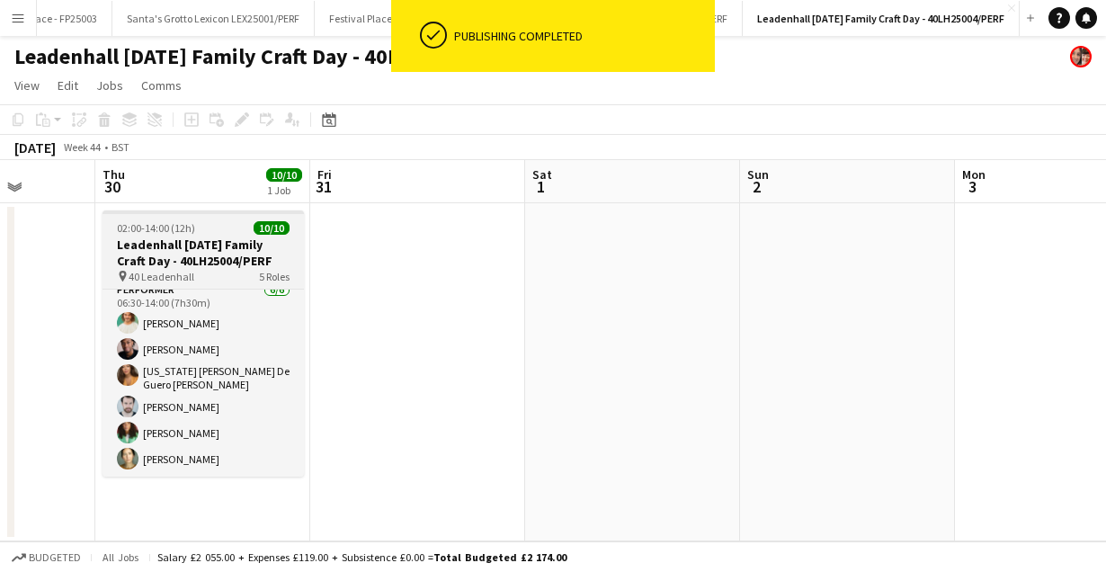
click at [187, 267] on h3 "Leadenhall [DATE] Family Craft Day - 40LH25004/PERF" at bounding box center [204, 253] width 202 height 32
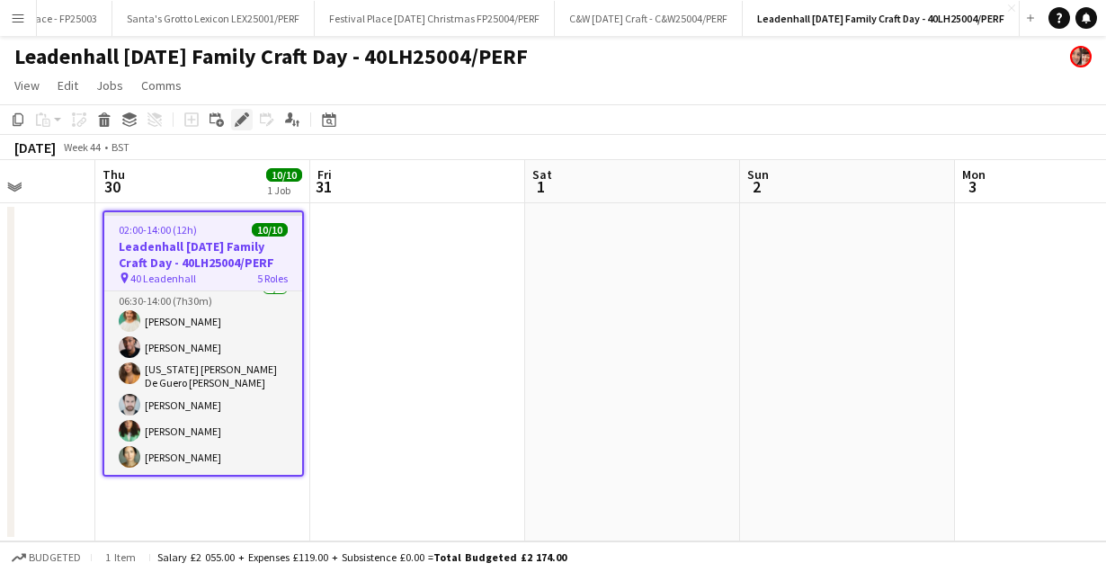
click at [243, 126] on icon "Edit" at bounding box center [242, 119] width 14 height 14
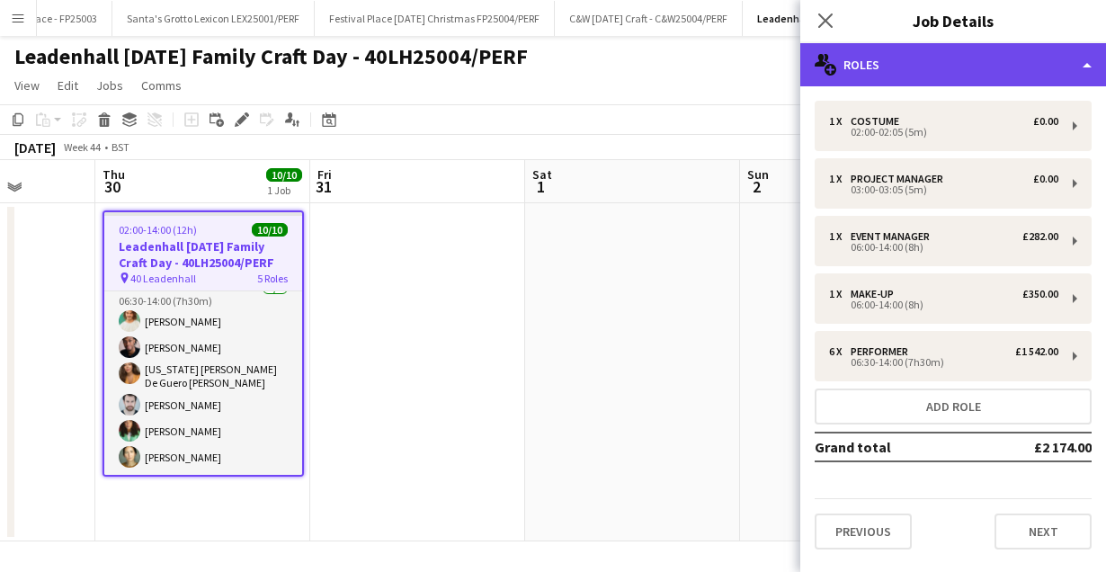
click at [1053, 51] on div "multiple-users-add Roles" at bounding box center [954, 64] width 306 height 43
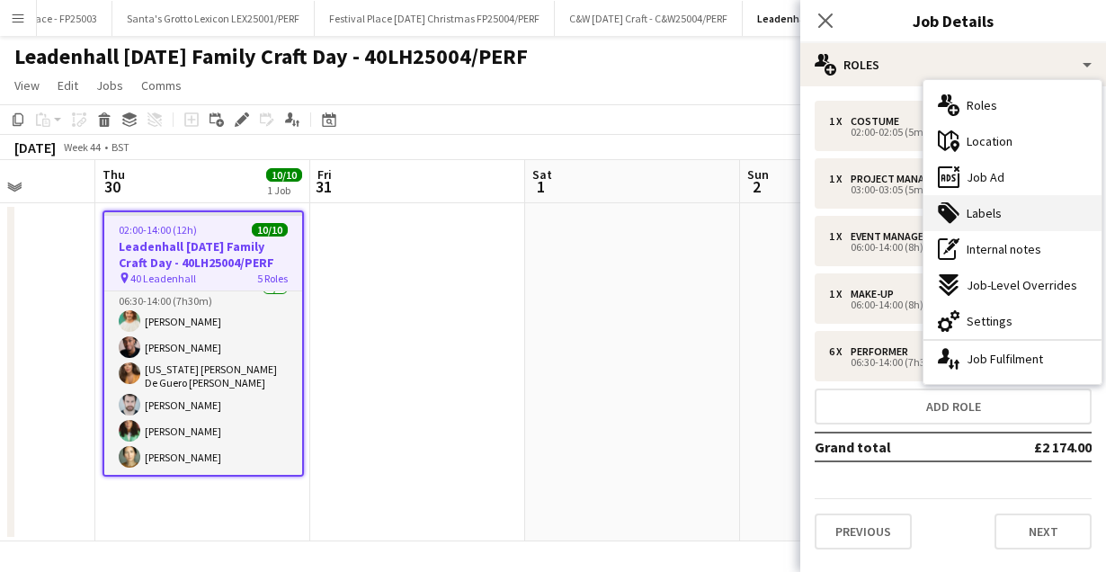
click at [999, 214] on span "Labels" at bounding box center [984, 213] width 35 height 16
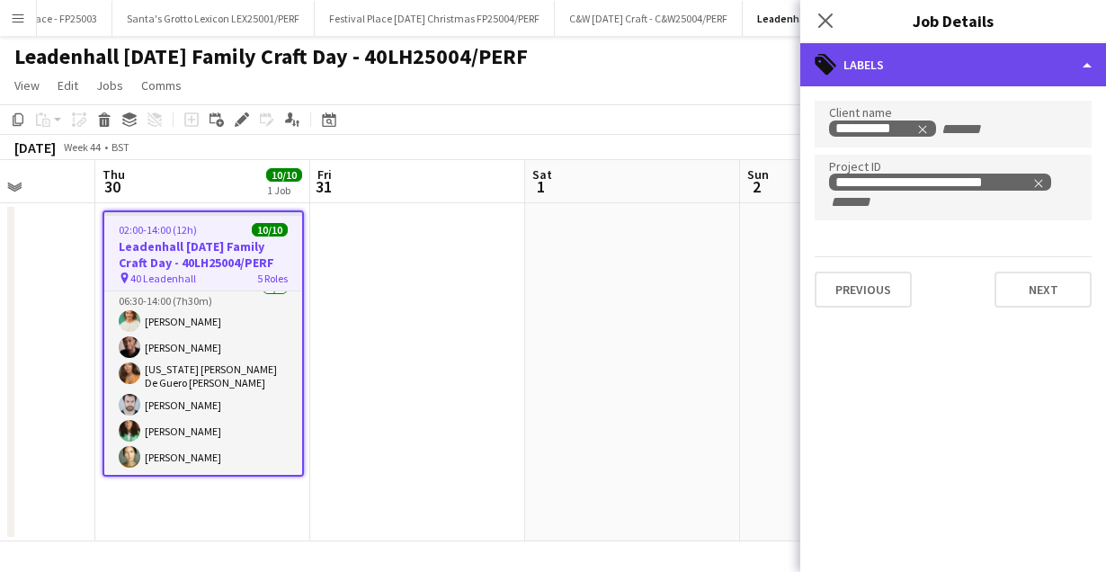
click at [1075, 64] on div "tags-double Labels" at bounding box center [954, 64] width 306 height 43
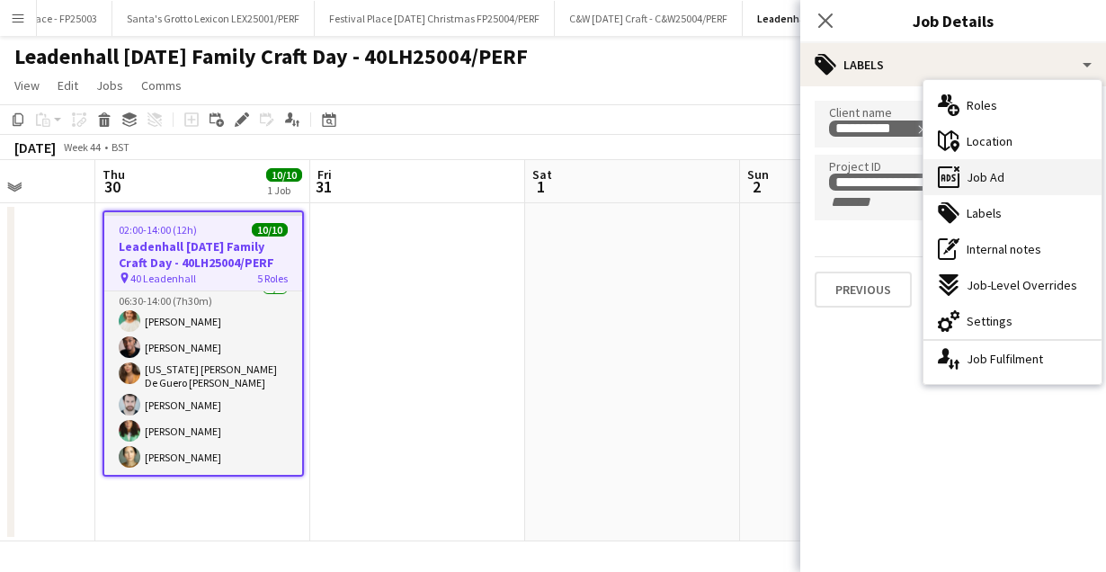
click at [996, 171] on span "Job Ad" at bounding box center [986, 177] width 38 height 16
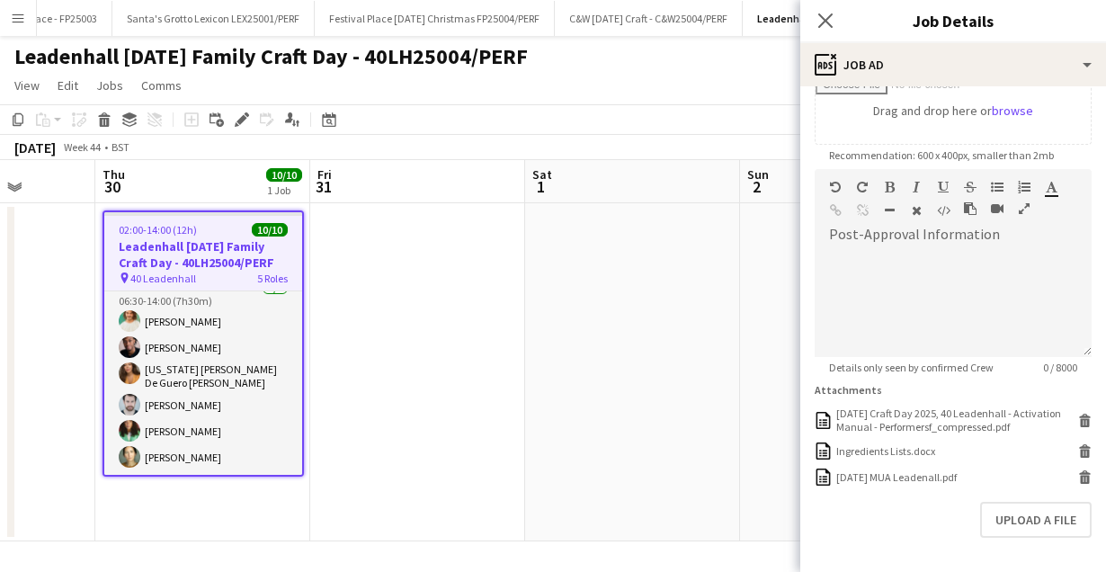
scroll to position [330, 0]
click at [828, 16] on icon "Close pop-in" at bounding box center [825, 20] width 17 height 17
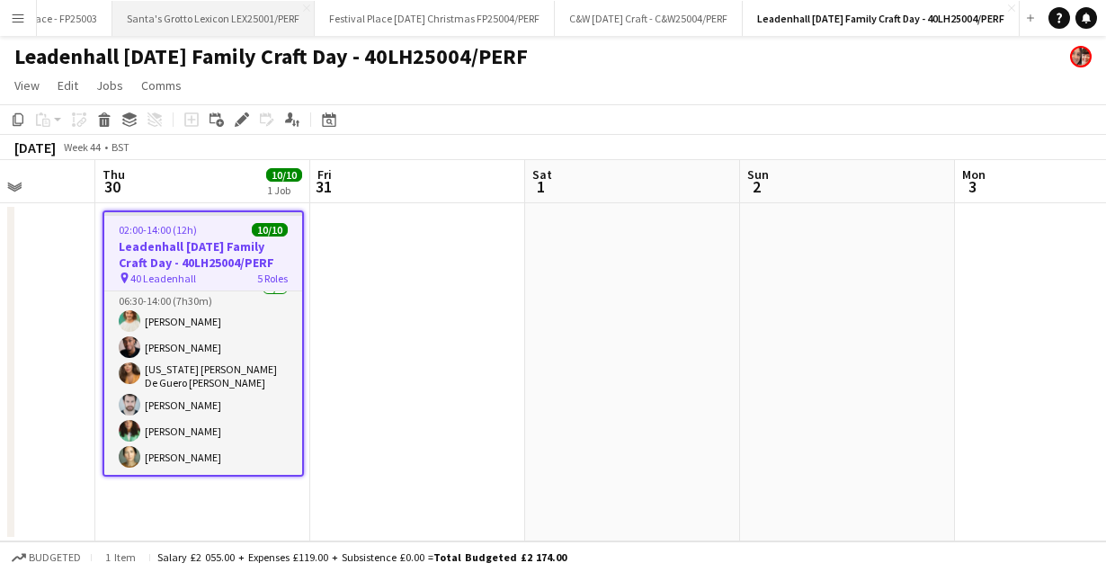
scroll to position [0, 0]
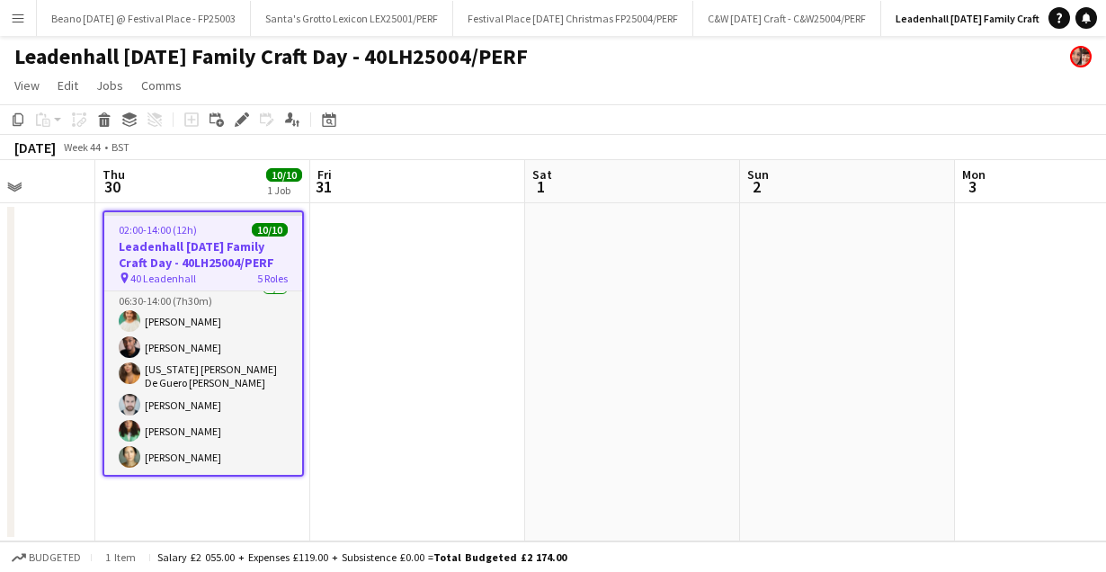
click at [17, 17] on app-icon "Menu" at bounding box center [18, 18] width 14 height 14
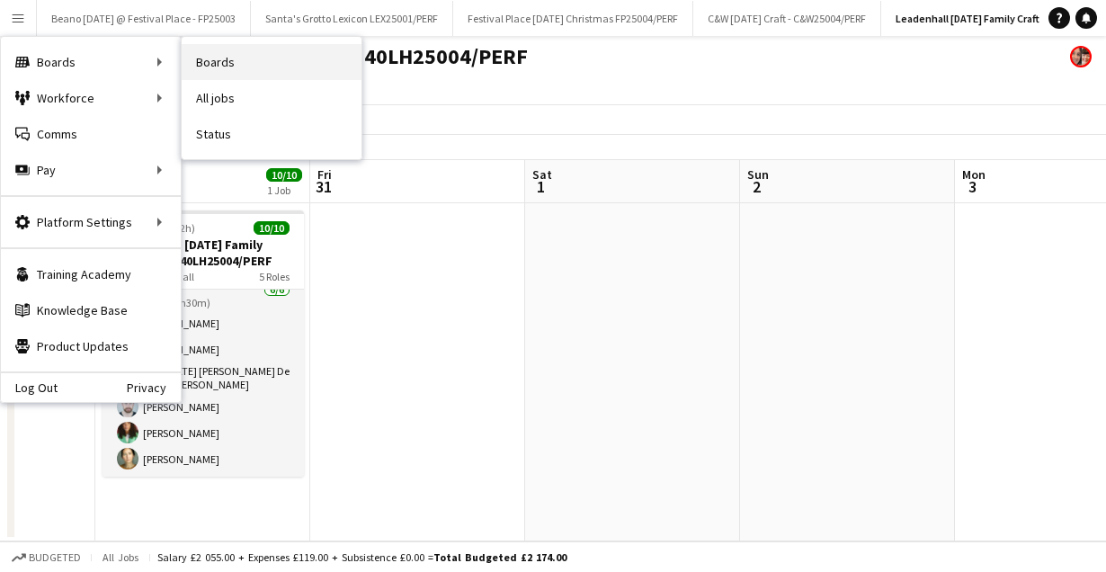
click at [253, 63] on link "Boards" at bounding box center [272, 62] width 180 height 36
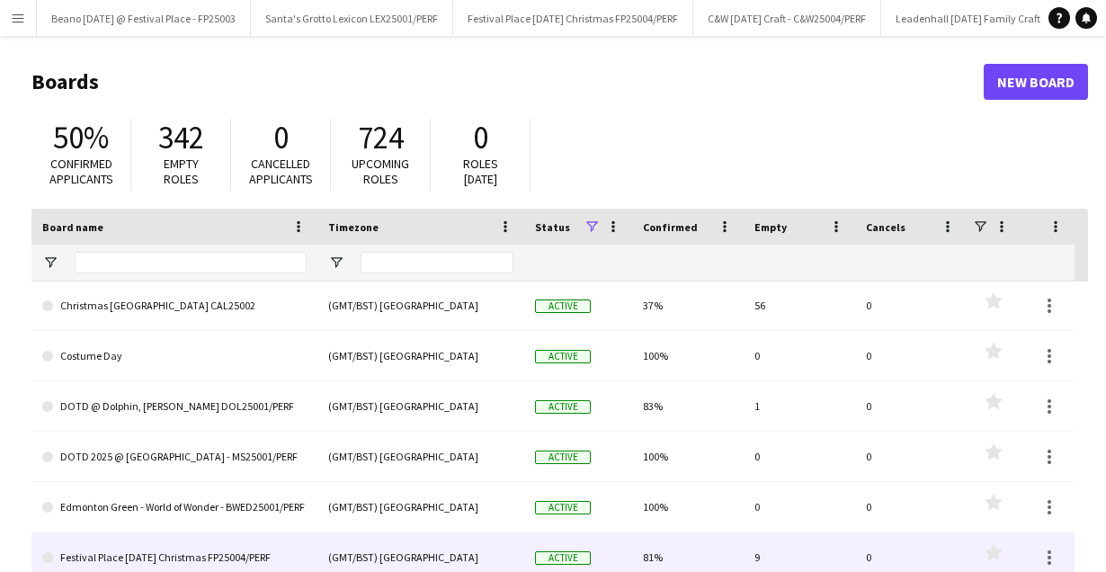
scroll to position [519, 0]
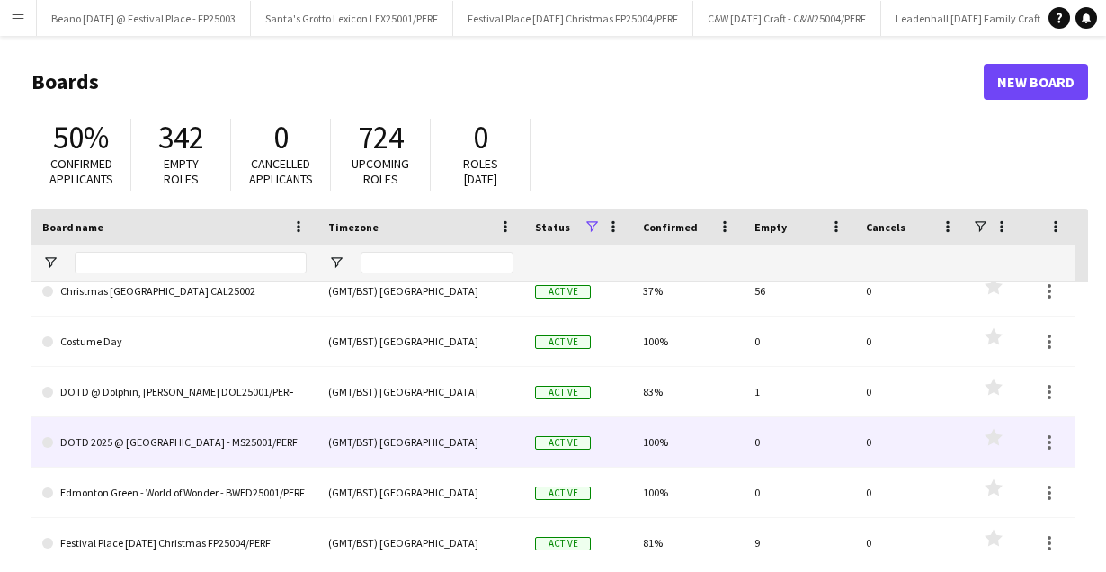
click at [228, 436] on link "DOTD 2025 @ [GEOGRAPHIC_DATA] - MS25001/PERF" at bounding box center [174, 442] width 264 height 50
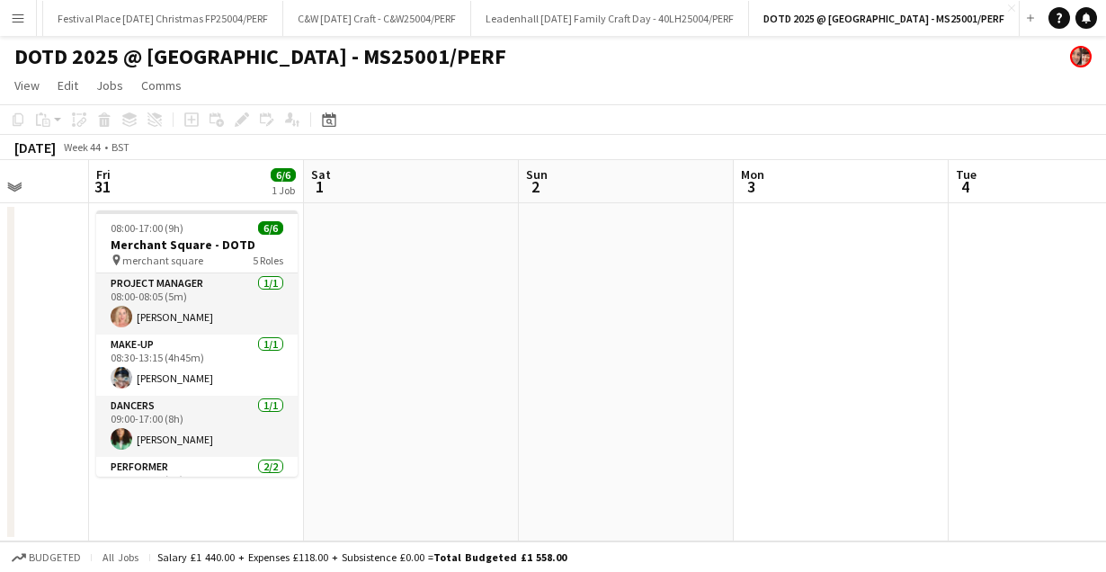
scroll to position [0, 726]
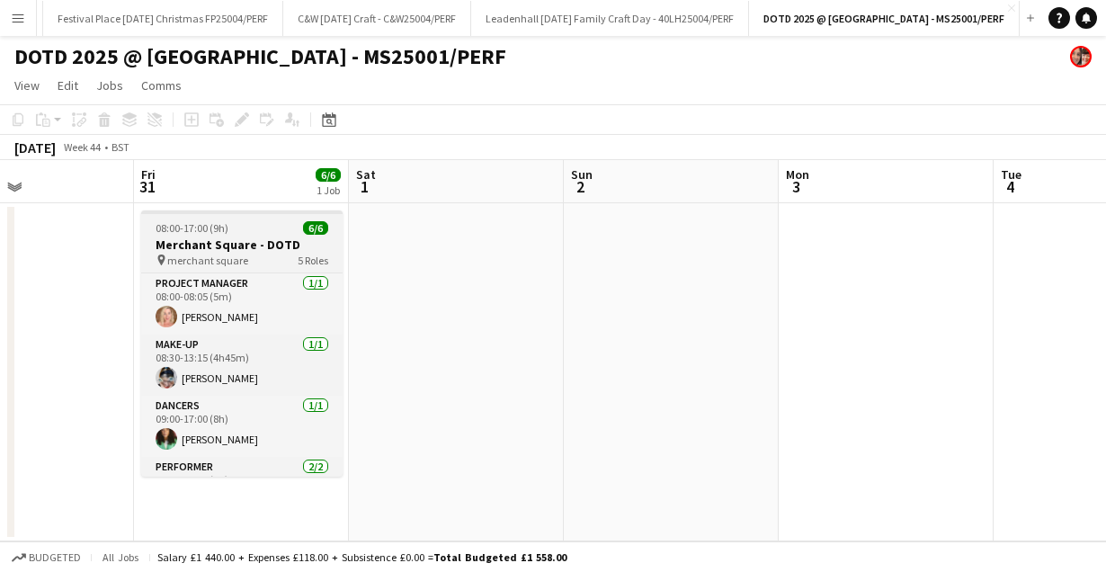
click at [276, 250] on h3 "Merchant Square - DOTD" at bounding box center [242, 245] width 202 height 16
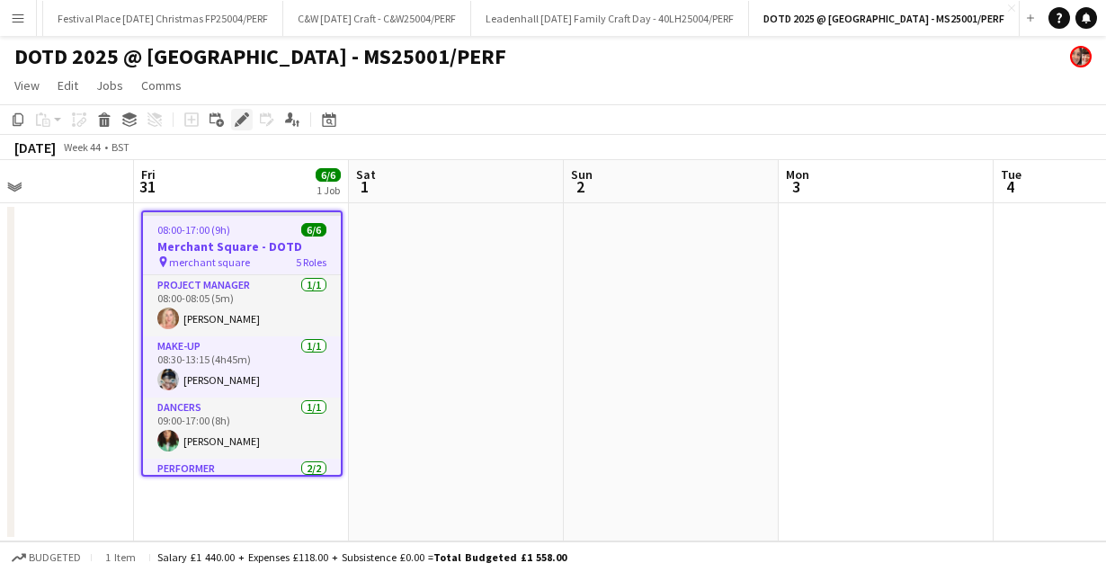
click at [237, 117] on icon "Edit" at bounding box center [242, 119] width 14 height 14
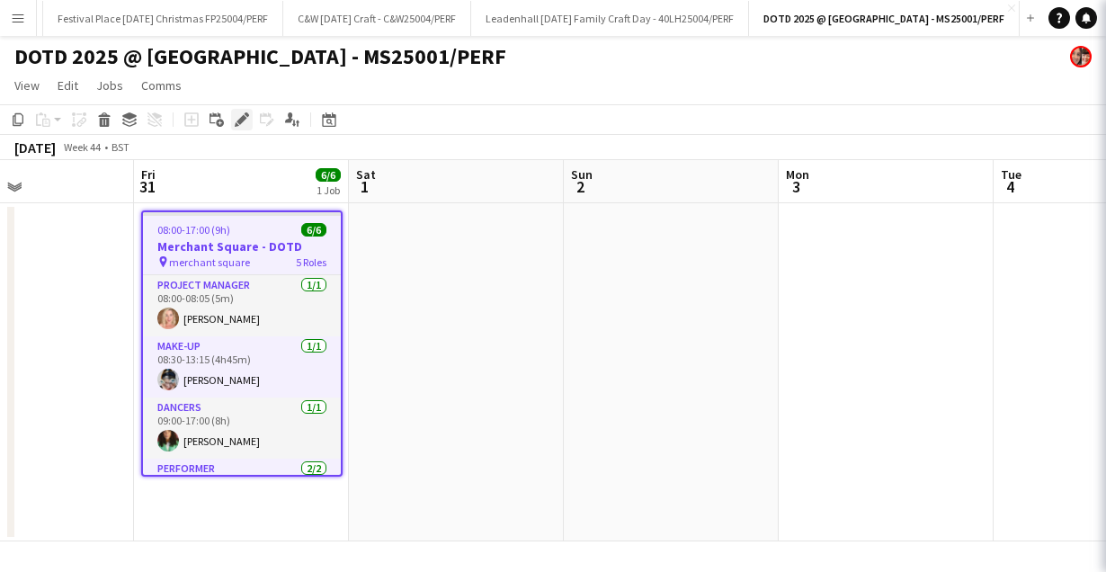
type input "**********"
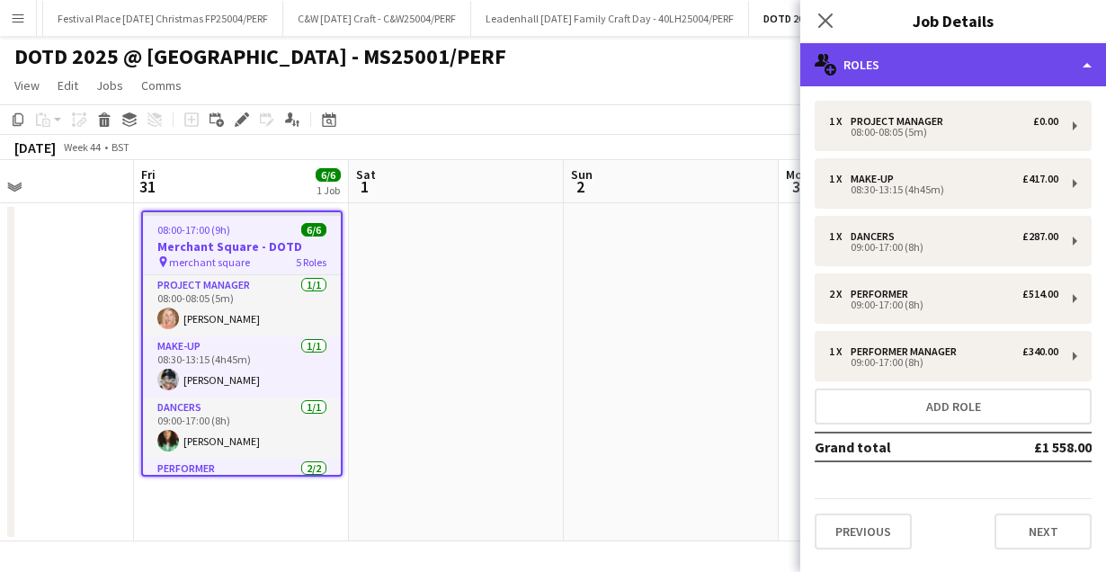
click at [1080, 53] on div "multiple-users-add Roles" at bounding box center [954, 64] width 306 height 43
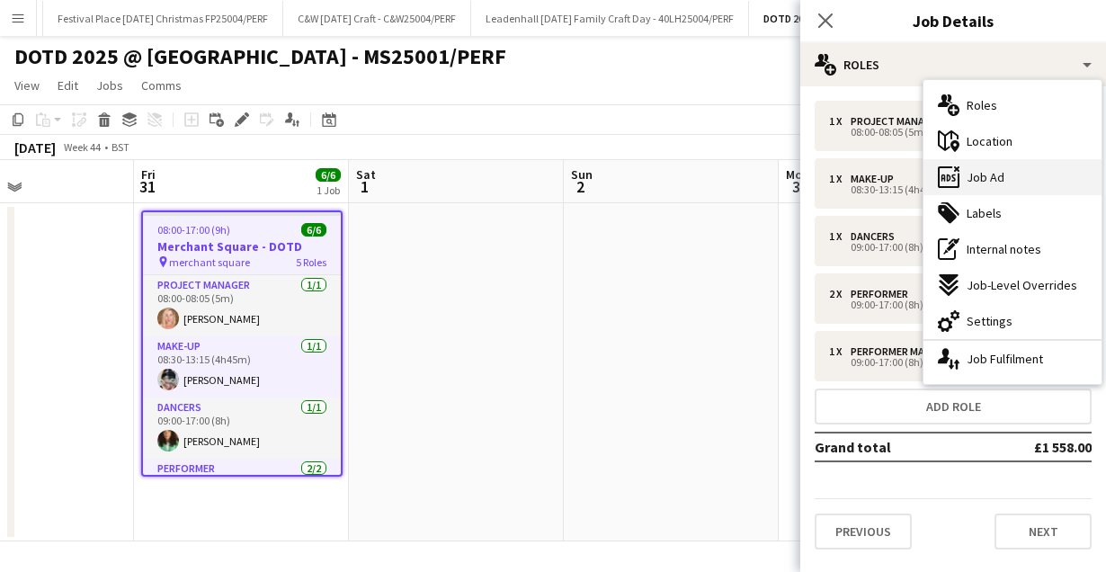
click at [983, 173] on span "Job Ad" at bounding box center [986, 177] width 38 height 16
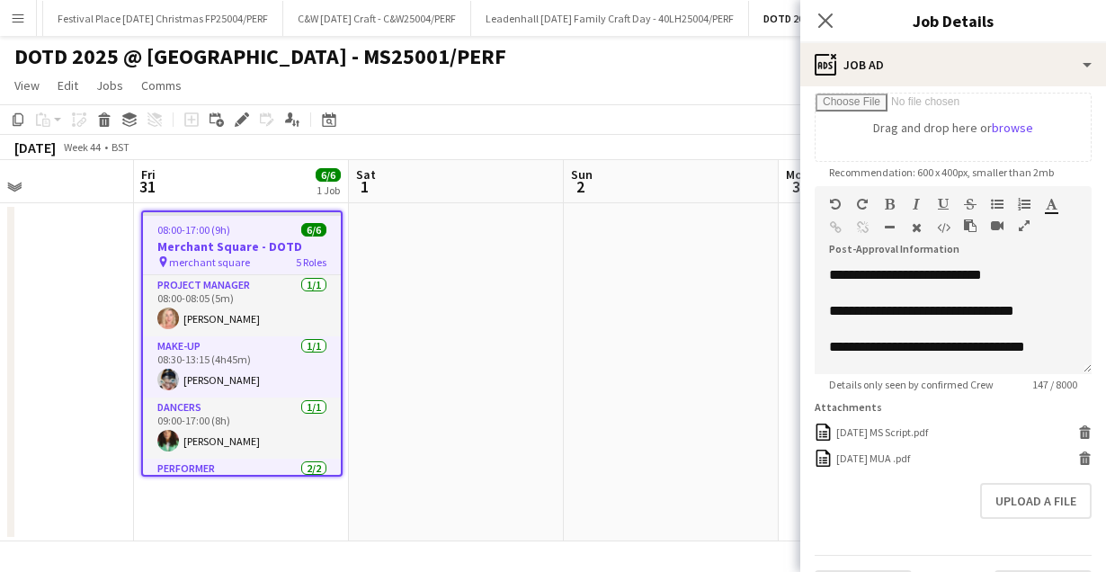
scroll to position [317, 0]
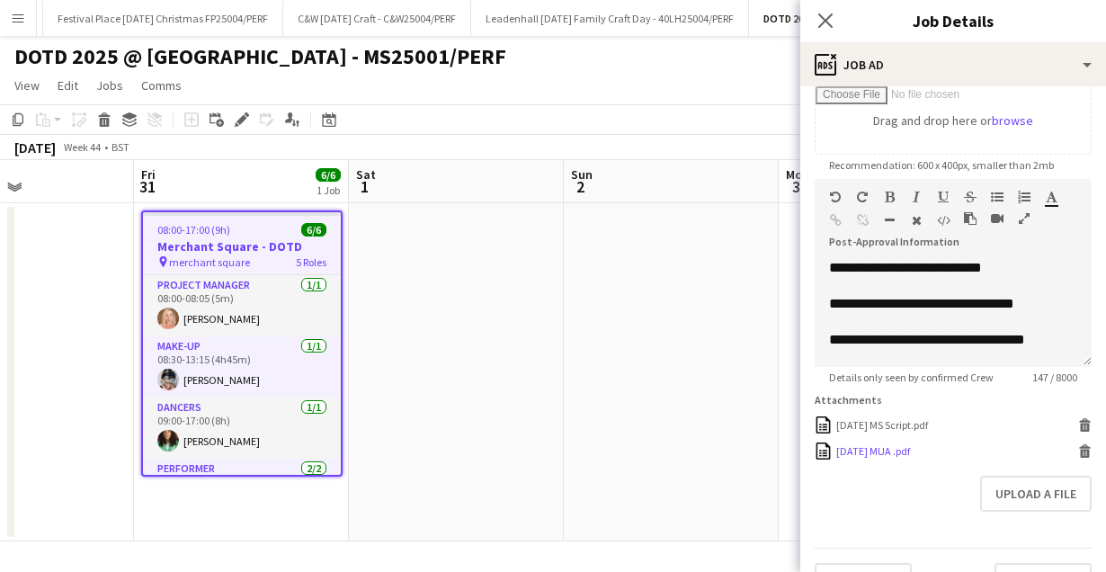
click at [883, 448] on div "[DATE] MUA .pdf" at bounding box center [874, 450] width 74 height 13
click at [834, 26] on icon "Close pop-in" at bounding box center [825, 20] width 17 height 17
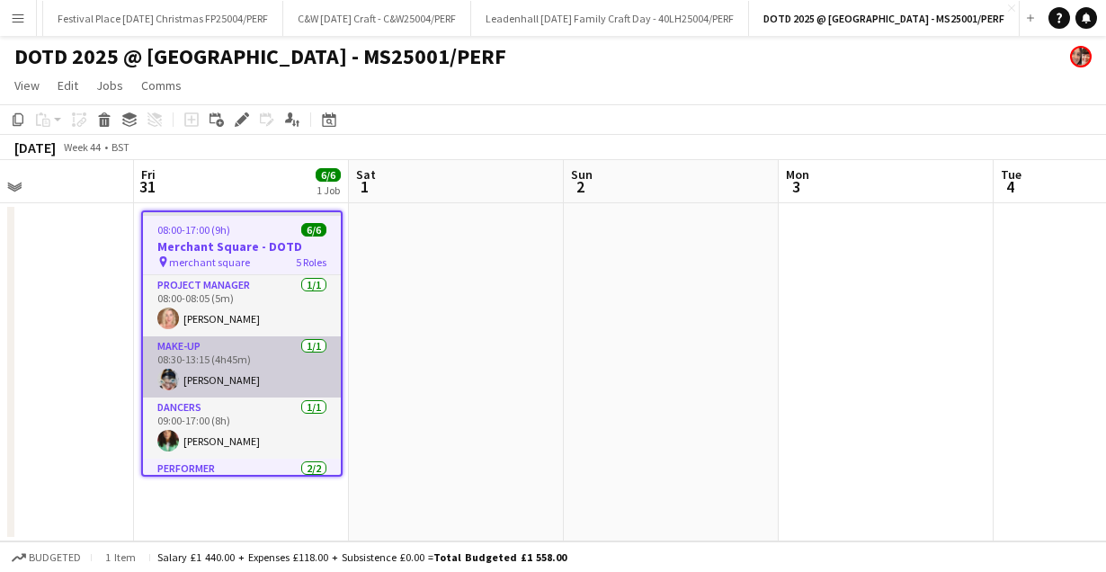
scroll to position [14, 0]
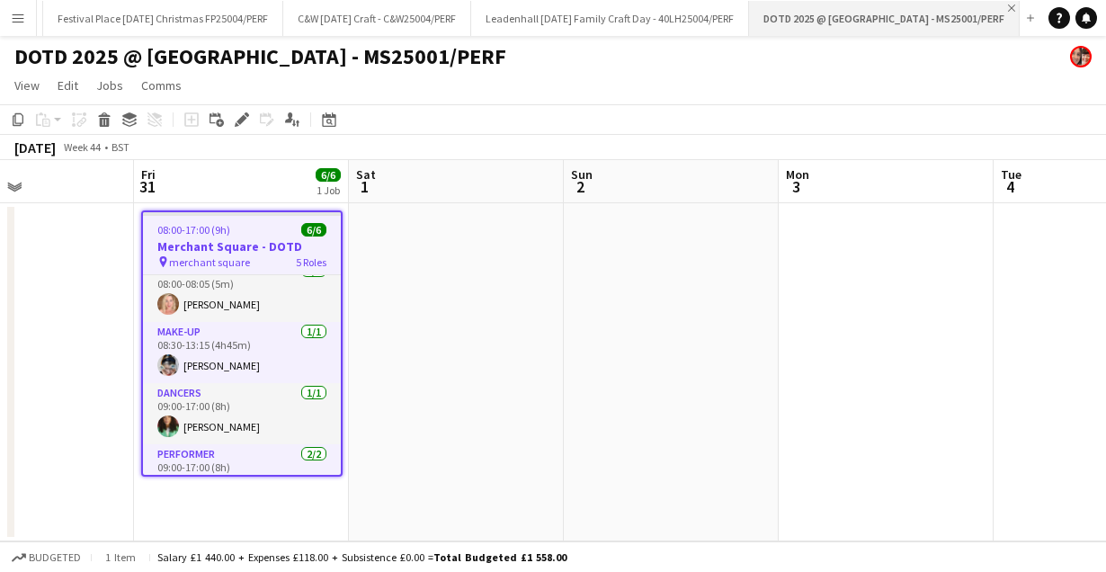
click at [1009, 4] on app-icon "Close" at bounding box center [1011, 7] width 7 height 7
